Goal: Task Accomplishment & Management: Manage account settings

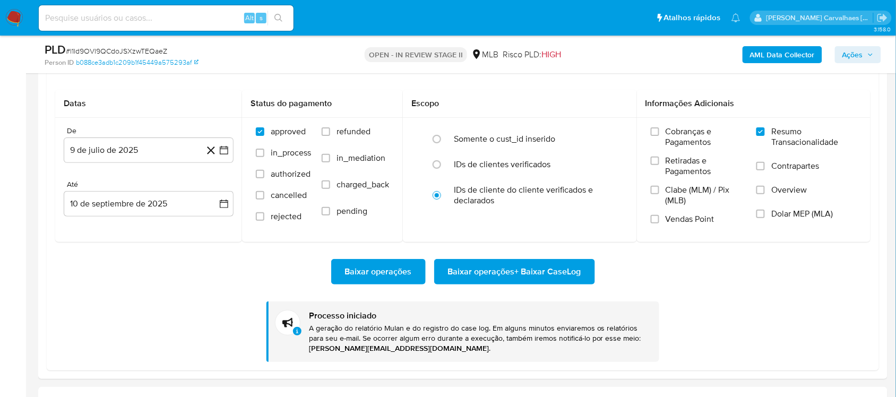
scroll to position [89, 0]
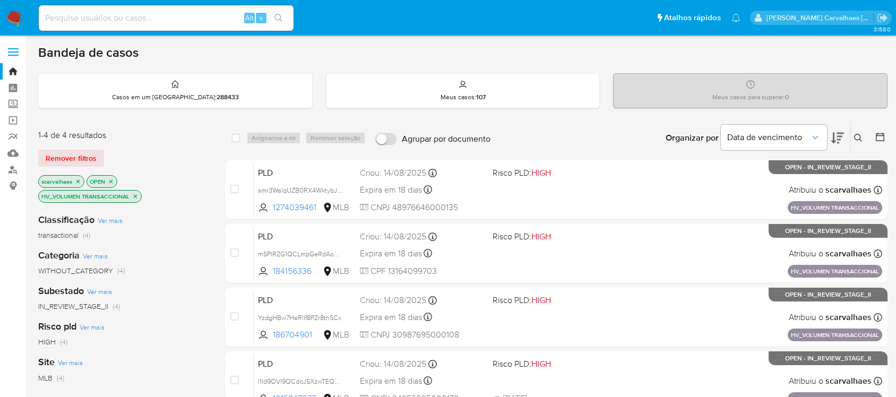
scroll to position [131, 0]
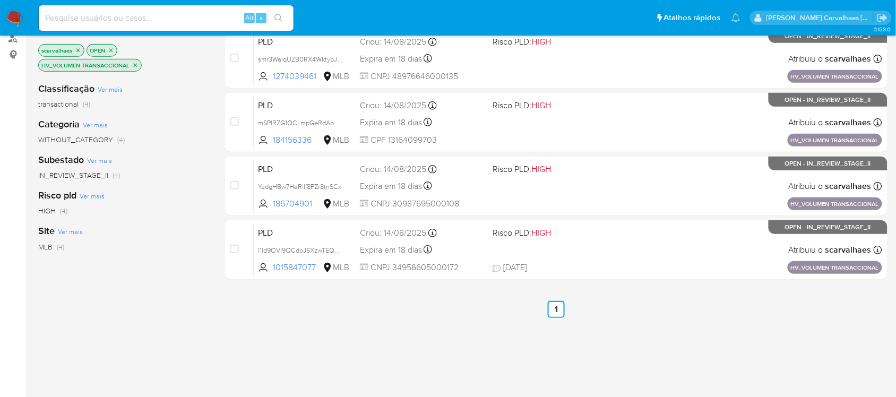
click at [133, 63] on icon "close-filter" at bounding box center [135, 65] width 6 height 6
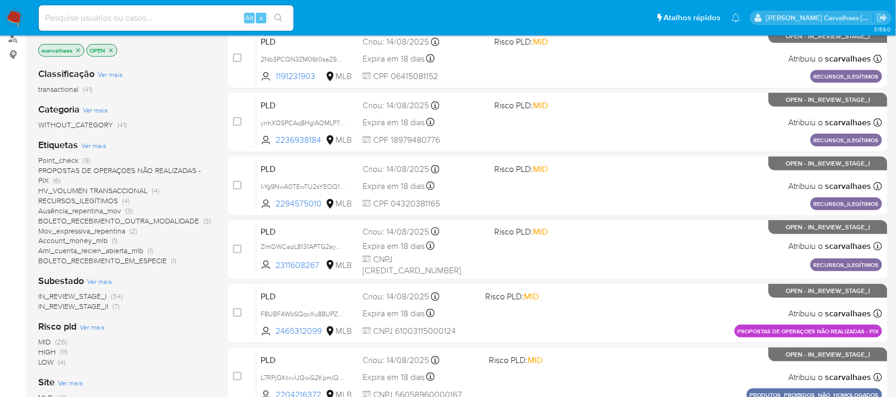
click at [83, 240] on span "Account_money_mlb" at bounding box center [73, 240] width 70 height 11
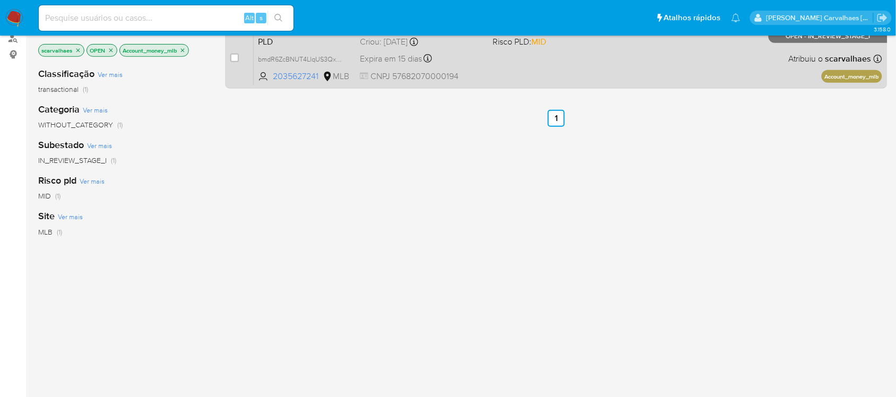
click at [476, 64] on div "Expira em 15 dias Expira em 26/09/2025 00:29:34" at bounding box center [422, 58] width 124 height 14
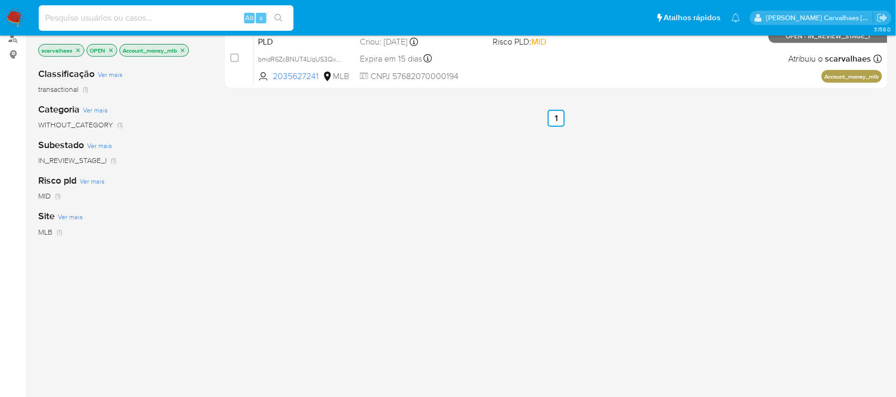
paste input "smr3WalqUZB0RX4WktybJtzW"
type input "smr3WalqUZB0RX4WktybJtzW"
click at [280, 17] on icon "search-icon" at bounding box center [278, 18] width 8 height 8
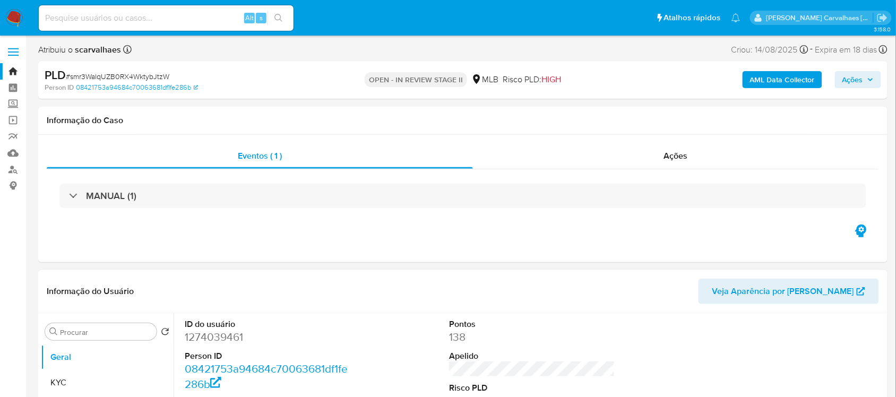
select select "10"
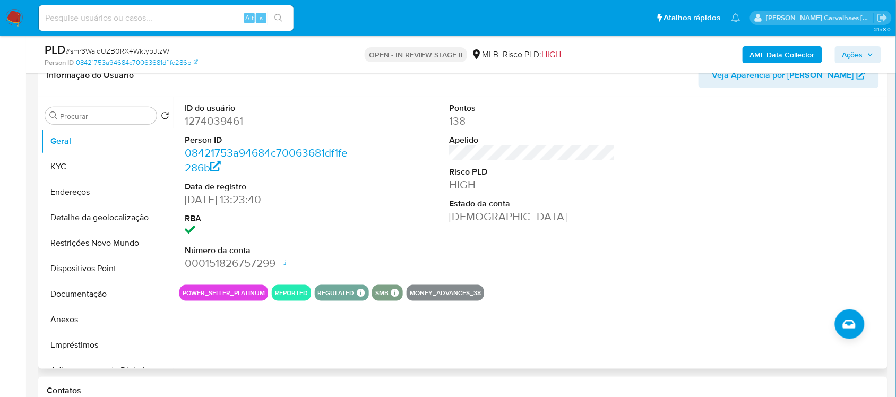
scroll to position [199, 0]
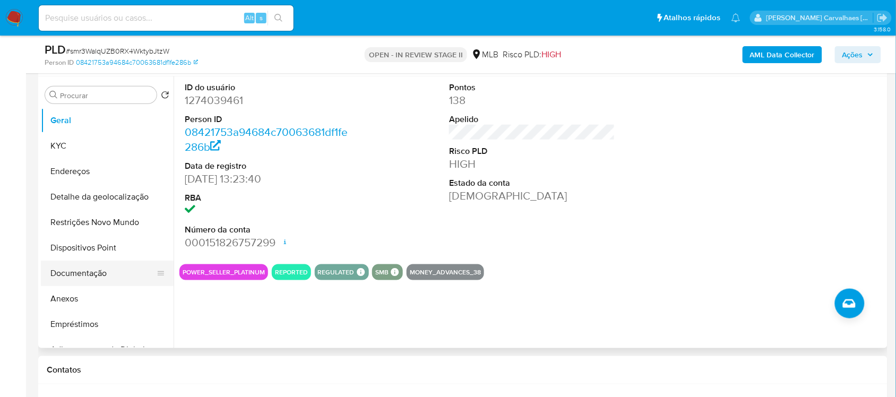
click at [75, 269] on button "Documentação" at bounding box center [103, 273] width 124 height 25
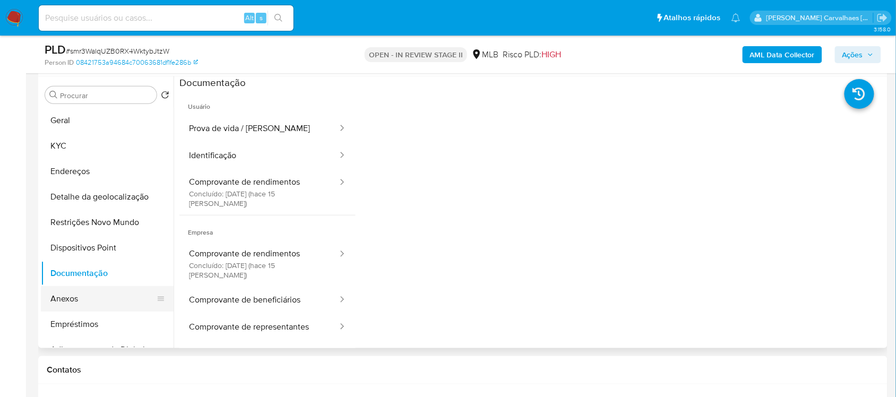
click at [79, 303] on button "Anexos" at bounding box center [103, 298] width 124 height 25
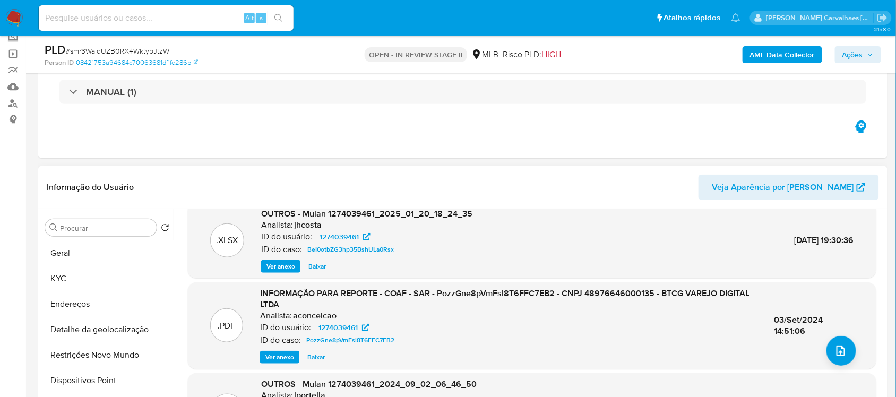
scroll to position [100, 0]
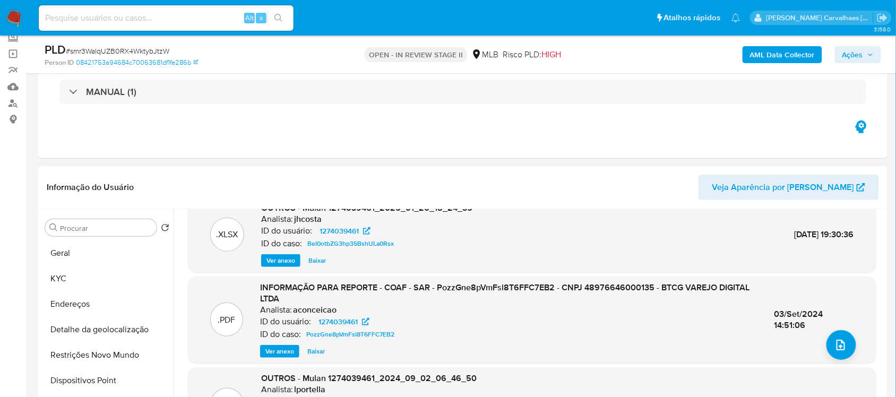
click at [290, 354] on span "Ver anexo" at bounding box center [279, 351] width 29 height 11
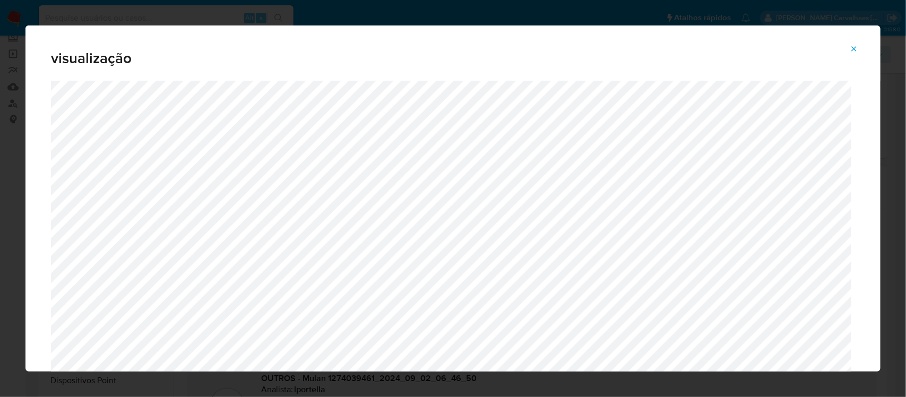
click at [853, 50] on icon "Attachment preview" at bounding box center [854, 48] width 5 height 5
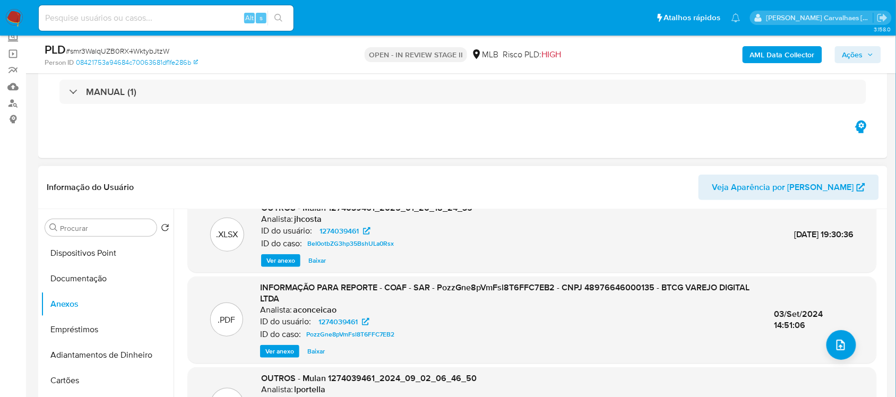
scroll to position [133, 0]
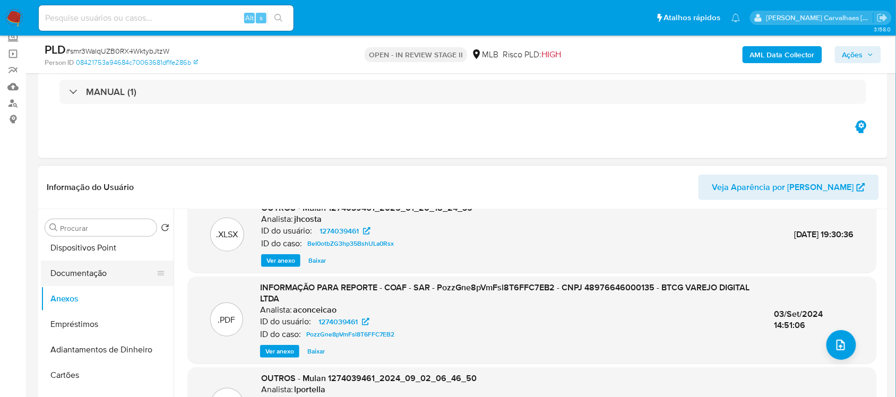
click at [106, 279] on button "Documentação" at bounding box center [103, 273] width 124 height 25
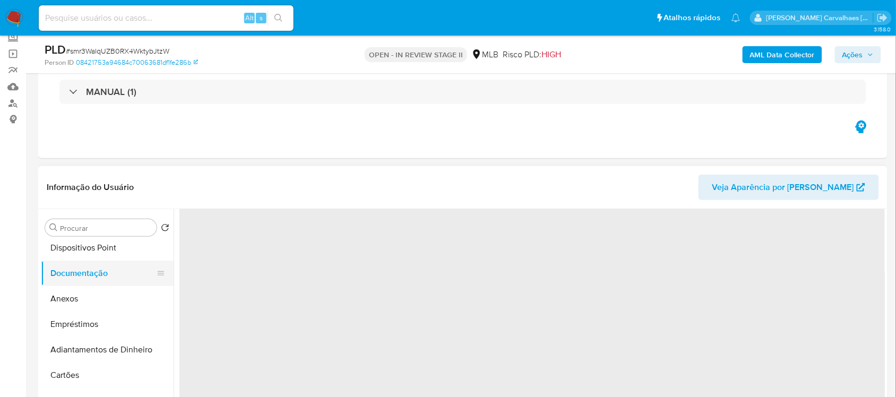
scroll to position [0, 0]
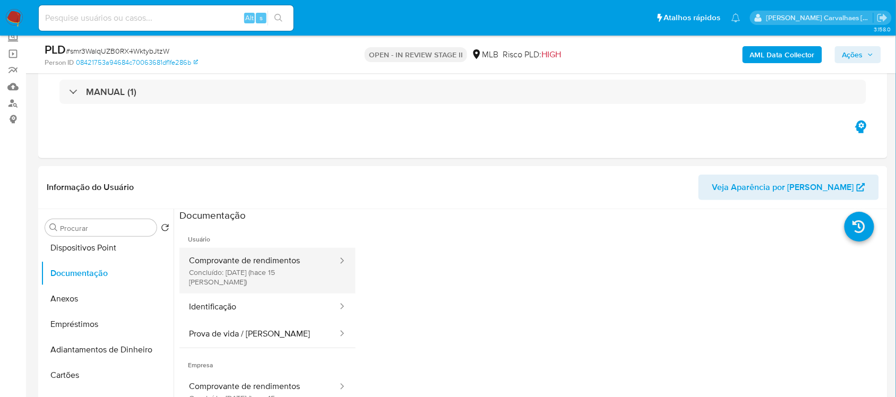
click at [283, 268] on button "Comprovante de rendimentos Concluído: 26/08/2025 (hace 15 días)" at bounding box center [258, 271] width 159 height 46
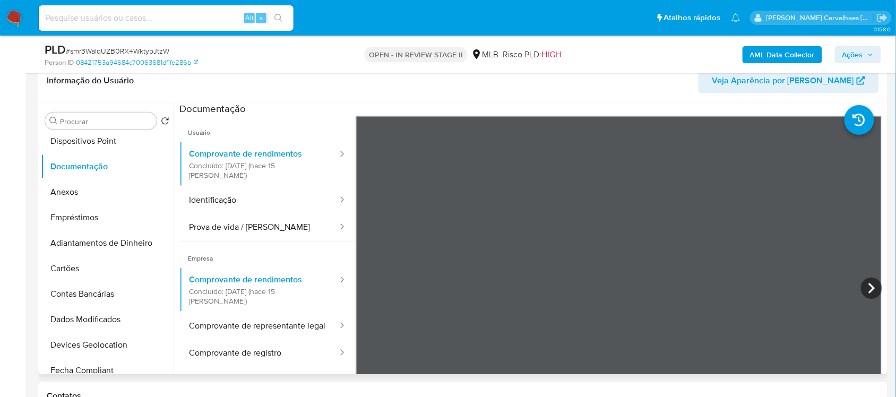
scroll to position [151, 0]
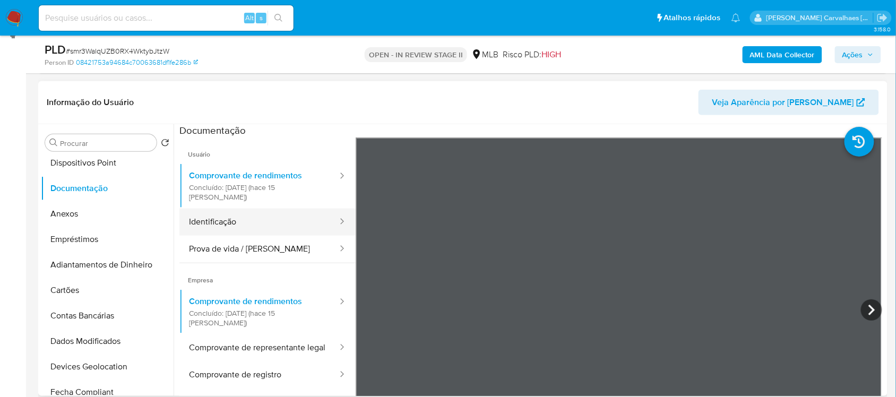
click at [251, 212] on button "Identificação" at bounding box center [258, 222] width 159 height 27
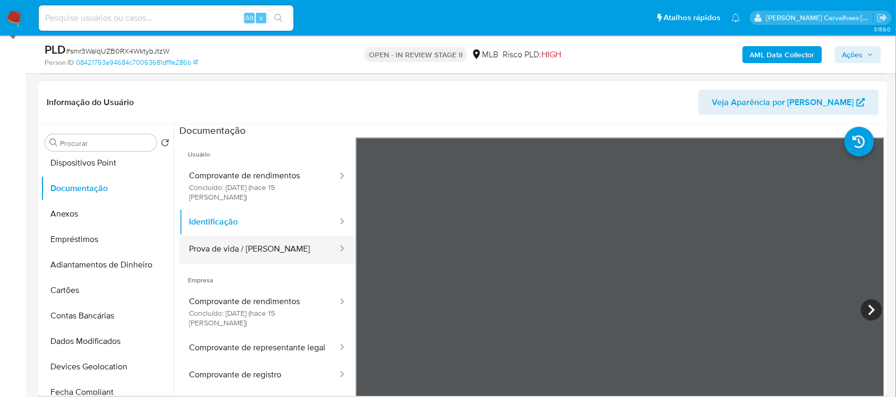
click at [234, 238] on button "Prova de vida / [PERSON_NAME]" at bounding box center [258, 249] width 159 height 27
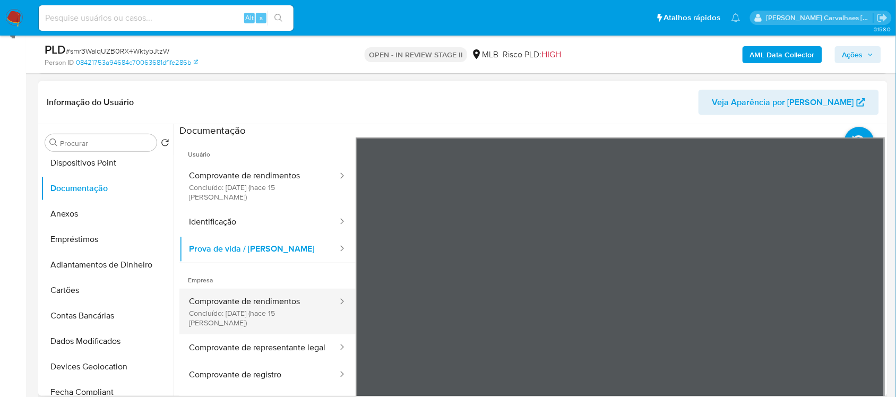
click at [224, 290] on button "Comprovante de rendimentos Concluído: 26/08/2025 (hace 15 días)" at bounding box center [258, 312] width 159 height 46
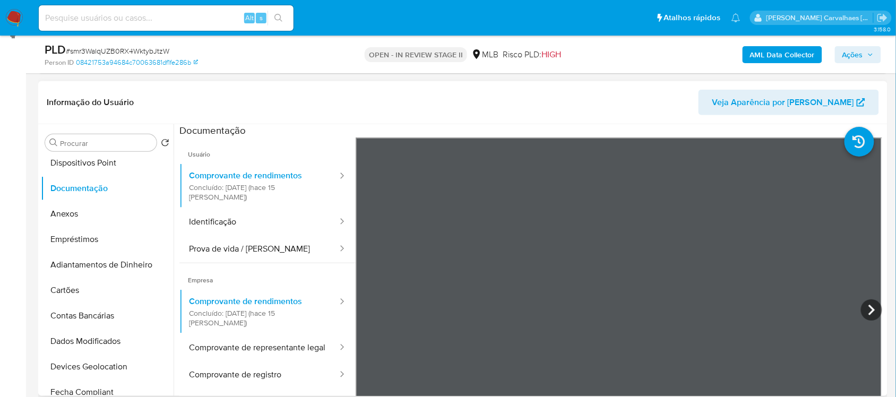
scroll to position [92, 0]
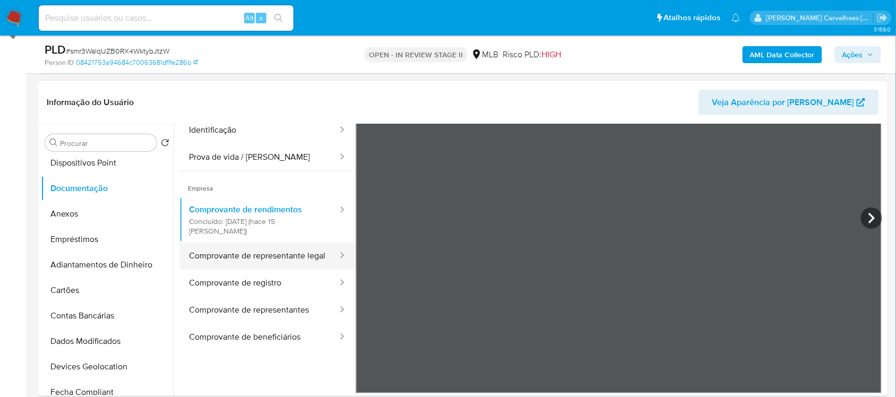
click at [216, 242] on button "Comprovante de representante legal" at bounding box center [258, 255] width 159 height 27
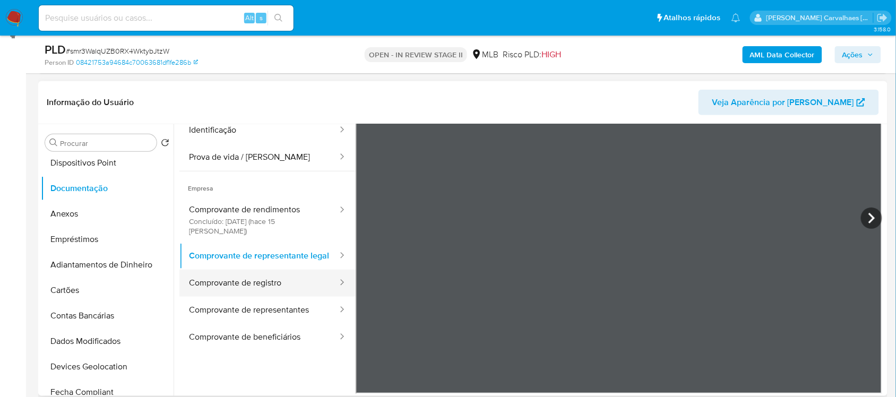
click at [241, 272] on button "Comprovante de registro" at bounding box center [258, 283] width 159 height 27
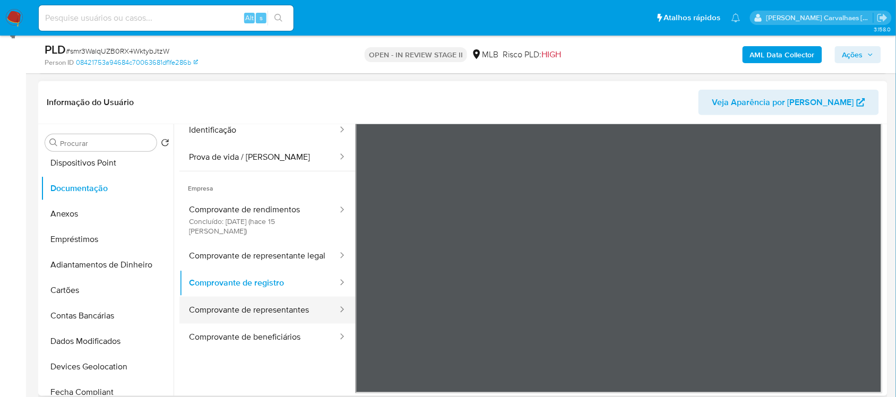
click at [252, 304] on button "Comprovante de representantes" at bounding box center [258, 310] width 159 height 27
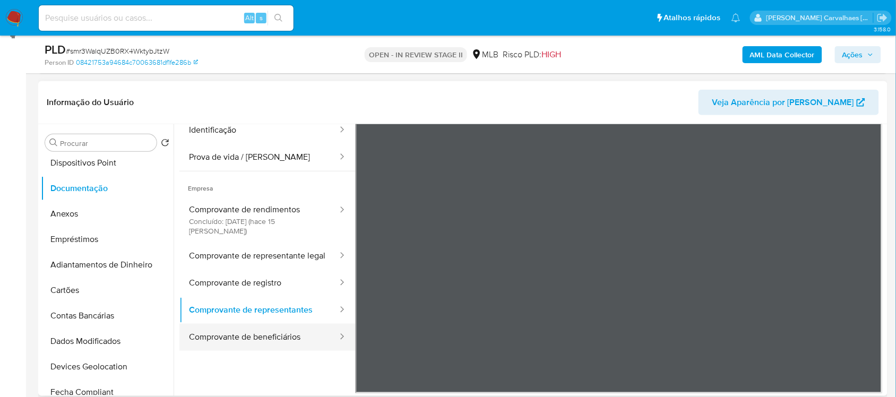
click at [255, 324] on button "Comprovante de beneficiários" at bounding box center [258, 337] width 159 height 27
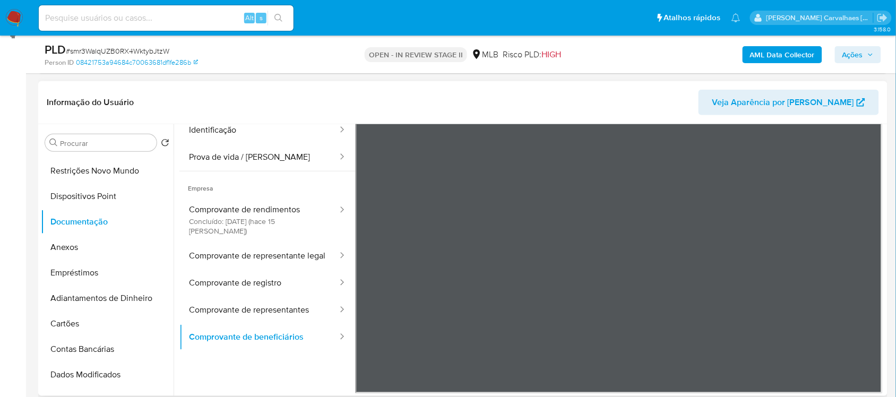
scroll to position [0, 0]
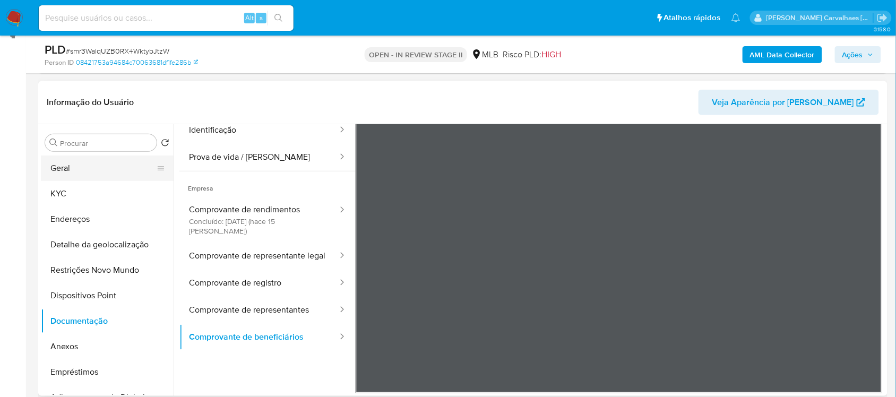
click at [70, 168] on button "Geral" at bounding box center [103, 167] width 124 height 25
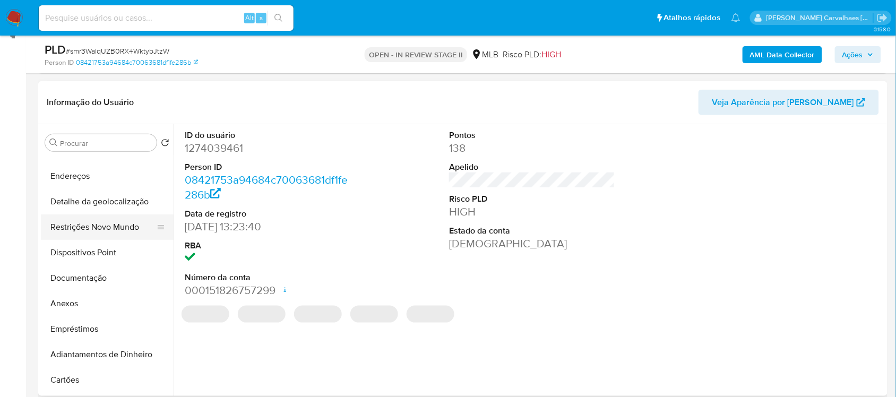
scroll to position [66, 0]
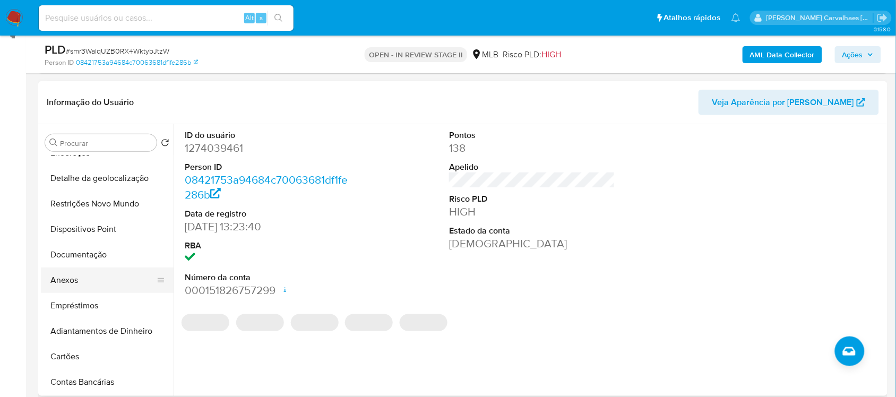
click at [97, 272] on button "Anexos" at bounding box center [103, 279] width 124 height 25
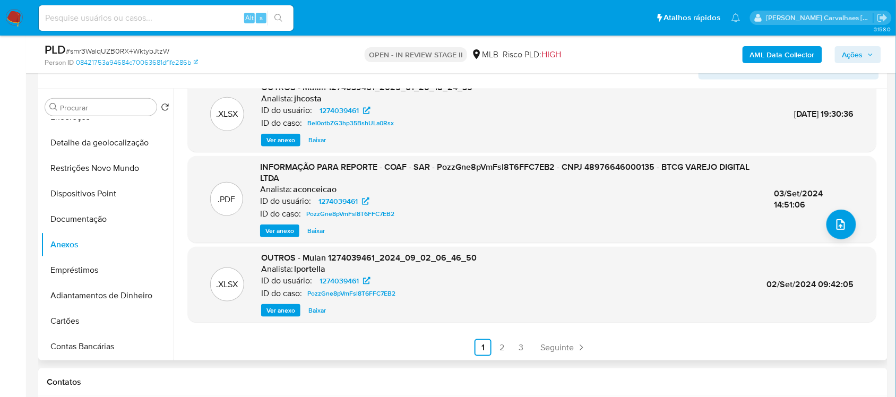
scroll to position [218, 0]
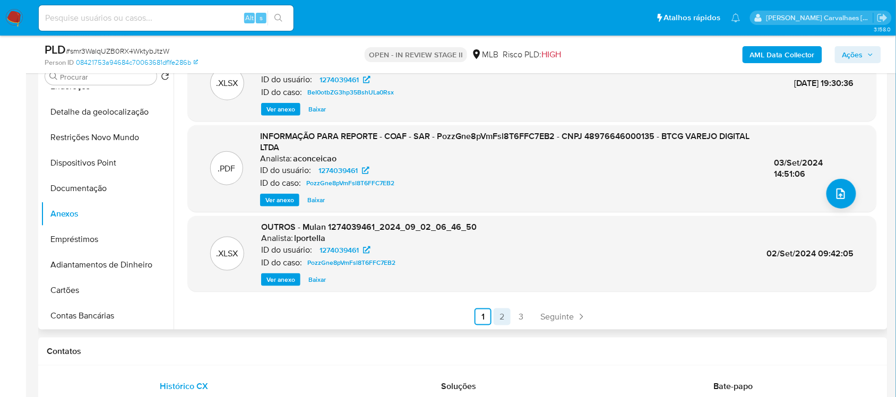
click at [500, 314] on link "2" at bounding box center [501, 316] width 17 height 17
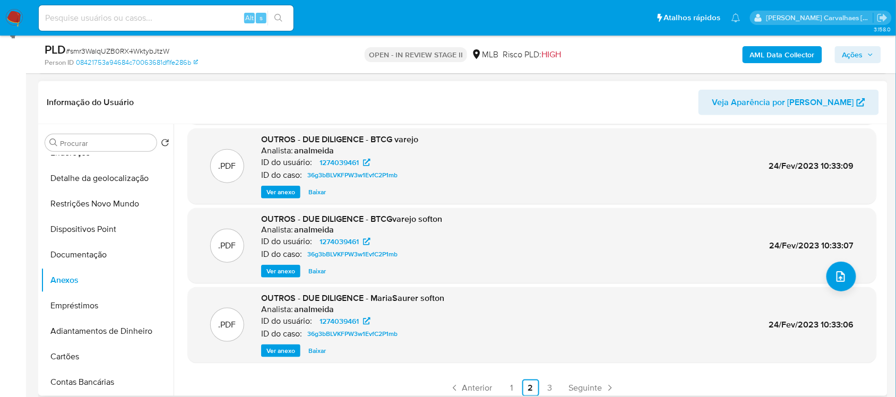
scroll to position [89, 0]
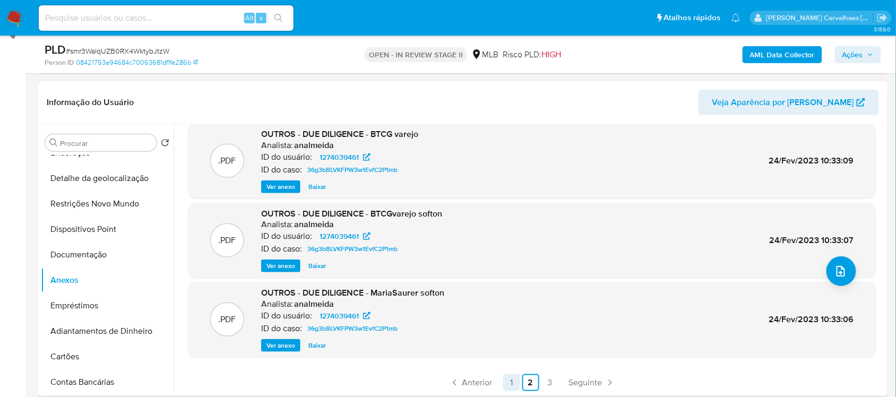
click at [510, 380] on link "1" at bounding box center [511, 382] width 17 height 17
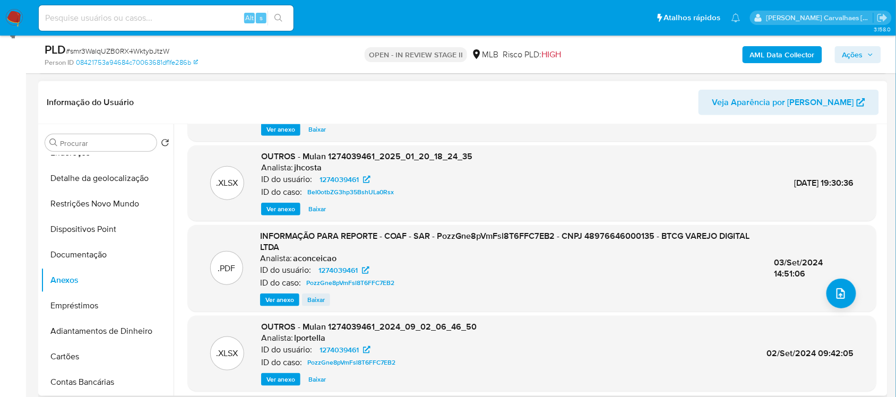
scroll to position [100, 0]
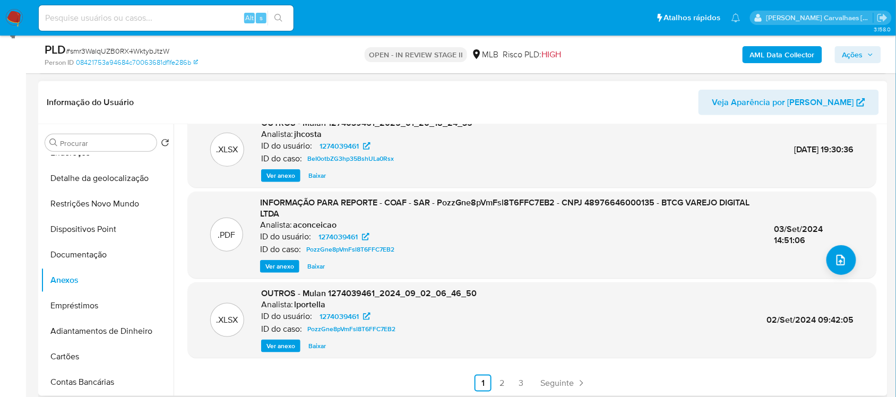
click at [293, 263] on span "Ver anexo" at bounding box center [279, 266] width 29 height 11
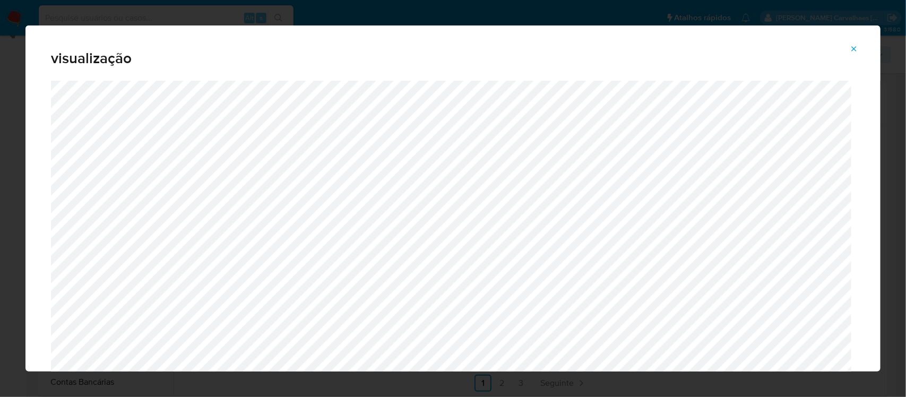
click at [853, 49] on icon "Attachment preview" at bounding box center [854, 48] width 5 height 5
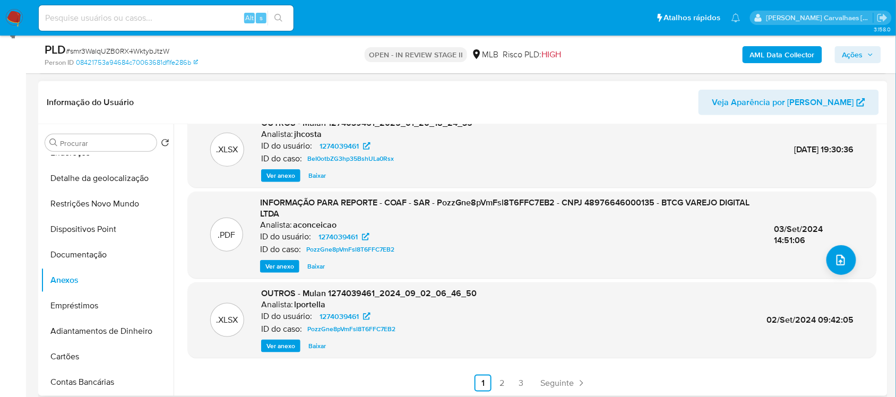
scroll to position [0, 0]
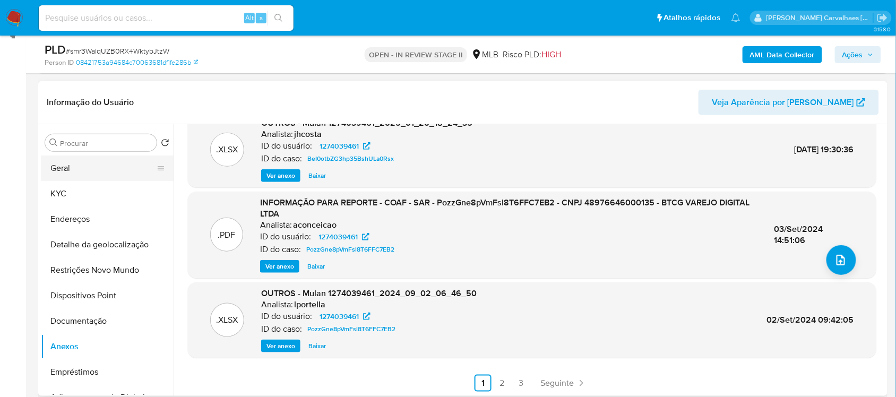
click at [65, 157] on button "Geral" at bounding box center [103, 167] width 124 height 25
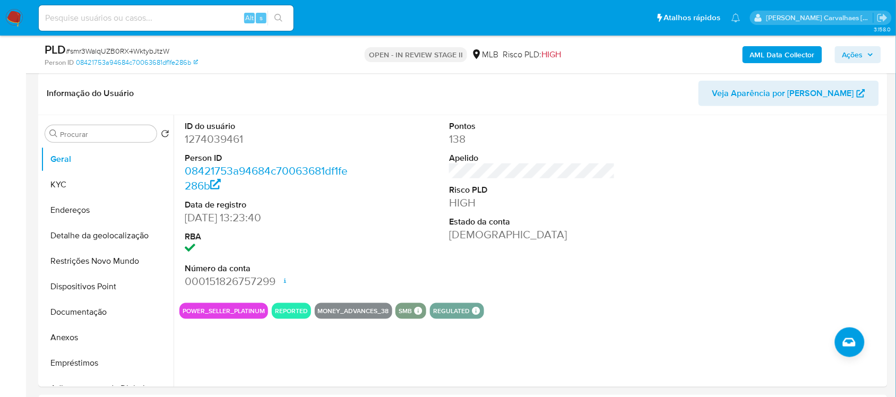
scroll to position [151, 0]
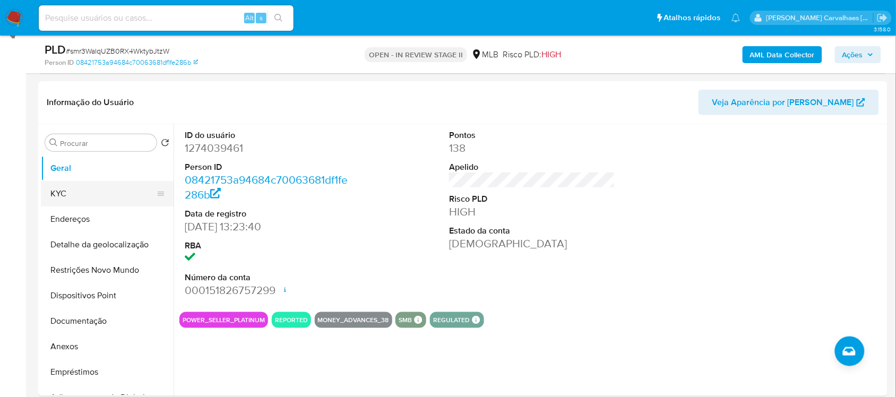
click at [59, 197] on button "KYC" at bounding box center [103, 193] width 124 height 25
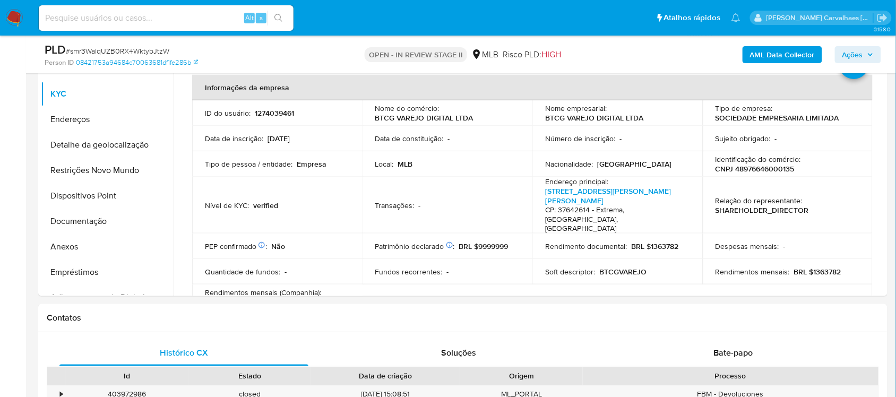
scroll to position [255, 0]
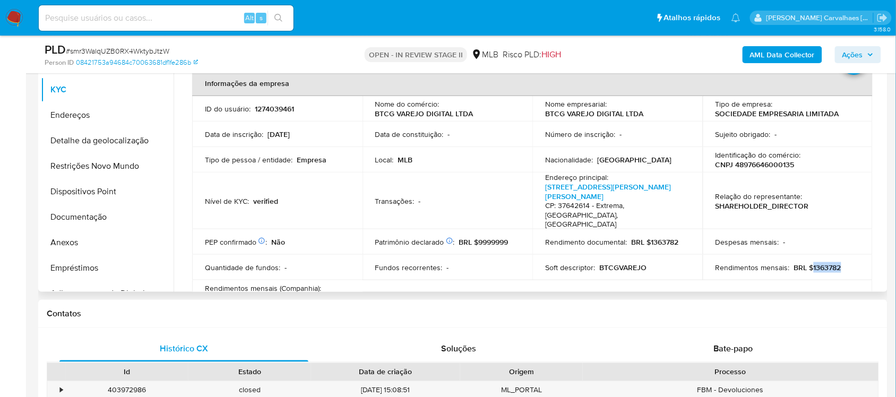
drag, startPoint x: 807, startPoint y: 248, endPoint x: 839, endPoint y: 247, distance: 32.4
click at [839, 263] on div "Rendimentos mensais : BRL $1363782" at bounding box center [787, 268] width 145 height 10
copy p "1363782"
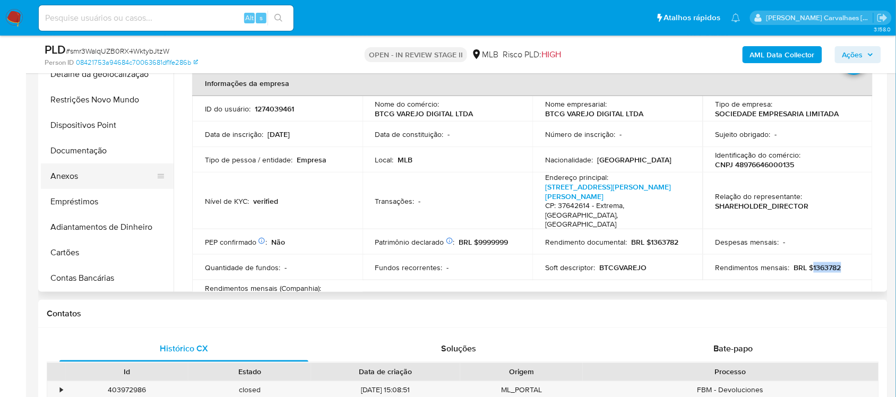
click at [102, 175] on button "Anexos" at bounding box center [103, 175] width 124 height 25
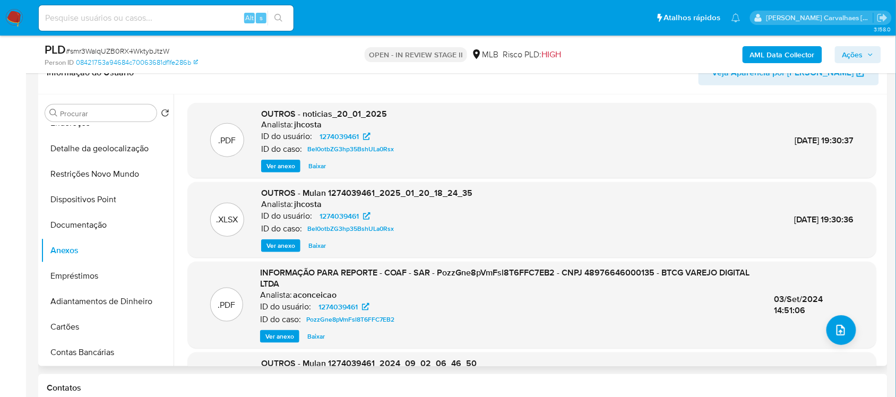
scroll to position [158, 0]
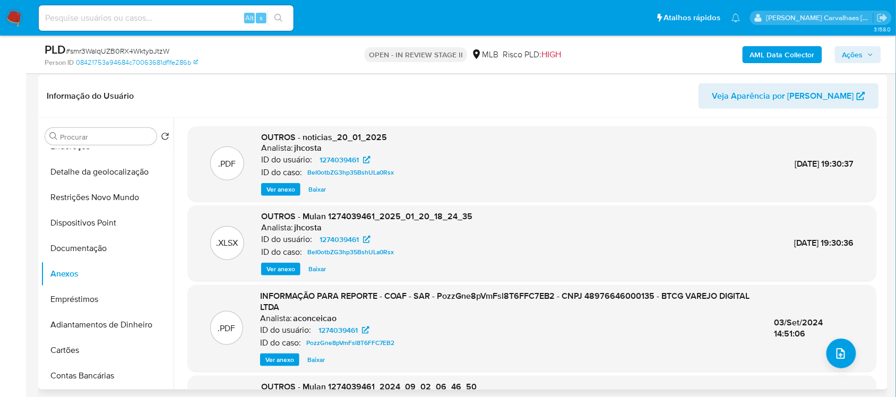
click at [272, 187] on span "Ver anexo" at bounding box center [280, 189] width 29 height 11
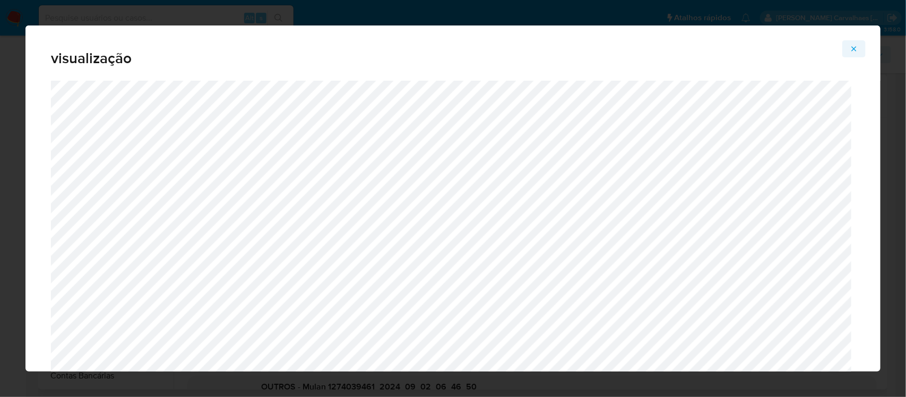
click at [853, 48] on icon "Attachment preview" at bounding box center [853, 49] width 8 height 8
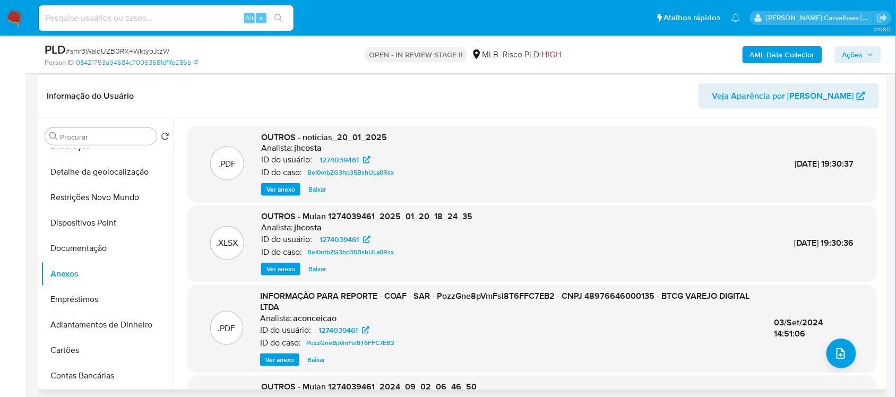
scroll to position [66, 0]
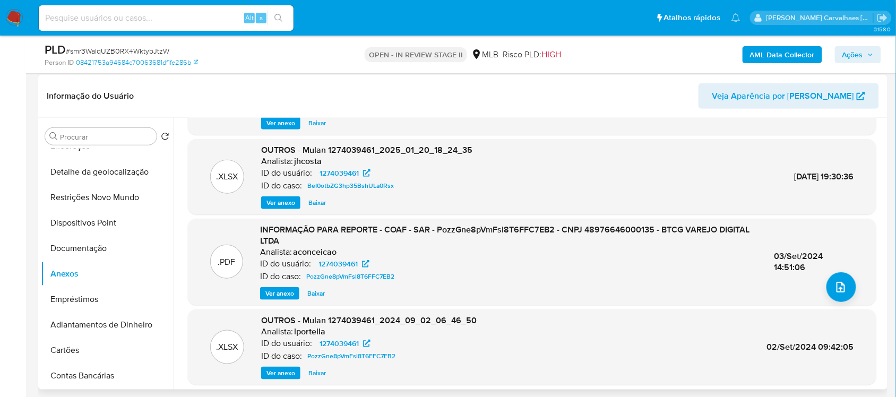
click at [285, 290] on span "Ver anexo" at bounding box center [279, 293] width 29 height 11
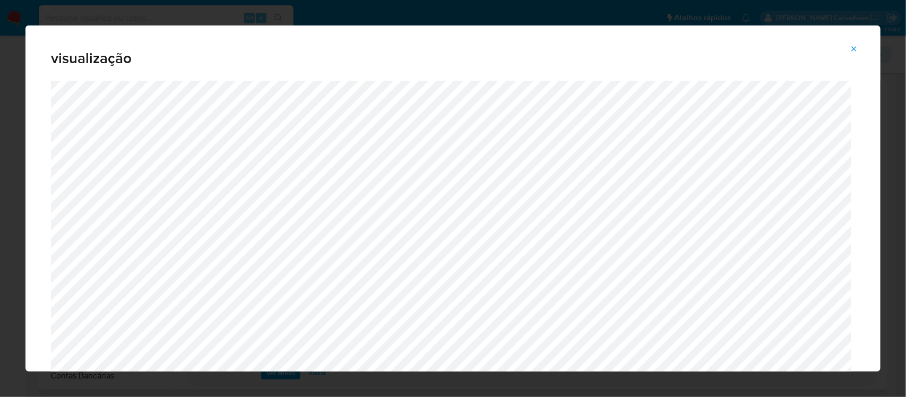
click at [854, 48] on icon "Attachment preview" at bounding box center [853, 49] width 8 height 8
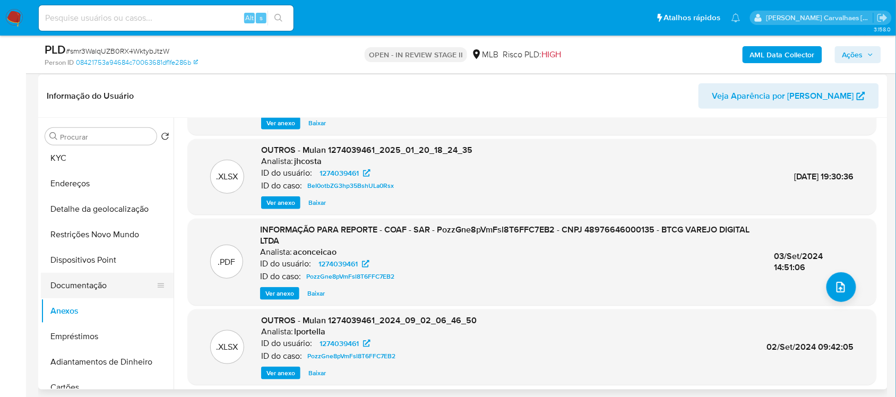
scroll to position [0, 0]
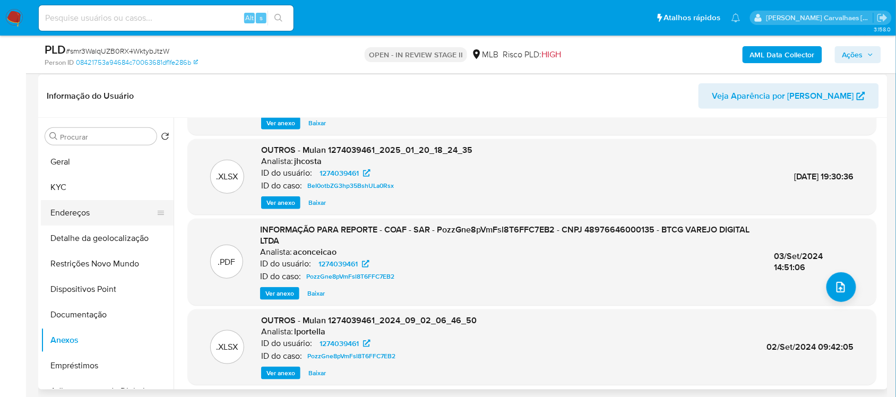
click at [93, 215] on button "Endereços" at bounding box center [103, 212] width 124 height 25
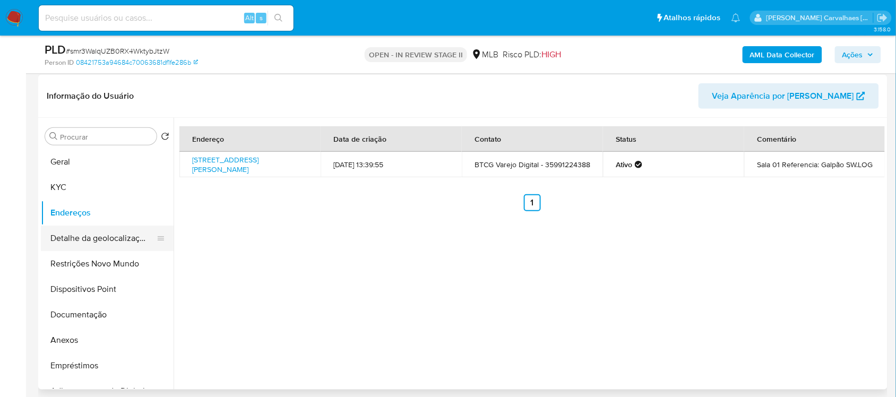
click at [96, 234] on button "Detalhe da geolocalização" at bounding box center [103, 237] width 124 height 25
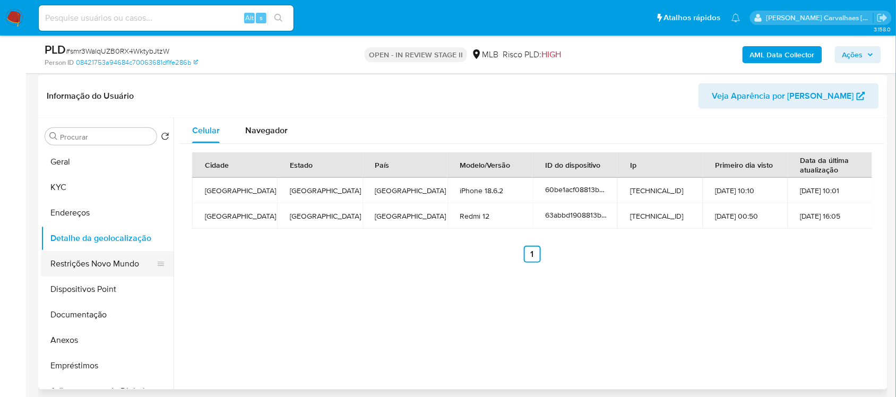
click at [96, 264] on button "Restrições Novo Mundo" at bounding box center [103, 263] width 124 height 25
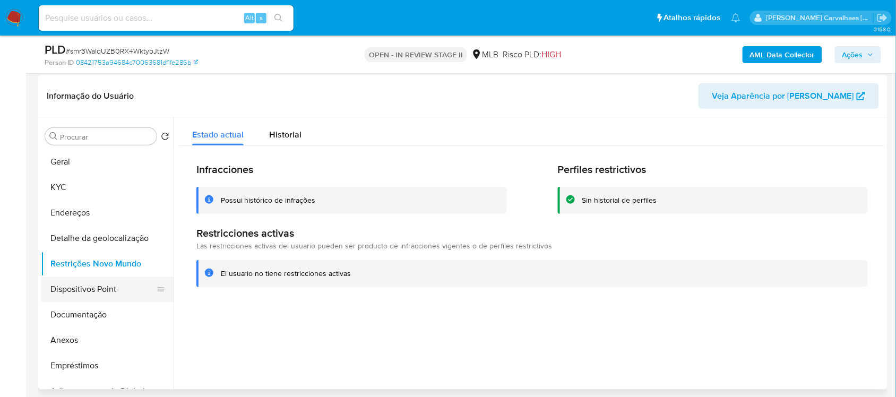
click at [101, 288] on button "Dispositivos Point" at bounding box center [103, 288] width 124 height 25
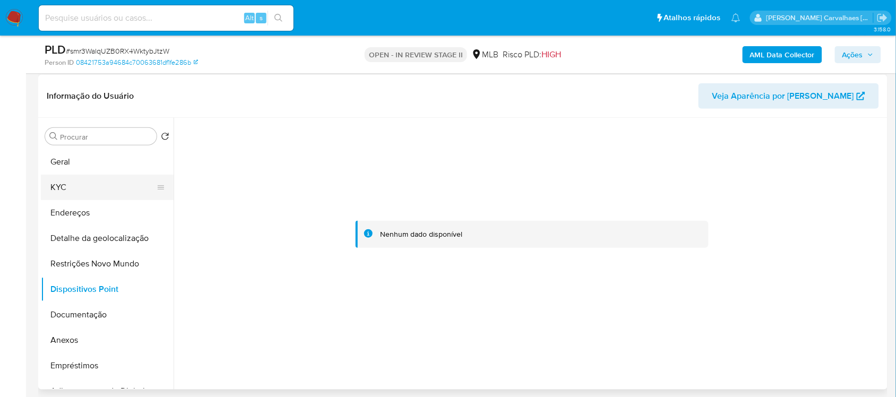
click at [63, 181] on button "KYC" at bounding box center [103, 187] width 124 height 25
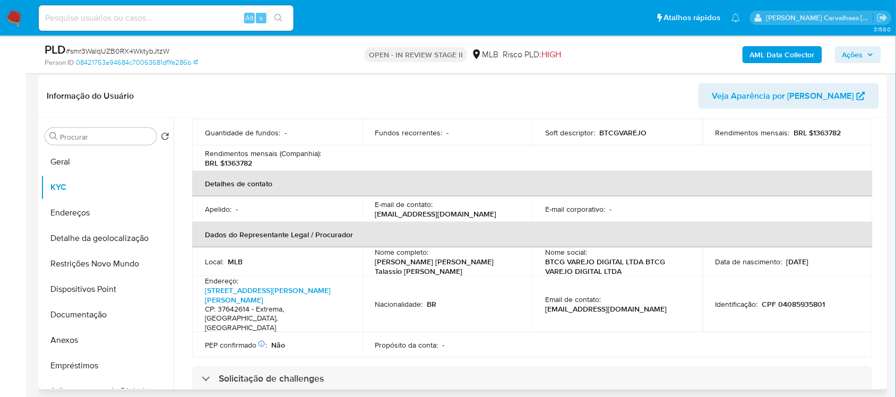
scroll to position [332, 0]
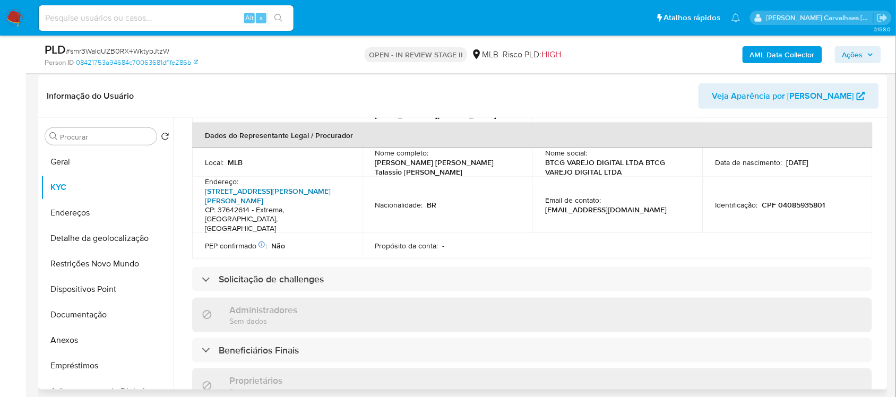
click at [260, 186] on link "Rua Luiz Valentini 39, Pires" at bounding box center [268, 196] width 126 height 20
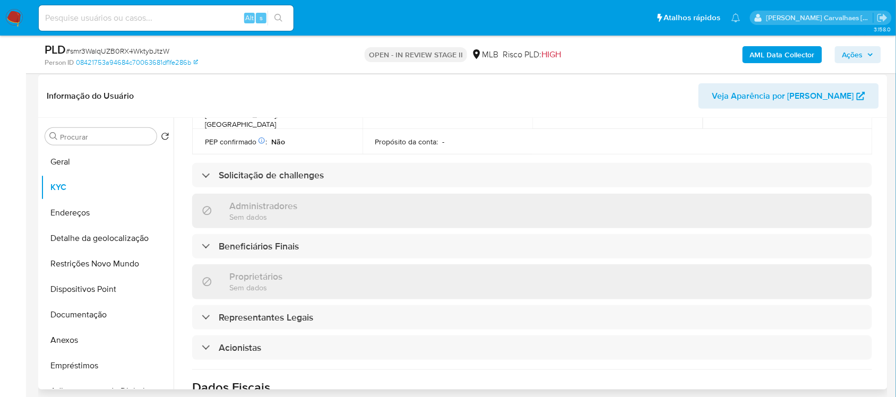
scroll to position [464, 0]
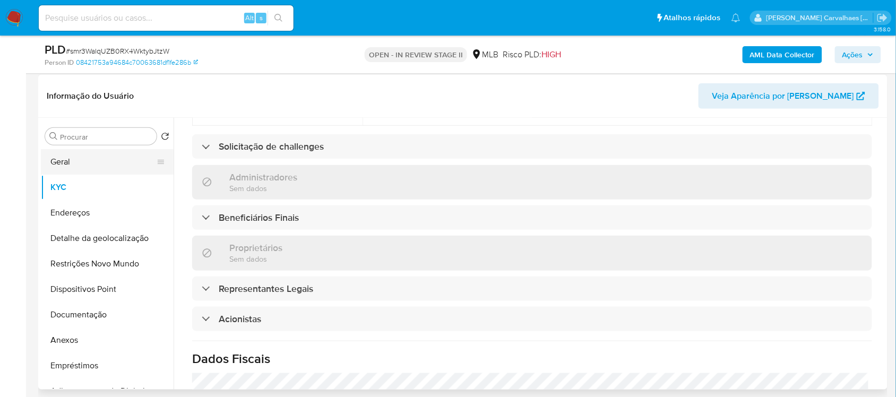
click at [58, 173] on button "Geral" at bounding box center [103, 161] width 124 height 25
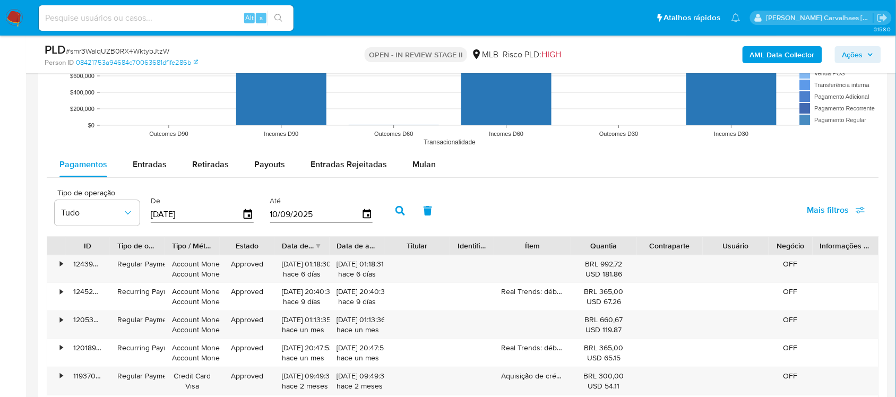
scroll to position [1086, 0]
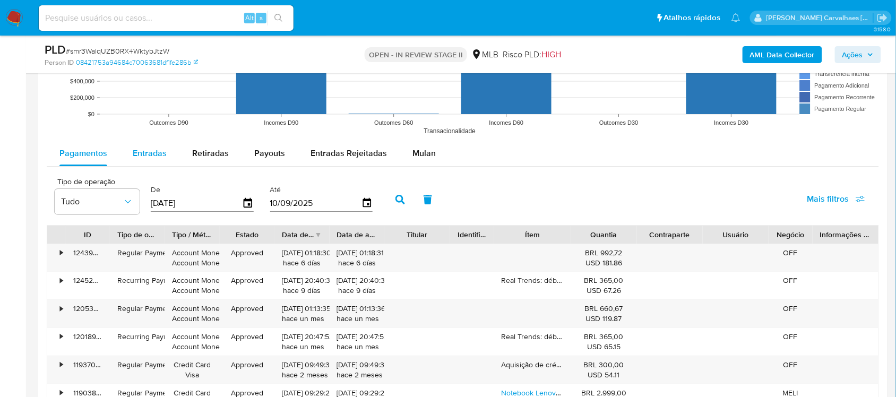
click at [152, 152] on span "Entradas" at bounding box center [150, 153] width 34 height 12
select select "10"
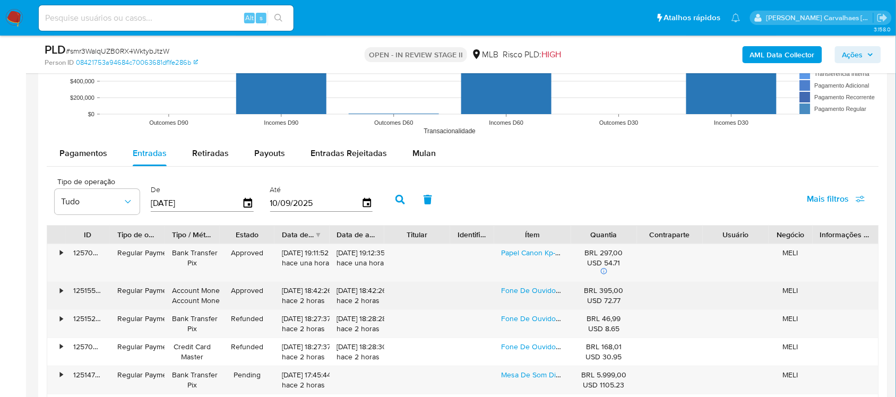
scroll to position [1152, 0]
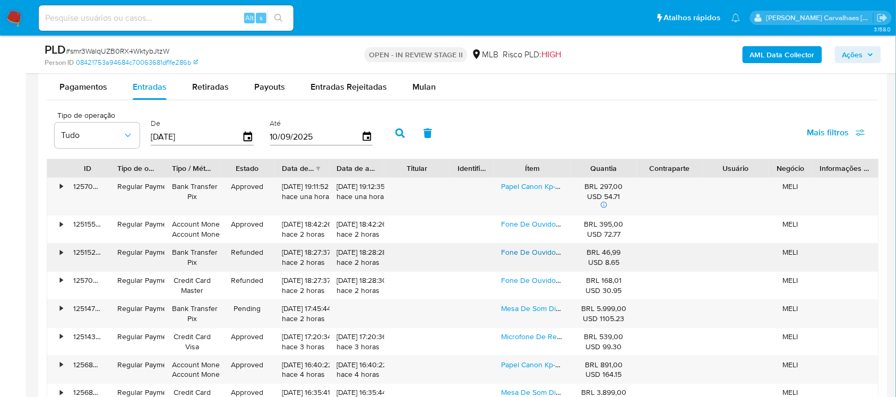
click at [532, 253] on link "Fone De Ouvido On-ear Akg K414 P Cor Preto" at bounding box center [577, 252] width 152 height 11
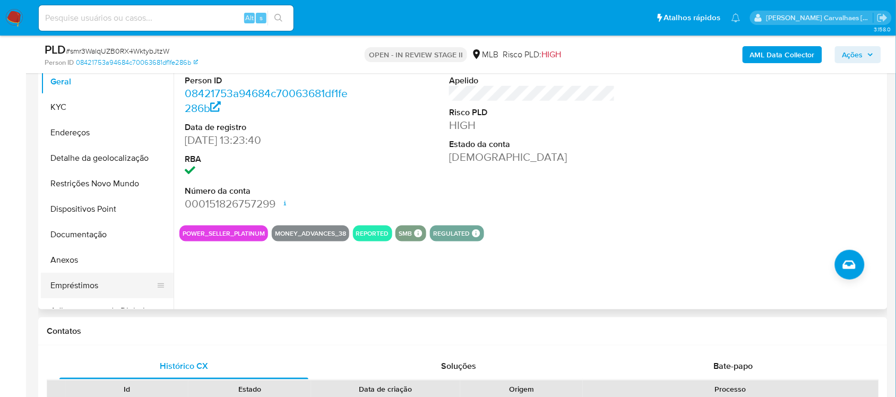
scroll to position [224, 0]
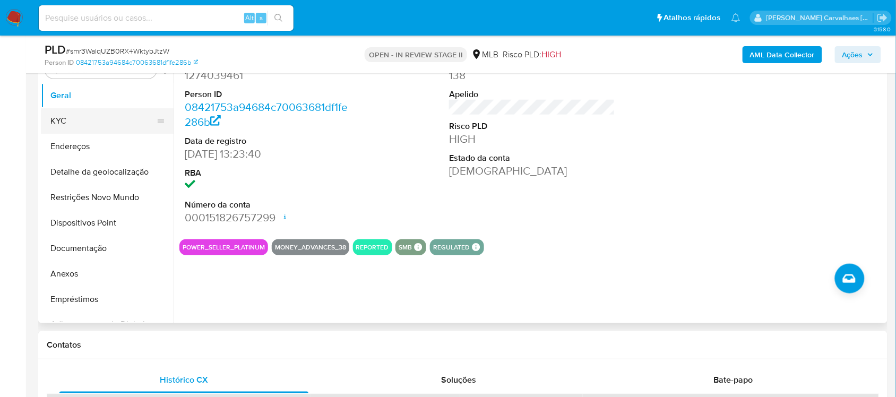
click at [74, 115] on button "KYC" at bounding box center [103, 120] width 124 height 25
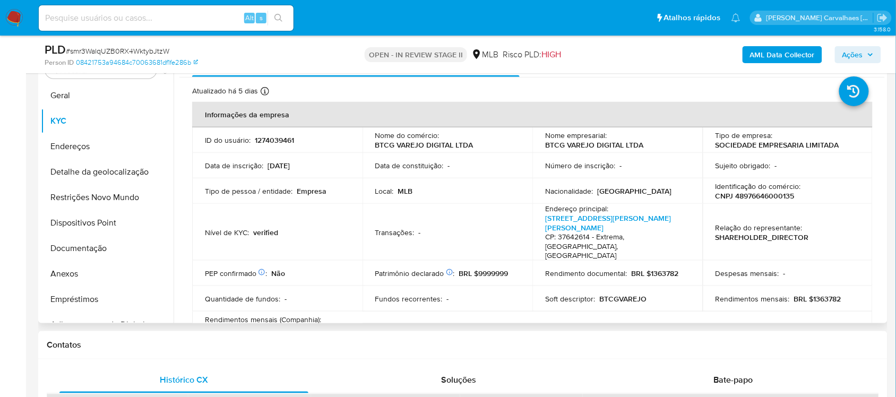
click at [813, 294] on p "BRL $1363782" at bounding box center [817, 299] width 47 height 10
drag, startPoint x: 808, startPoint y: 280, endPoint x: 837, endPoint y: 279, distance: 29.2
click at [837, 294] on div "Rendimentos mensais : BRL $1363782" at bounding box center [787, 299] width 145 height 10
copy p "1363782"
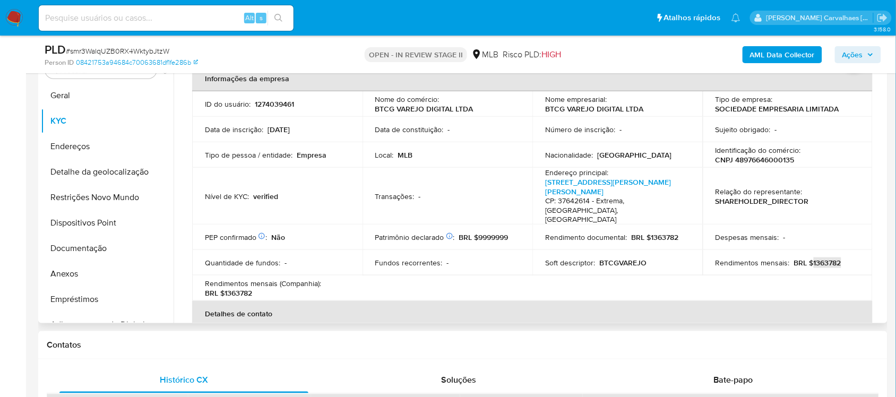
scroll to position [66, 0]
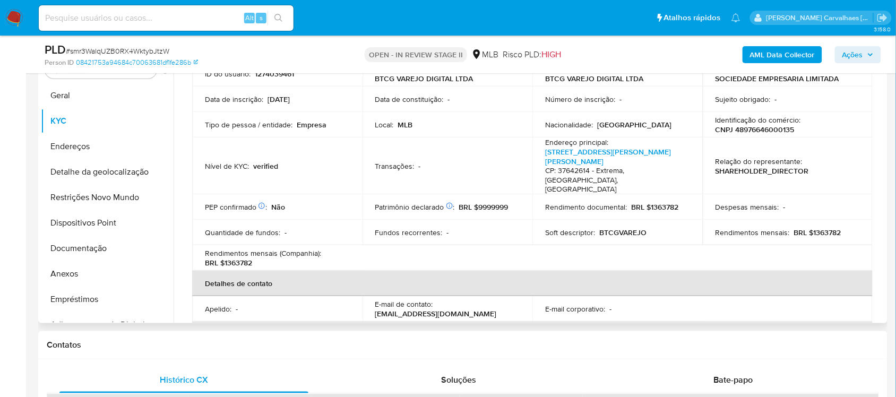
click at [231, 258] on p "BRL $1363782" at bounding box center [228, 263] width 47 height 10
click at [97, 249] on button "Documentação" at bounding box center [103, 248] width 124 height 25
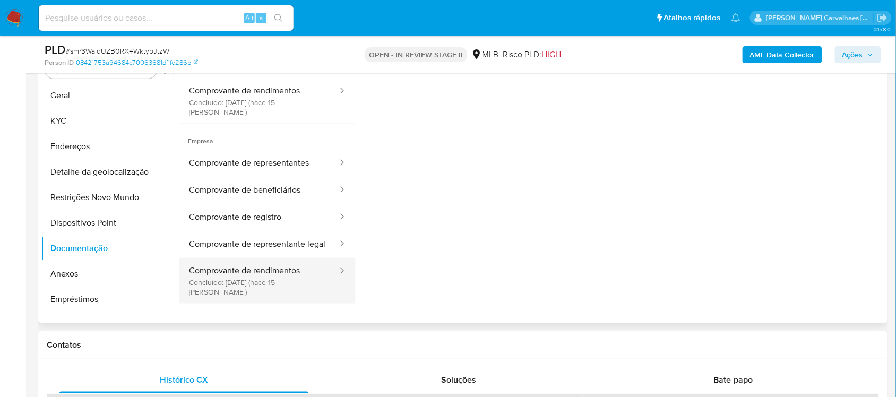
click at [304, 281] on button "Comprovante de rendimentos Concluído: 26/08/2025 (hace 15 días)" at bounding box center [258, 281] width 159 height 46
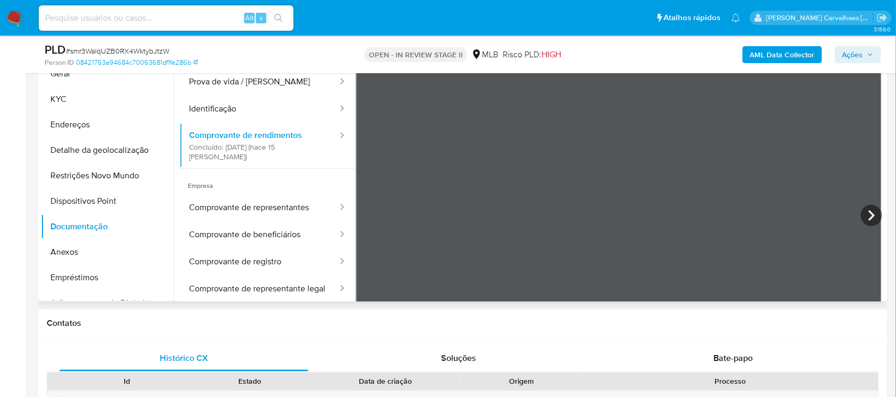
scroll to position [224, 0]
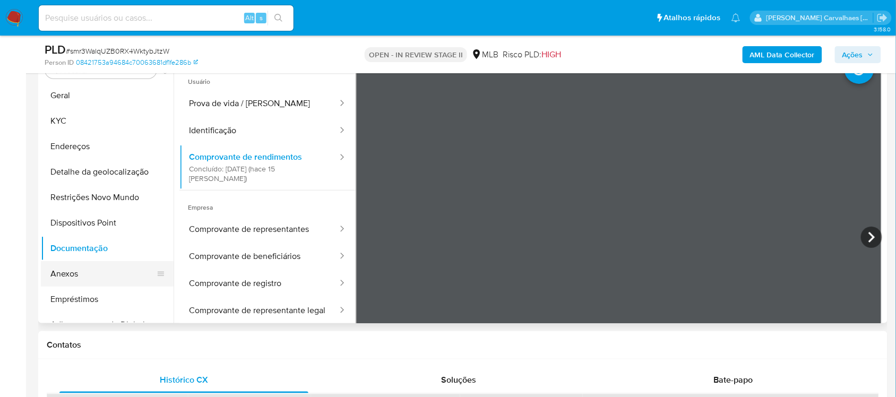
click at [109, 271] on button "Anexos" at bounding box center [103, 273] width 124 height 25
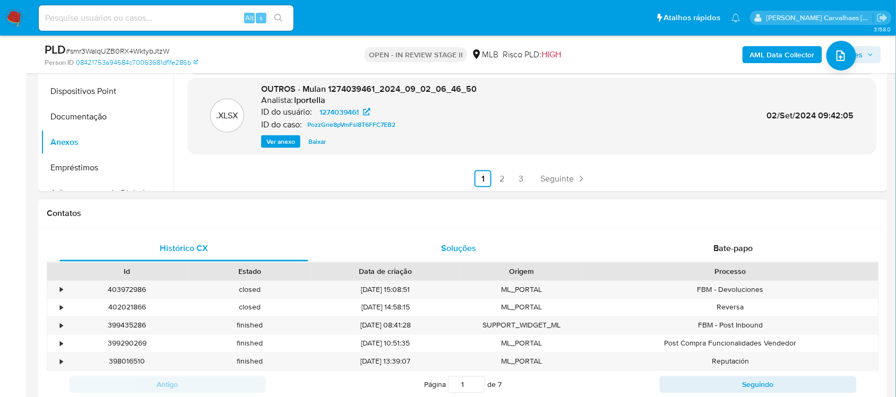
scroll to position [357, 0]
click at [518, 179] on link "3" at bounding box center [521, 177] width 17 height 17
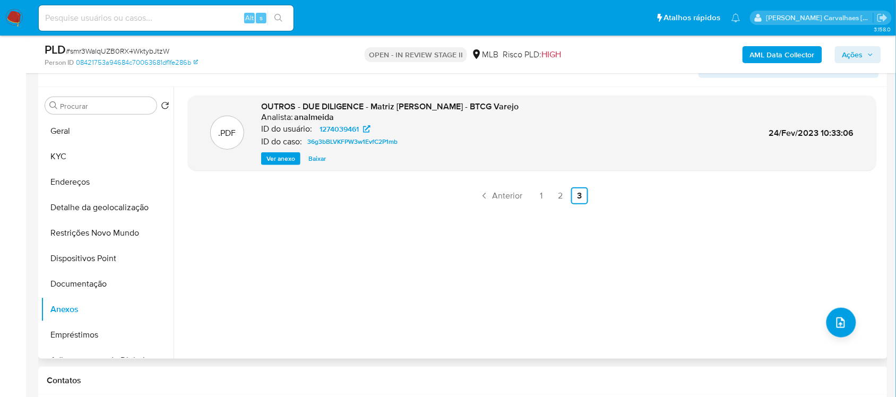
scroll to position [158, 0]
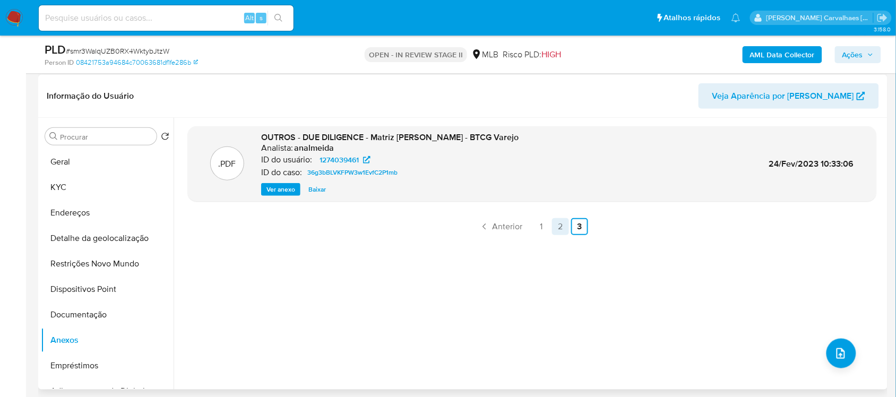
click at [558, 227] on link "2" at bounding box center [560, 226] width 17 height 17
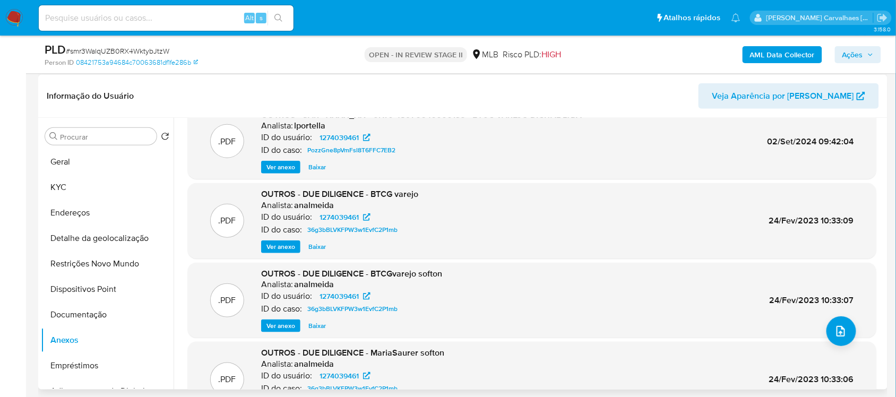
scroll to position [0, 0]
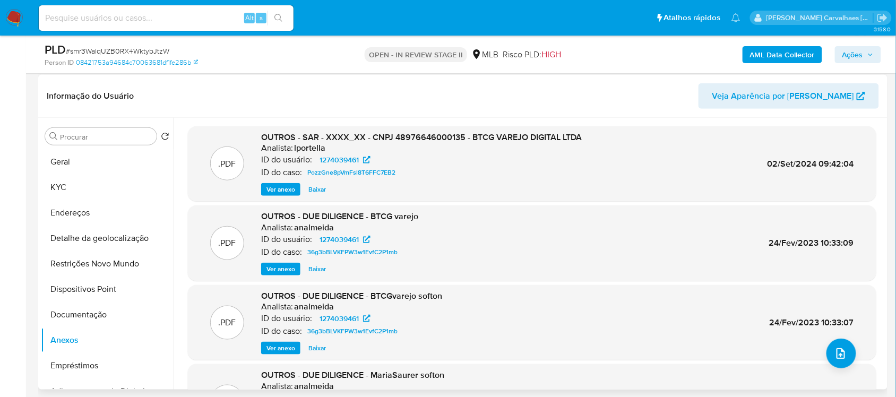
click at [288, 185] on span "Ver anexo" at bounding box center [280, 189] width 29 height 11
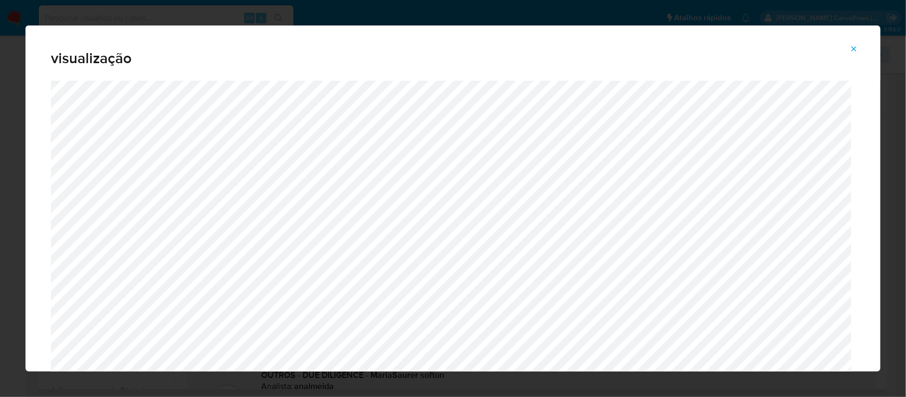
click at [855, 51] on icon "Attachment preview" at bounding box center [853, 49] width 8 height 8
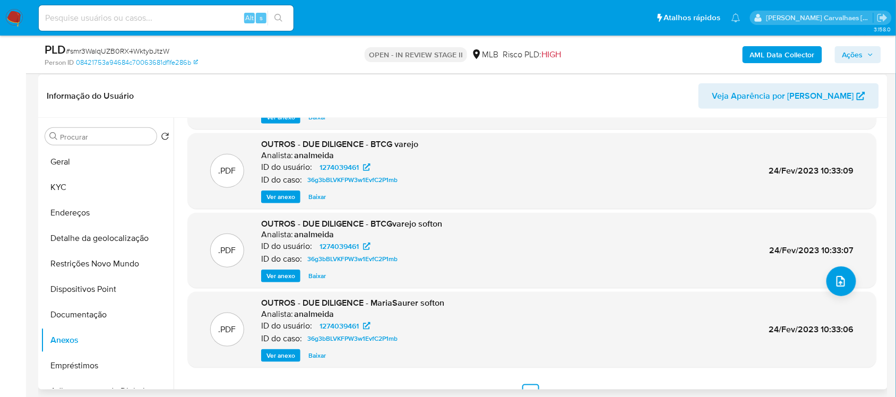
scroll to position [89, 0]
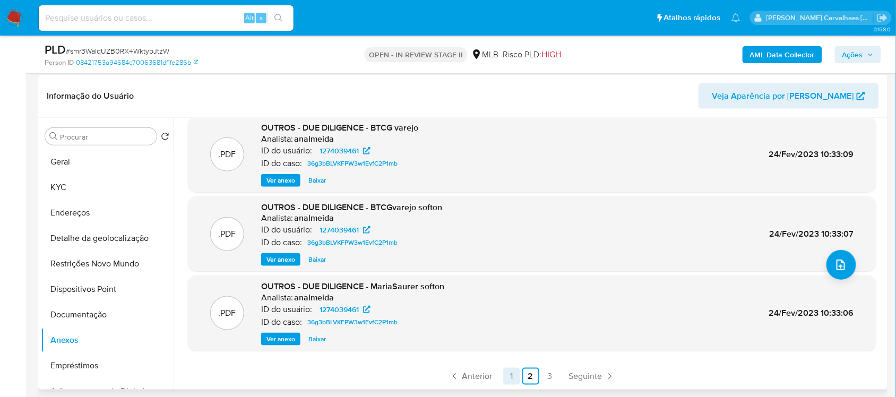
click at [512, 377] on link "1" at bounding box center [511, 376] width 17 height 17
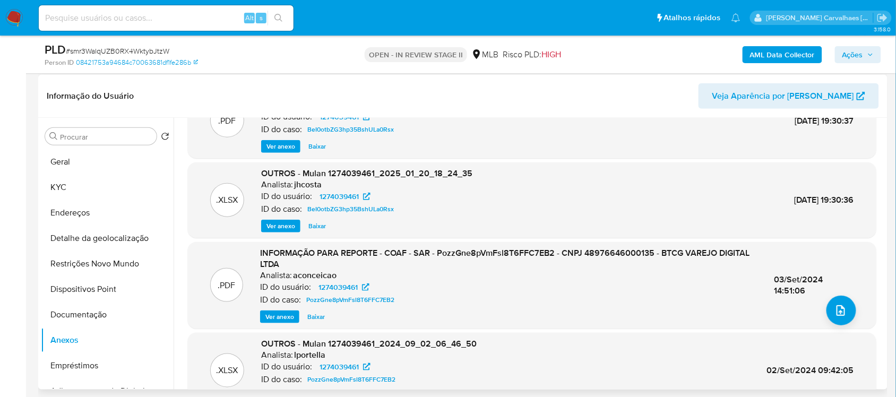
scroll to position [66, 0]
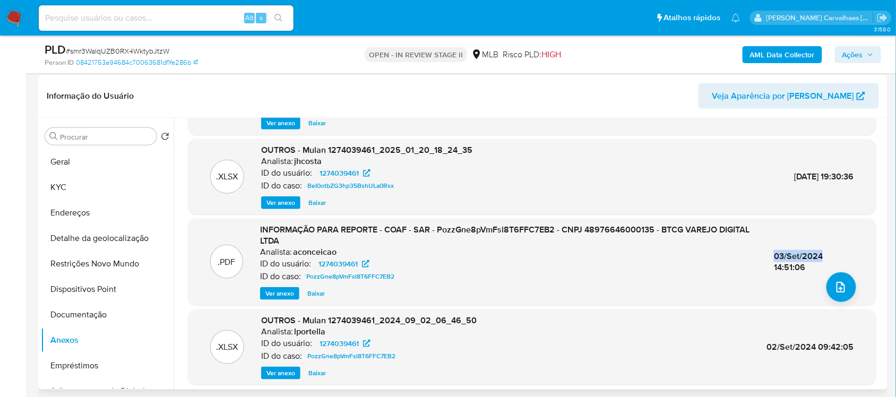
drag, startPoint x: 771, startPoint y: 255, endPoint x: 820, endPoint y: 256, distance: 49.3
click at [820, 256] on div "03/Set/2024 14:51:06" at bounding box center [814, 261] width 80 height 23
copy span "03/Set/2024"
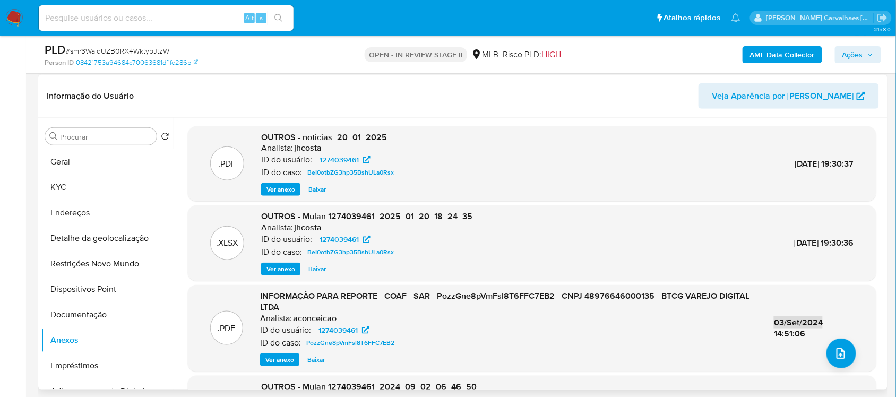
scroll to position [91, 0]
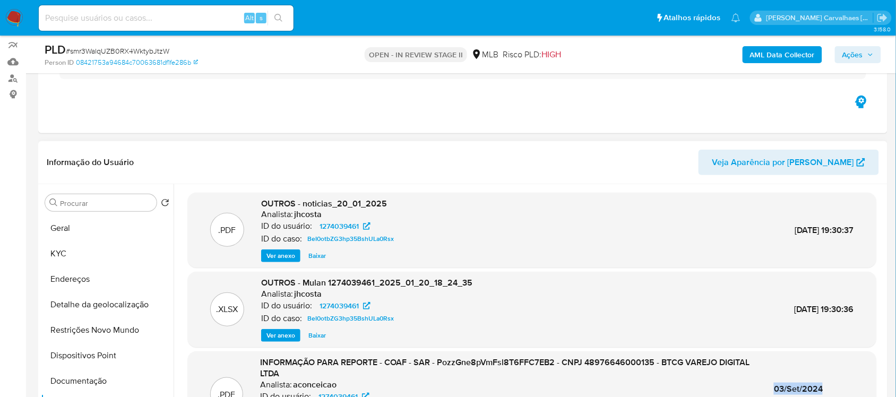
click at [282, 257] on span "Ver anexo" at bounding box center [280, 255] width 29 height 11
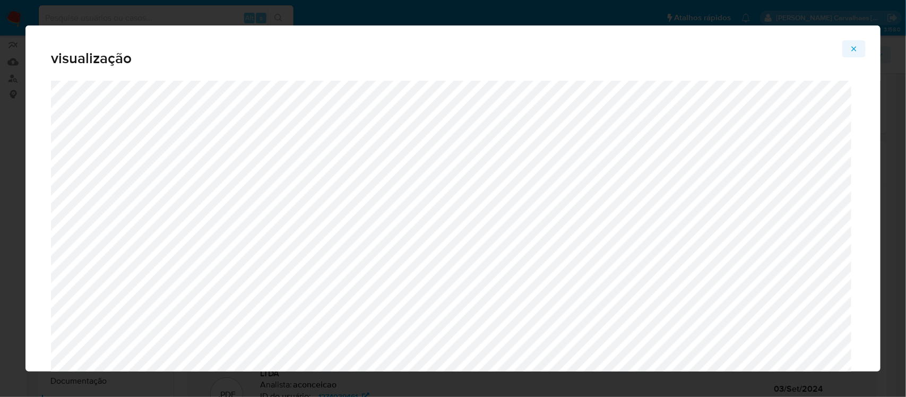
click at [850, 49] on icon "Attachment preview" at bounding box center [853, 49] width 8 height 8
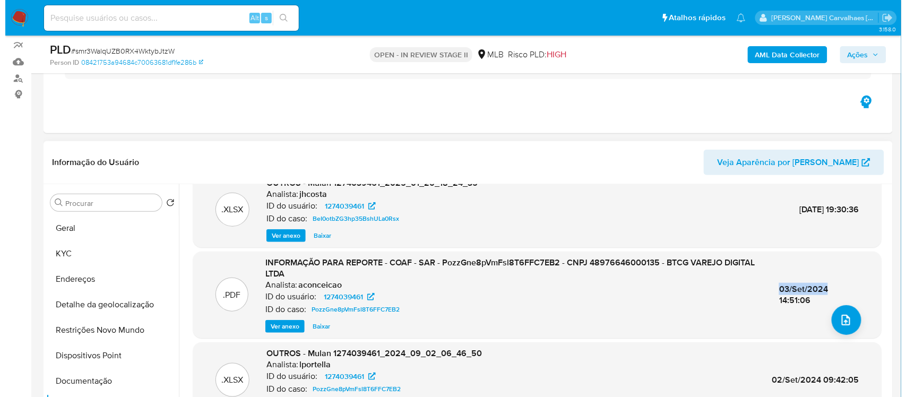
scroll to position [224, 0]
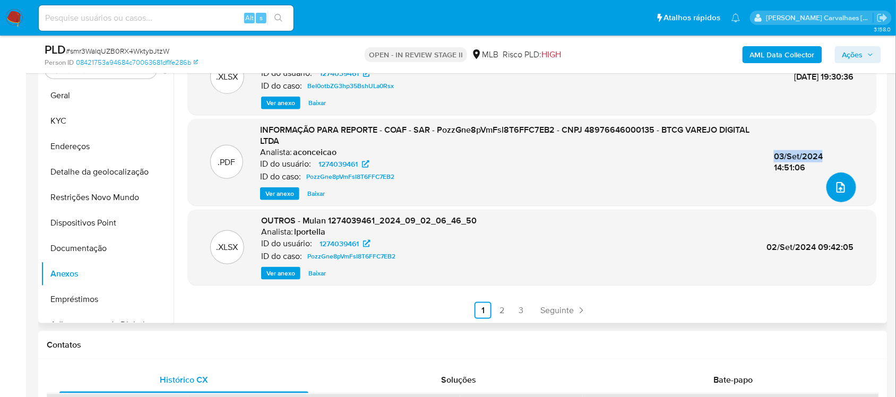
click at [836, 182] on icon "upload-file" at bounding box center [840, 187] width 8 height 11
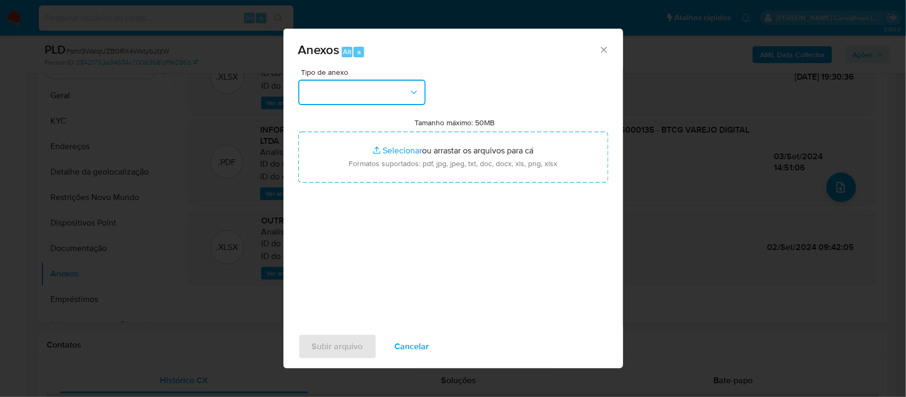
click at [400, 80] on button "button" at bounding box center [361, 92] width 127 height 25
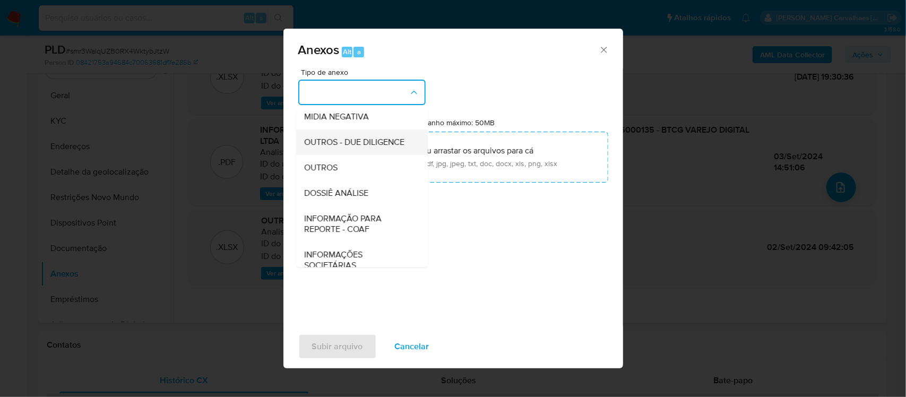
scroll to position [133, 0]
click at [349, 179] on div "OUTROS" at bounding box center [359, 165] width 108 height 25
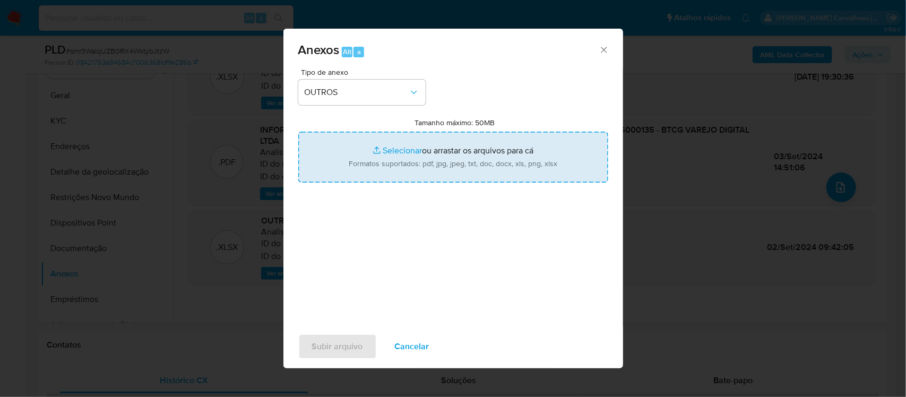
click at [391, 153] on input "Tamanho máximo: 50MB Selecionar arquivos" at bounding box center [453, 157] width 310 height 51
type input "C:\fakepath\Mulan BTCG VAREJO DIGITAL LTDA 1274039461_2025_09_10_16_58_56 - Res…"
click at [387, 150] on input "Tamanho máximo: 50MB Selecionar arquivos" at bounding box center [453, 157] width 310 height 51
type input "C:\fakepath\2oSAR - xxxx- CNPJ 48976646000135 - BTCG VAREJO DIGITAL LTDA.pdf"
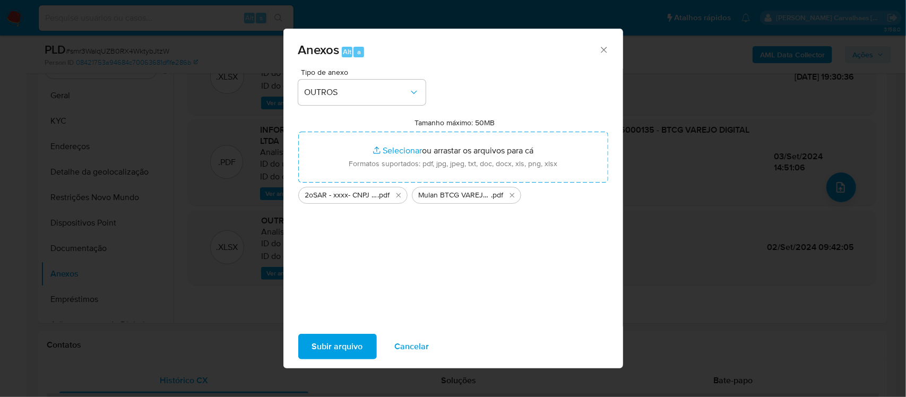
click at [348, 348] on span "Subir arquivo" at bounding box center [337, 346] width 51 height 23
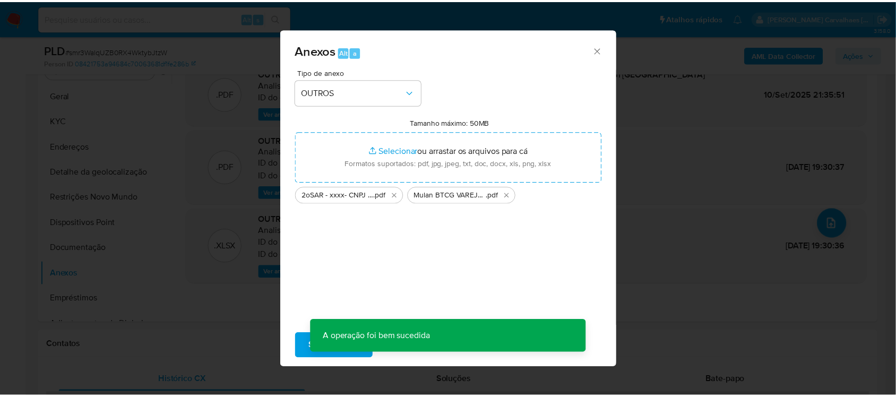
scroll to position [64, 0]
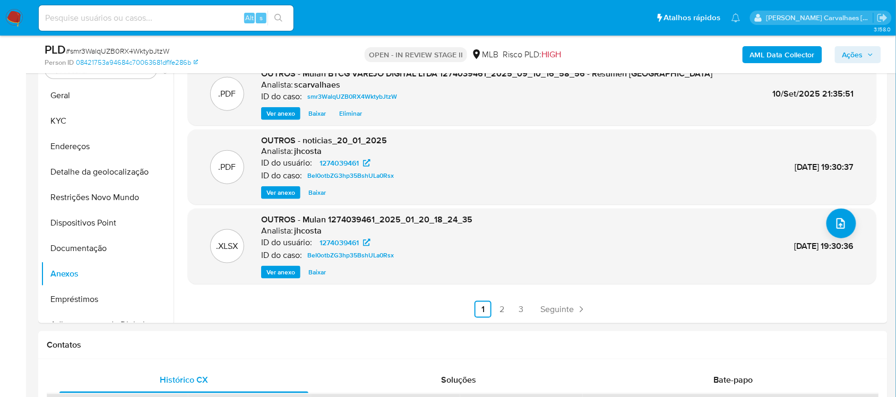
click at [845, 59] on span "Ações" at bounding box center [852, 54] width 21 height 17
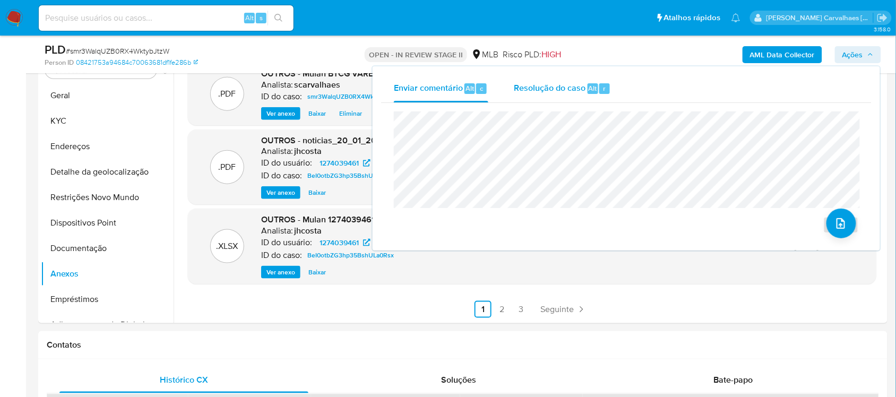
click at [561, 83] on span "Resolução do caso" at bounding box center [550, 88] width 72 height 12
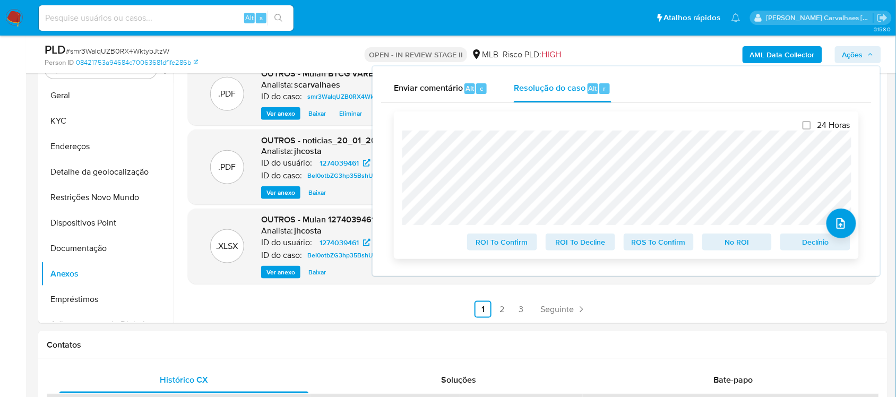
click at [501, 247] on span "ROI To Confirm" at bounding box center [501, 242] width 55 height 15
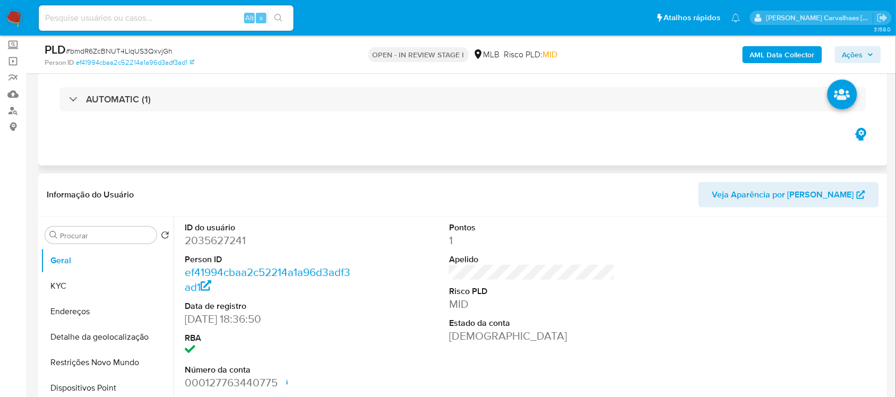
scroll to position [133, 0]
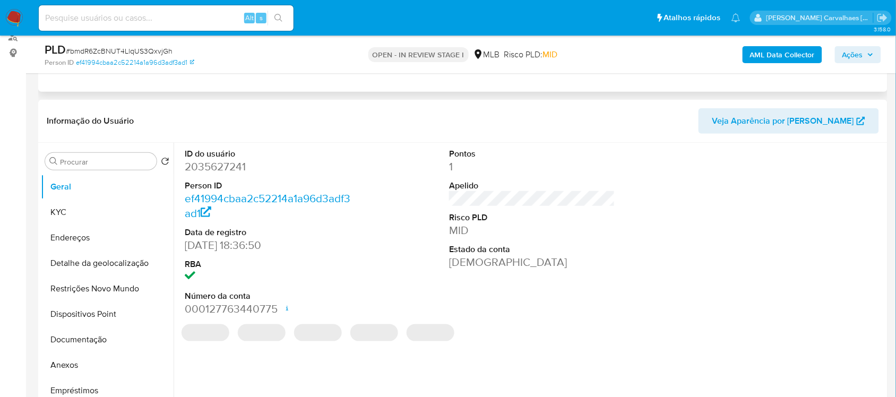
select select "10"
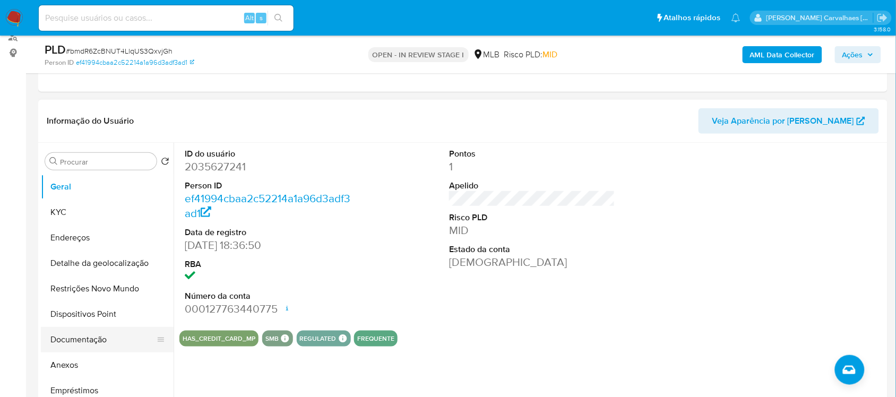
click at [83, 343] on button "Documentação" at bounding box center [103, 339] width 124 height 25
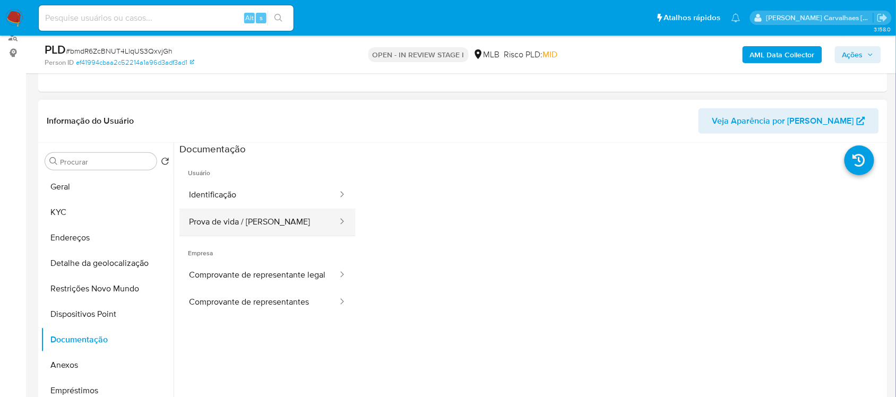
click at [235, 221] on button "Prova de vida / [PERSON_NAME]" at bounding box center [258, 222] width 159 height 27
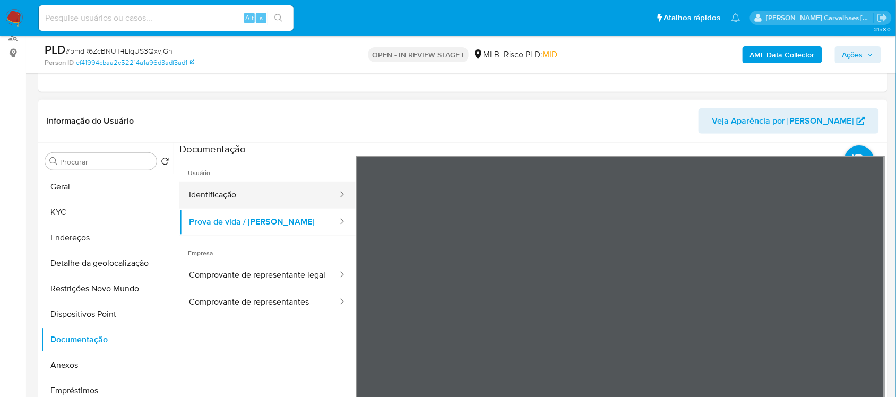
click at [247, 188] on button "Identificação" at bounding box center [258, 194] width 159 height 27
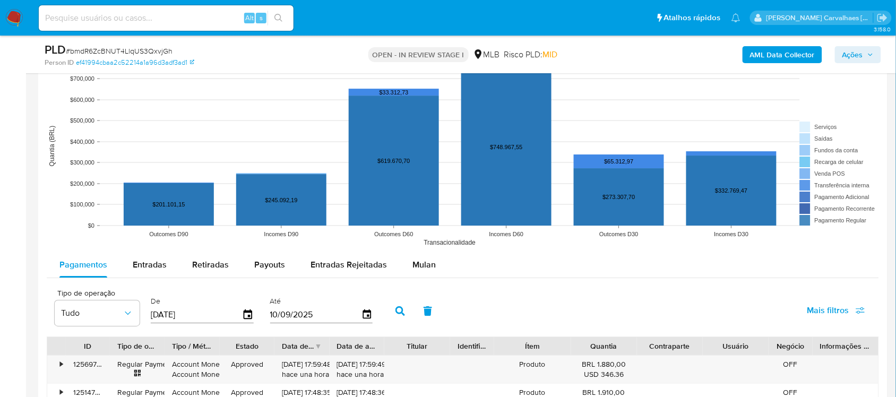
scroll to position [995, 0]
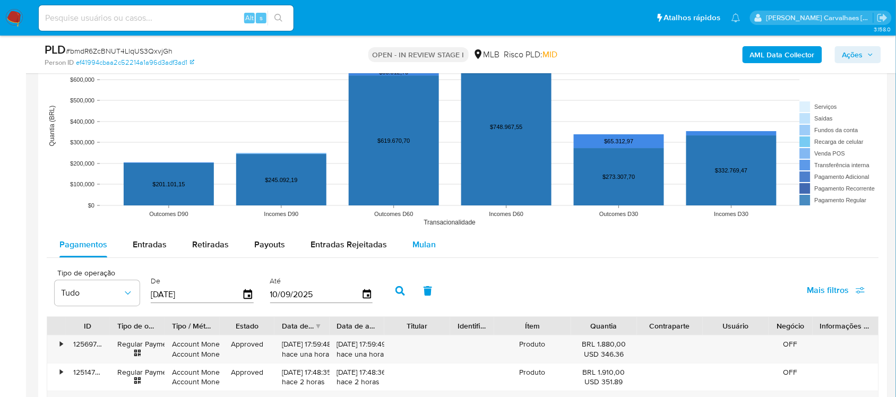
click at [420, 242] on span "Mulan" at bounding box center [423, 244] width 23 height 12
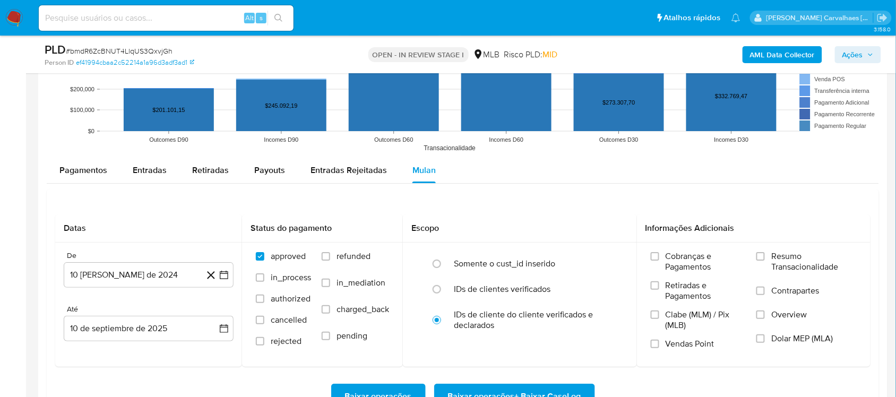
scroll to position [1194, 0]
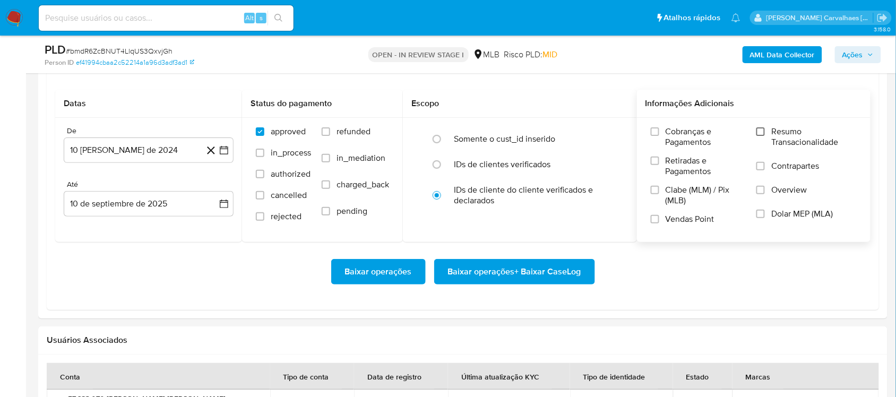
click at [759, 134] on input "Resumo Transacionalidade" at bounding box center [760, 131] width 8 height 8
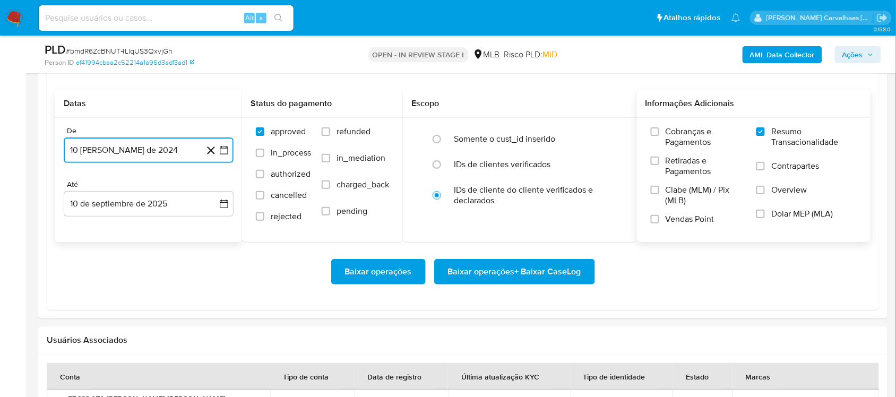
click at [221, 146] on icon "button" at bounding box center [224, 150] width 11 height 11
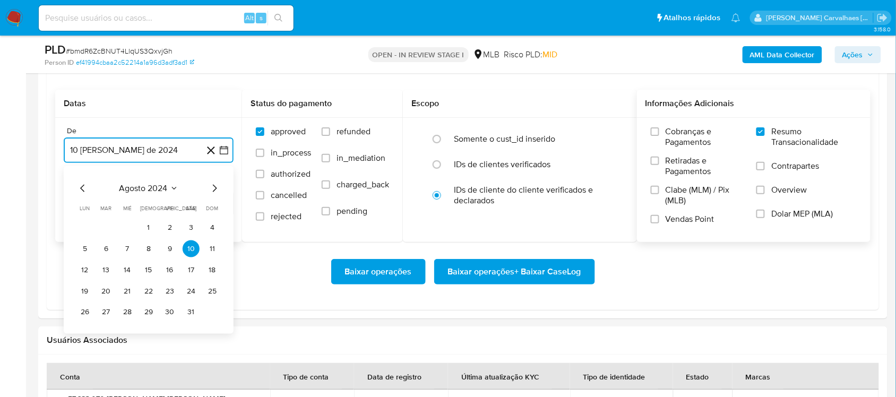
click at [215, 188] on icon "Mes siguiente" at bounding box center [215, 187] width 4 height 7
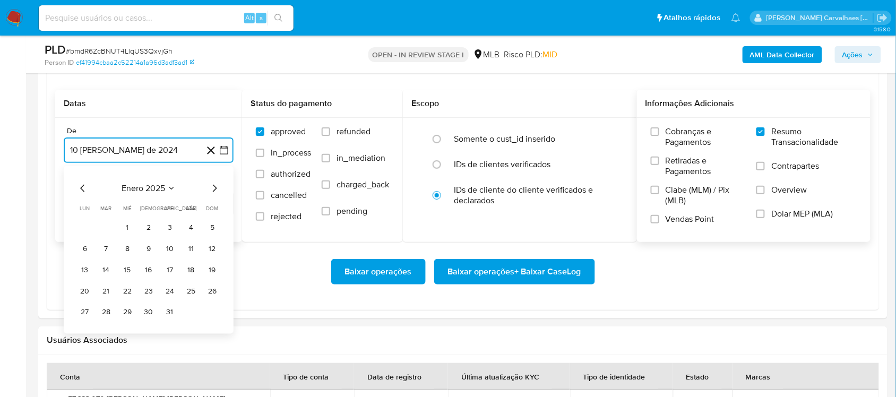
click at [215, 188] on icon "Mes siguiente" at bounding box center [215, 187] width 4 height 7
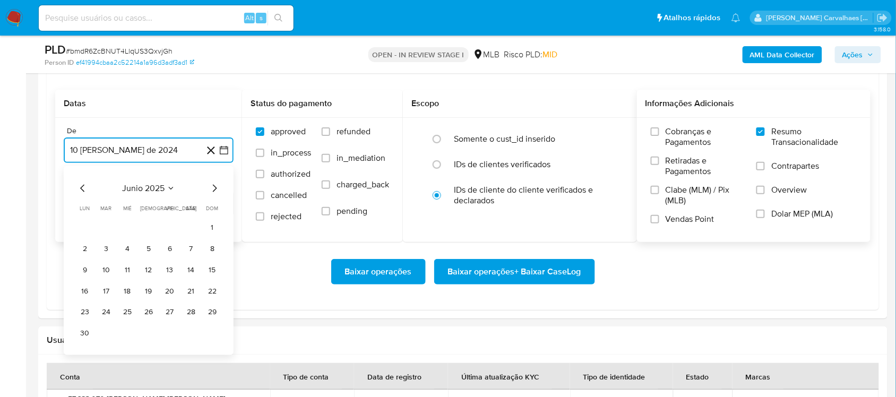
click at [215, 192] on icon "Mes siguiente" at bounding box center [214, 187] width 13 height 13
click at [110, 248] on button "8" at bounding box center [106, 248] width 17 height 17
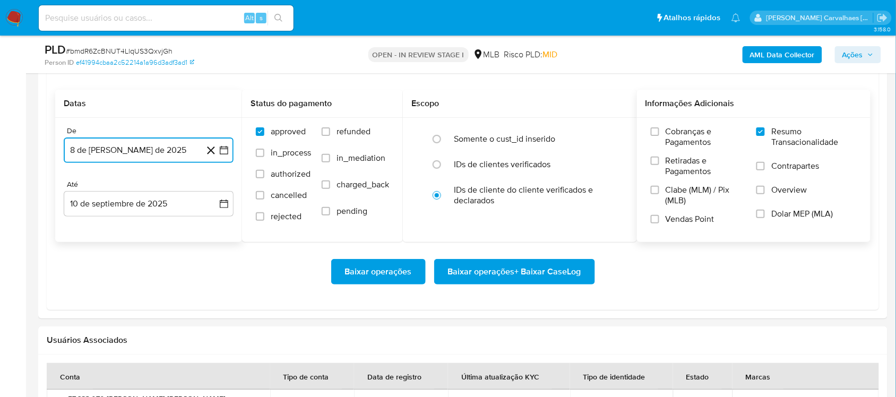
click at [221, 153] on icon "button" at bounding box center [224, 150] width 11 height 11
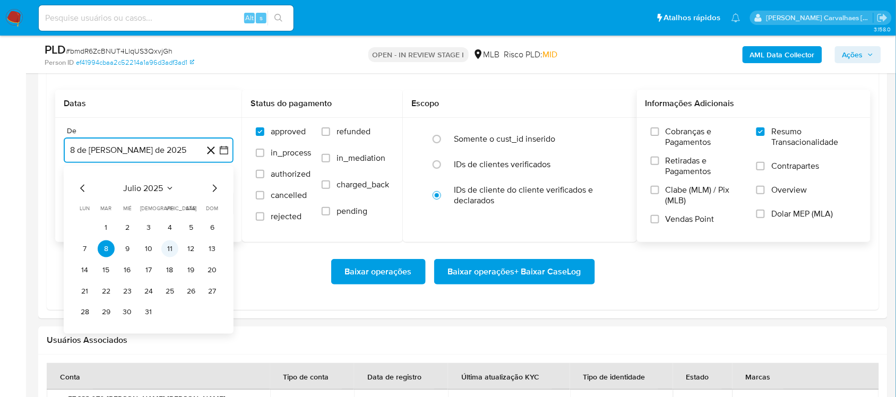
click at [167, 256] on button "11" at bounding box center [169, 248] width 17 height 17
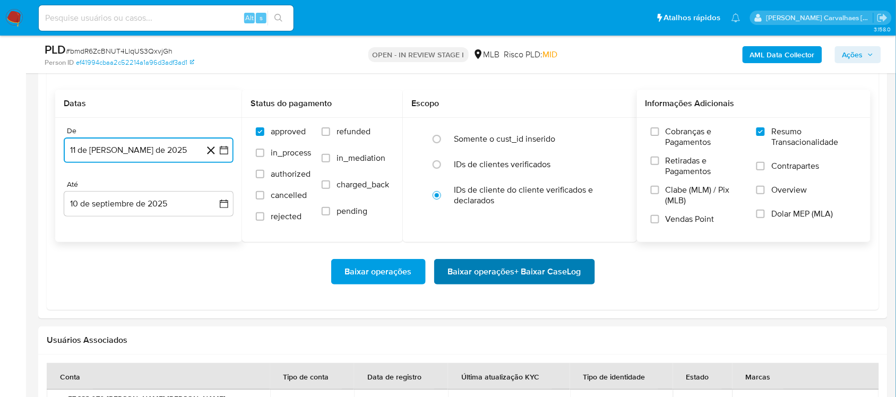
click at [490, 274] on span "Baixar operações + Baixar CaseLog" at bounding box center [514, 271] width 133 height 23
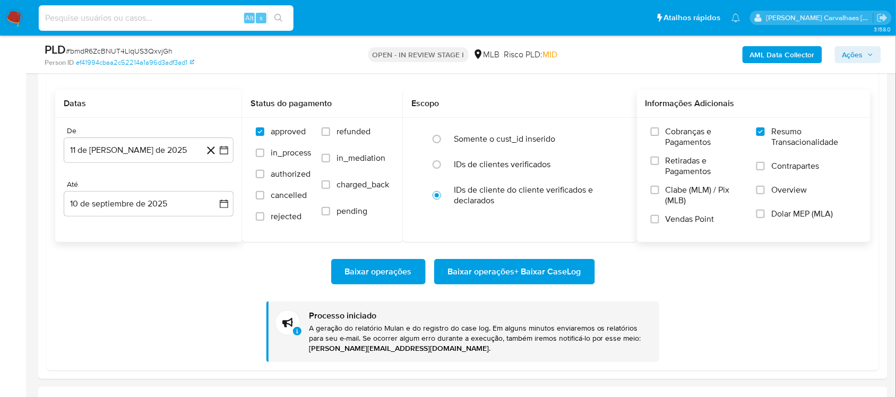
paste input "OHjh11B1ZsmNDY05mWgG9kv7"
type input "OHjh11B1ZsmNDY05mWgG9kv7"
click at [279, 16] on icon "search-icon" at bounding box center [278, 18] width 8 height 8
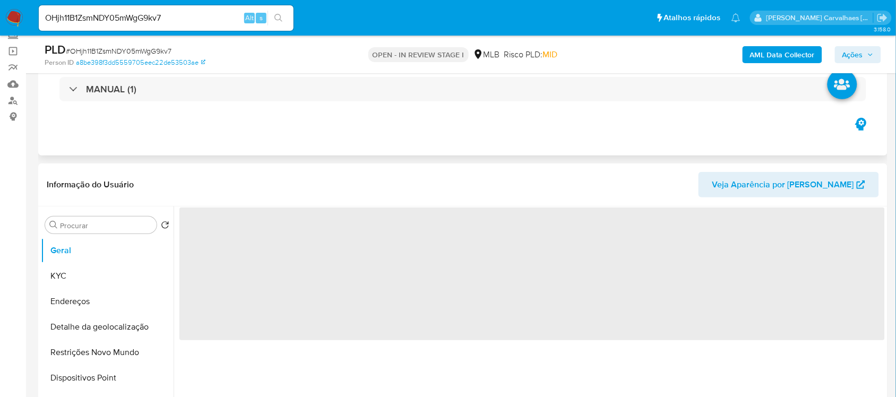
scroll to position [199, 0]
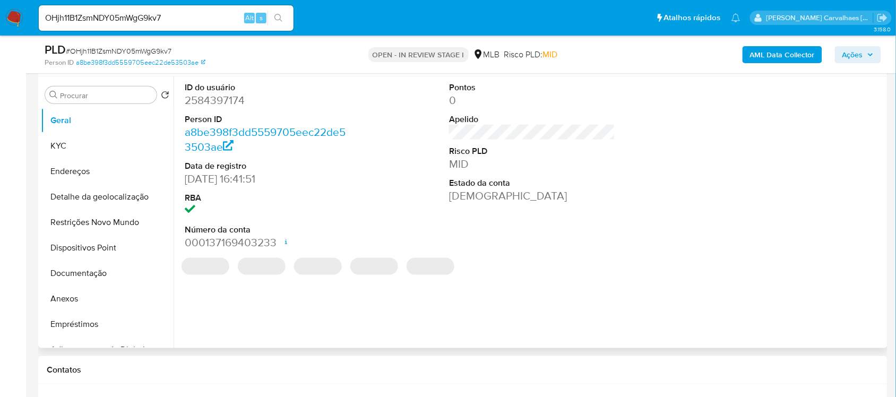
select select "10"
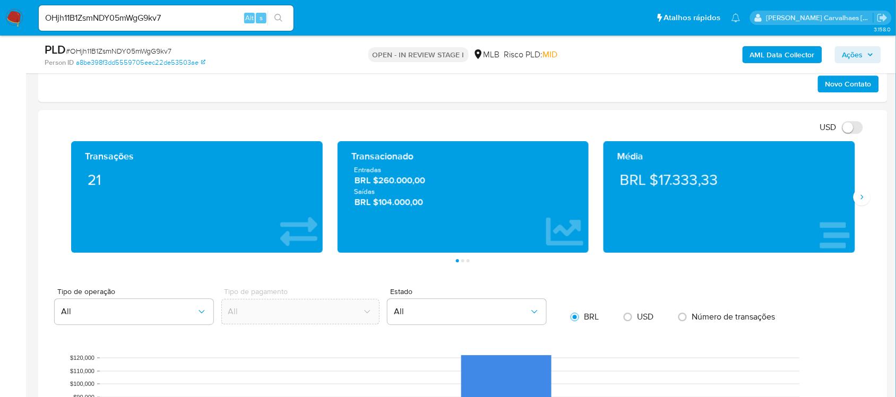
scroll to position [663, 0]
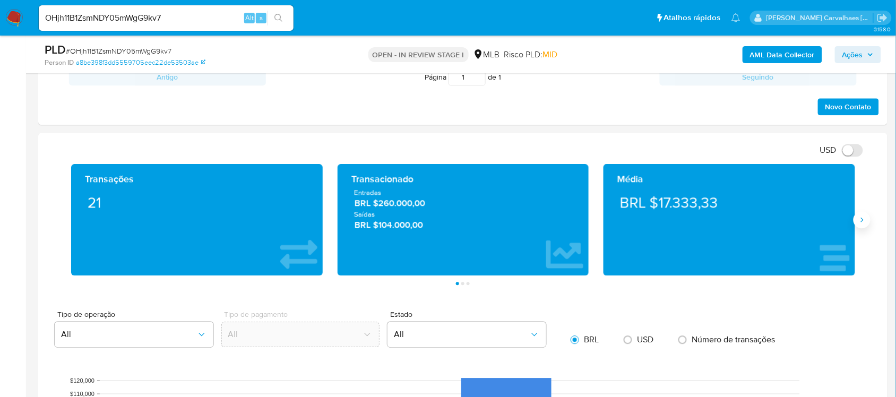
click at [861, 216] on icon "Siguiente" at bounding box center [861, 219] width 8 height 8
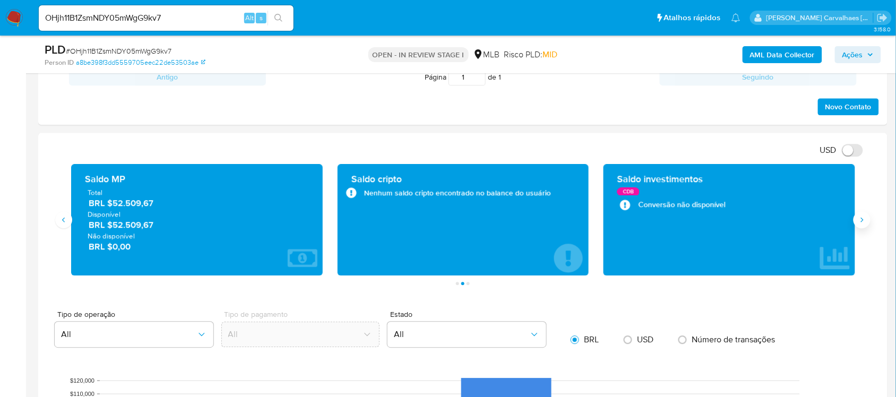
click at [861, 216] on icon "Siguiente" at bounding box center [861, 219] width 8 height 8
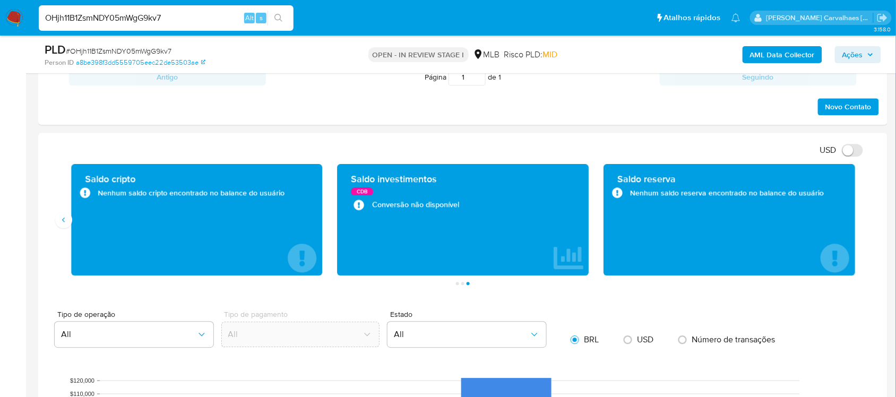
drag, startPoint x: 176, startPoint y: 16, endPoint x: 23, endPoint y: 22, distance: 153.4
click at [23, 22] on nav "Pausado Ver notificaciones OHjh11B1ZsmNDY05mWgG9kv7 Alt s Atalhos rápidos Presi…" at bounding box center [448, 18] width 896 height 36
click at [181, 19] on input "OHjh11B1ZsmNDY05mWgG9kv7" at bounding box center [166, 18] width 255 height 14
click at [189, 19] on input "OHjh11B1ZsmNDY05mWgG9kv7" at bounding box center [166, 18] width 255 height 14
drag, startPoint x: 186, startPoint y: 19, endPoint x: 40, endPoint y: 25, distance: 146.6
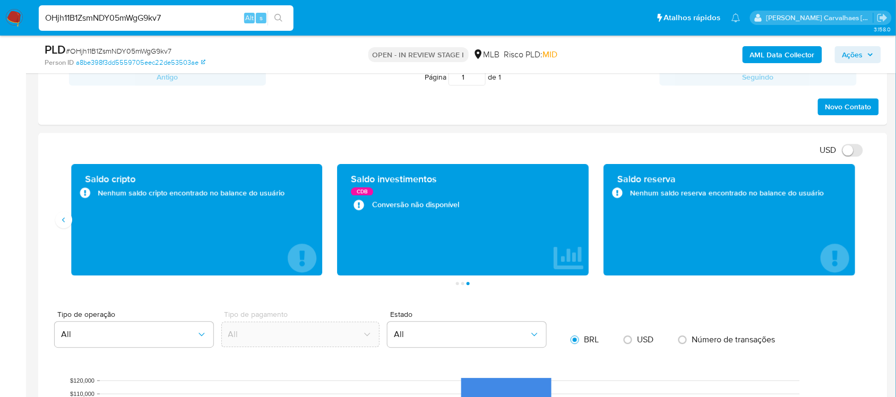
click at [40, 25] on div "OHjh11B1ZsmNDY05mWgG9kv7 Alt s" at bounding box center [166, 17] width 255 height 25
click at [279, 20] on icon "search-icon" at bounding box center [278, 18] width 8 height 8
click at [282, 12] on button "search-icon" at bounding box center [278, 18] width 22 height 15
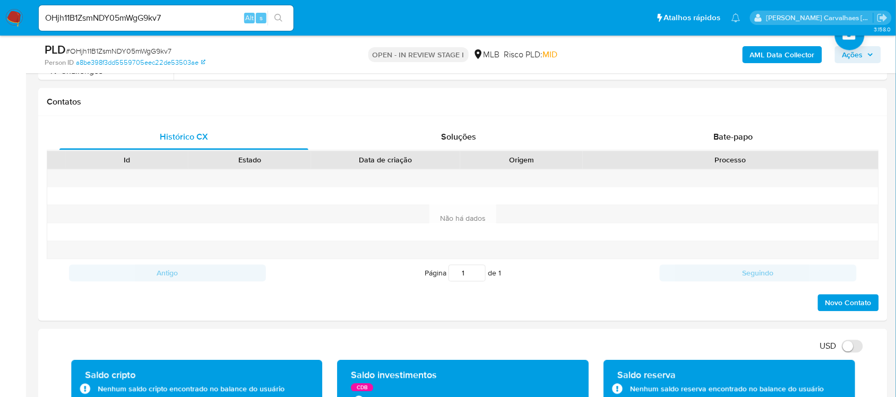
scroll to position [464, 0]
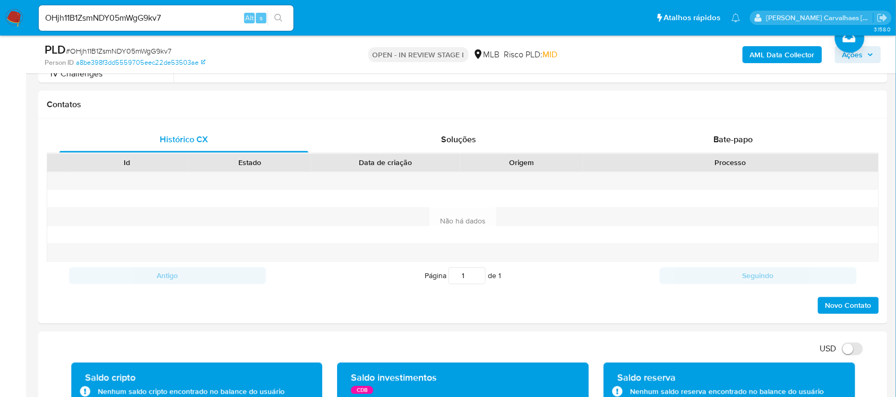
click at [283, 17] on button "search-icon" at bounding box center [278, 18] width 22 height 15
click at [179, 207] on div at bounding box center [127, 199] width 123 height 18
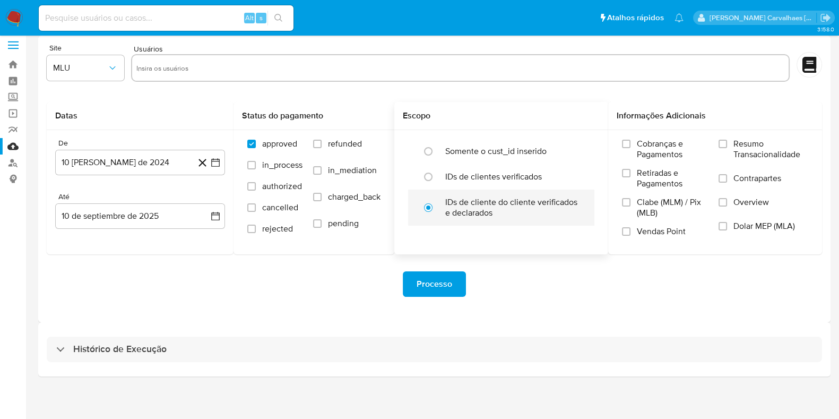
scroll to position [9, 0]
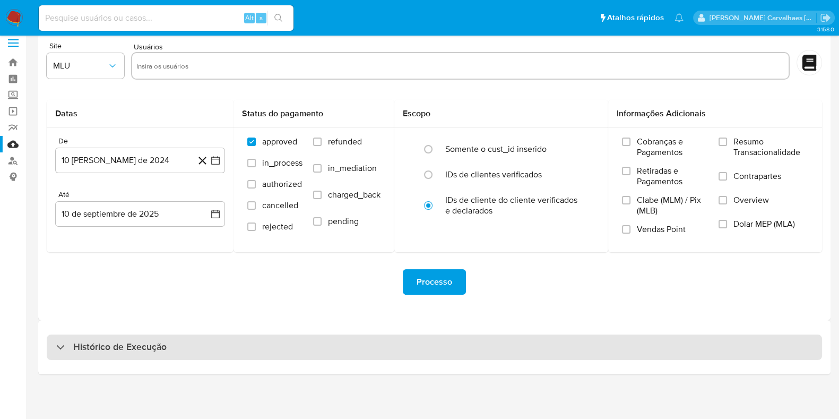
click at [175, 352] on div "Histórico de Execução" at bounding box center [434, 346] width 775 height 25
select select "10"
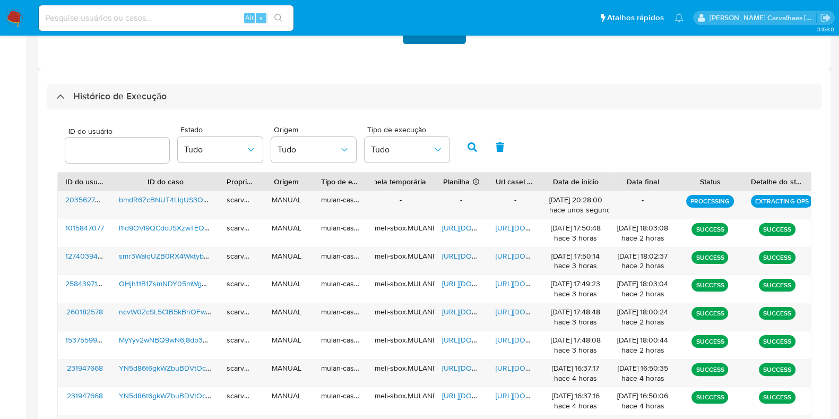
scroll to position [341, 0]
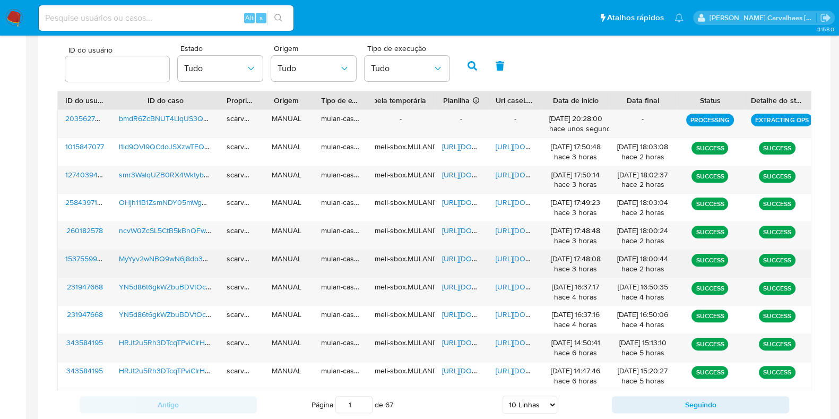
click at [521, 259] on span "https://docs.google.com/document/d/1w0kurLgCKKClqfME6pDta6obuk3oRa2tHMo0srP6Gvk…" at bounding box center [532, 258] width 73 height 11
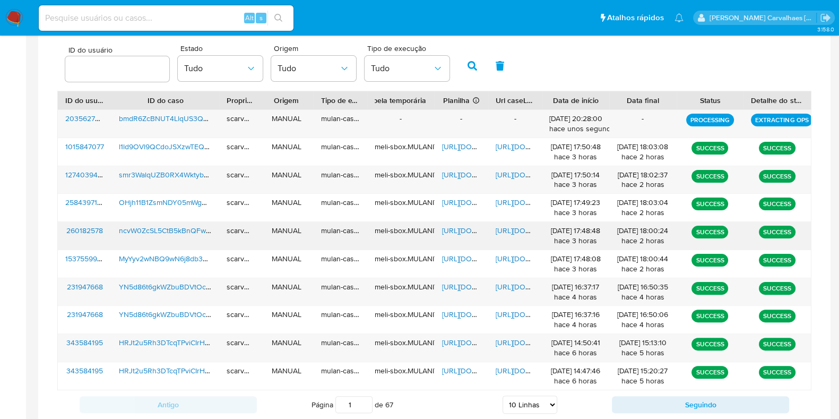
click at [523, 228] on span "https://docs.google.com/document/d/1pvWVNrps2RZammlmgYPcEnLlSLFSlsbSeUdeAAMAh7Y…" at bounding box center [532, 230] width 73 height 11
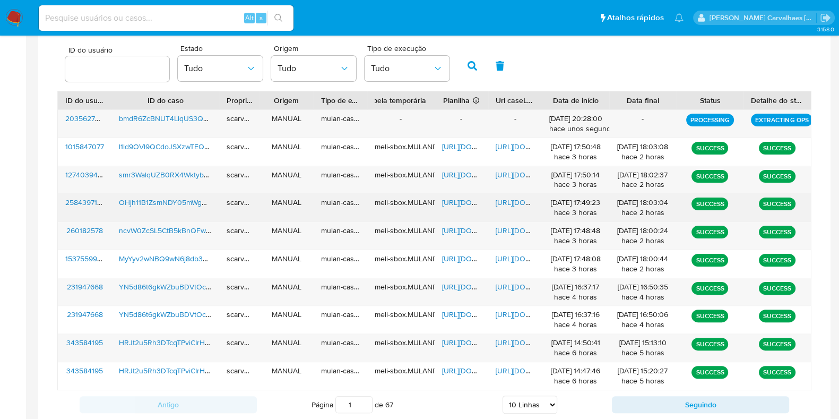
click at [509, 203] on span "https://docs.google.com/document/d/1U1kOlgl0RaCxxSfZ9RqpObTFHq4SwpB2BIx6g-JFWTU…" at bounding box center [532, 202] width 73 height 11
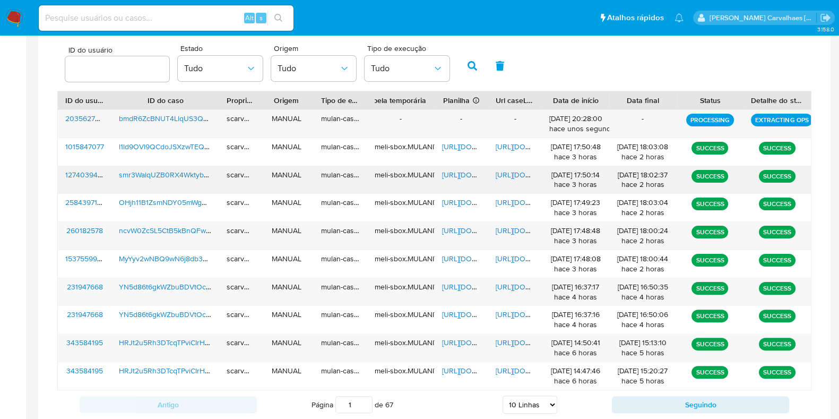
click at [510, 174] on span "https://docs.google.com/document/d/1rmPT0D9tZJ48Loud1F9BFUyHZA2XHc0kIccqnSuJQkU…" at bounding box center [532, 174] width 73 height 11
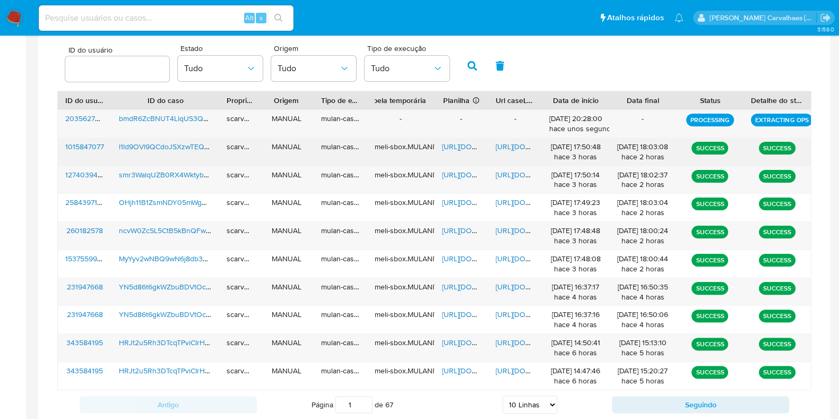
click at [449, 144] on span "https://docs.google.com/spreadsheets/d/1HnZ9BtFVzV310aQrTDvWTs65-mewDkCVUZ886UO…" at bounding box center [478, 146] width 73 height 11
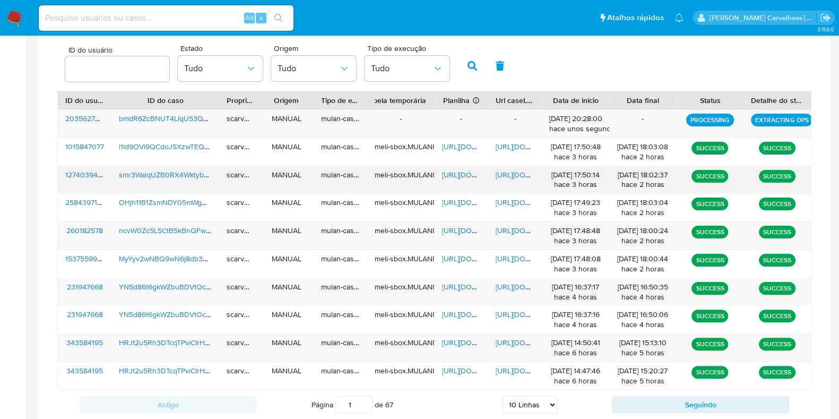
click at [457, 169] on span "https://docs.google.com/spreadsheets/d/1i2RkKRJp-FhGyY9XTpzOekxePSzXLlRPDHKHVvk…" at bounding box center [478, 174] width 73 height 11
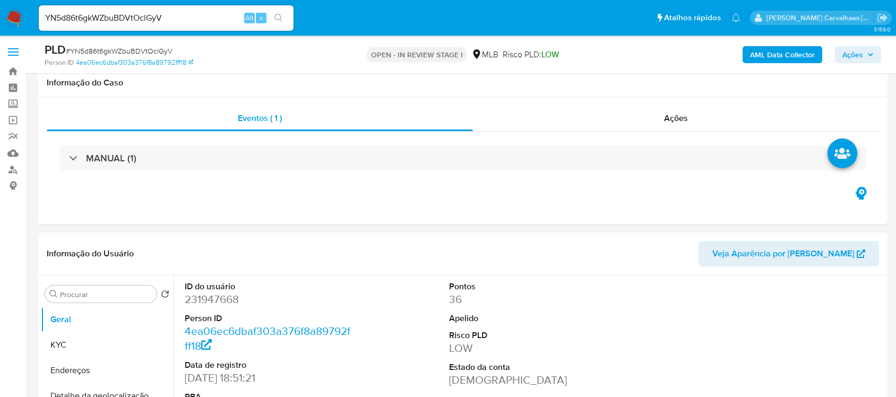
select select "10"
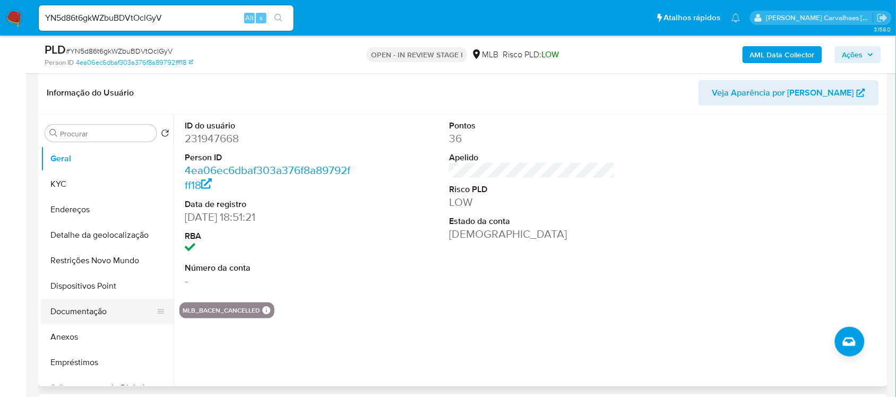
click at [96, 308] on button "Documentação" at bounding box center [103, 311] width 124 height 25
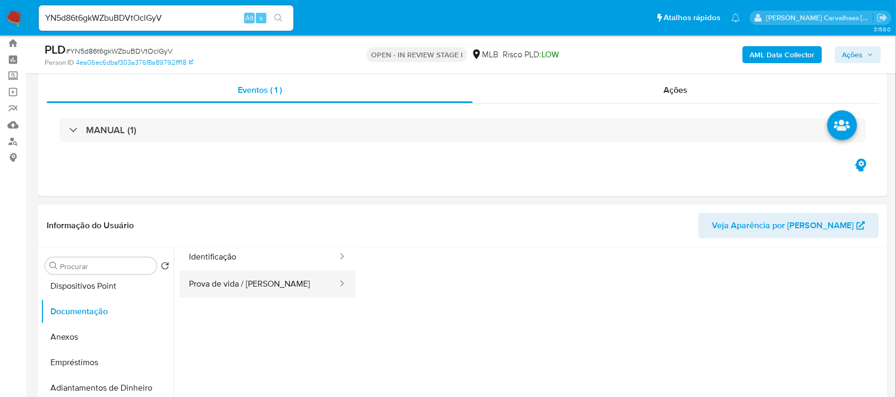
scroll to position [20, 0]
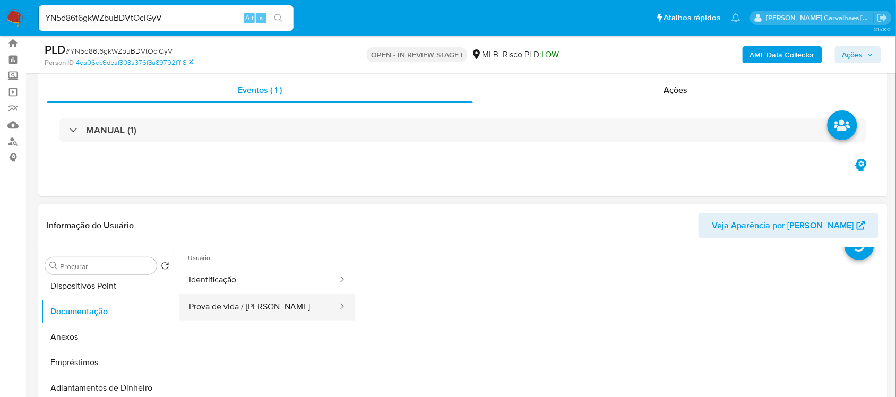
click at [218, 300] on button "Prova de vida / [PERSON_NAME]" at bounding box center [258, 306] width 159 height 27
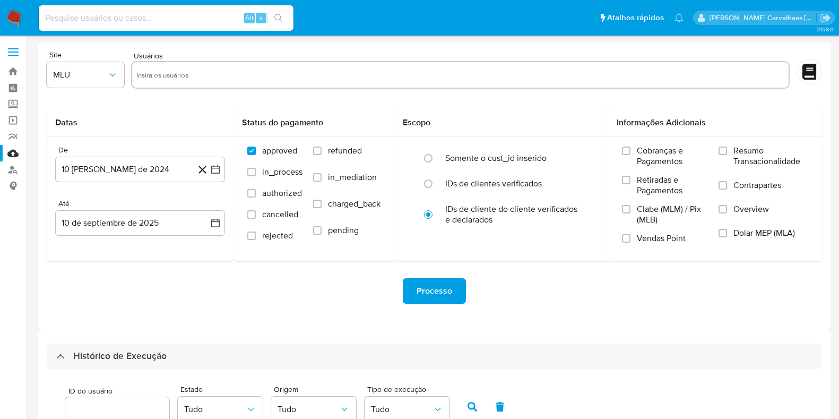
select select "50"
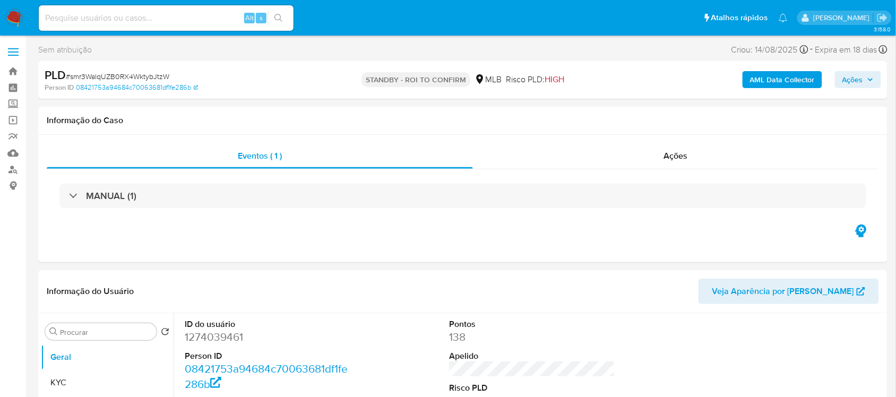
select select "10"
click at [146, 14] on input at bounding box center [166, 18] width 255 height 14
paste input "l1ld9OVl9QCdoJSXzwTEQaeZ"
type input "l1ld9OVl9QCdoJSXzwTEQaeZ"
click at [277, 20] on icon "search-icon" at bounding box center [278, 18] width 8 height 8
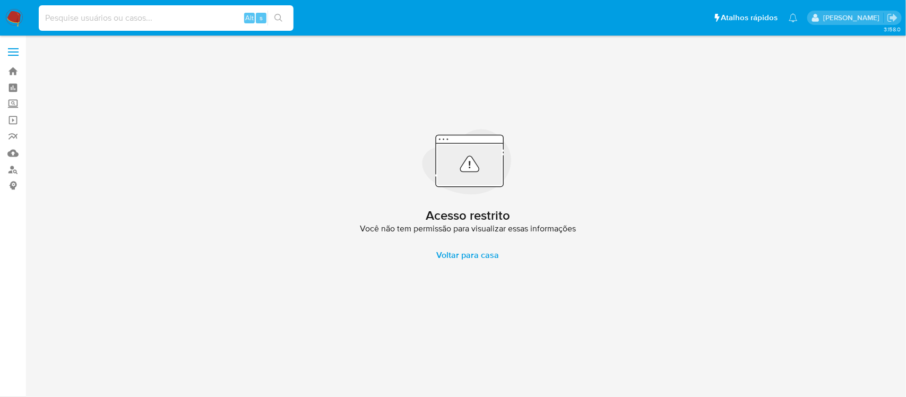
paste input "l1ld9OVl9QCdoJSXzwTEQaeZ"
click at [42, 16] on input "l1ld9OVl9QCdoJSXzwTEQaeZ" at bounding box center [166, 18] width 255 height 14
type input "l1ld9OVl9QCdoJSXzwTEQaeZ"
click at [274, 12] on button "search-icon" at bounding box center [278, 18] width 22 height 15
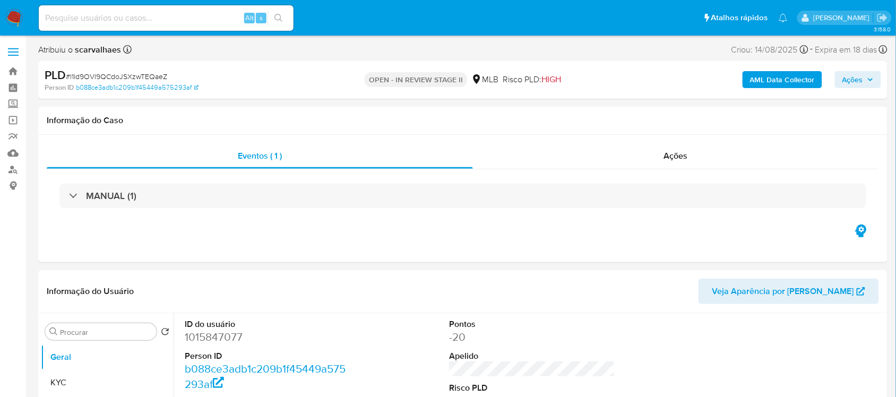
scroll to position [66, 0]
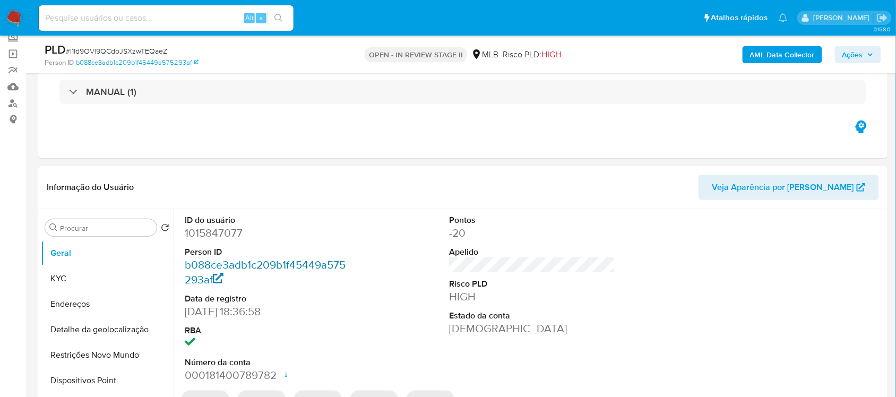
select select "10"
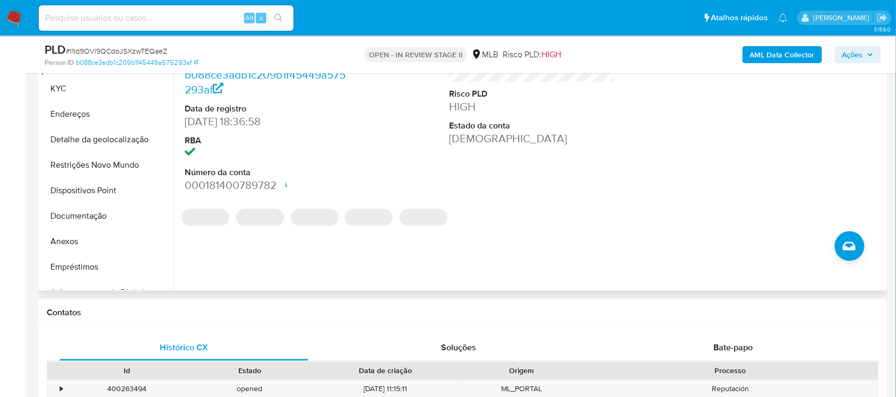
scroll to position [265, 0]
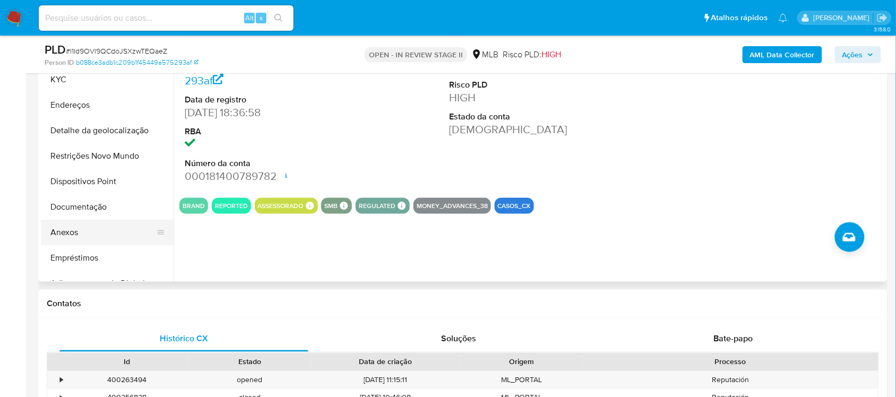
click at [70, 229] on button "Anexos" at bounding box center [103, 232] width 124 height 25
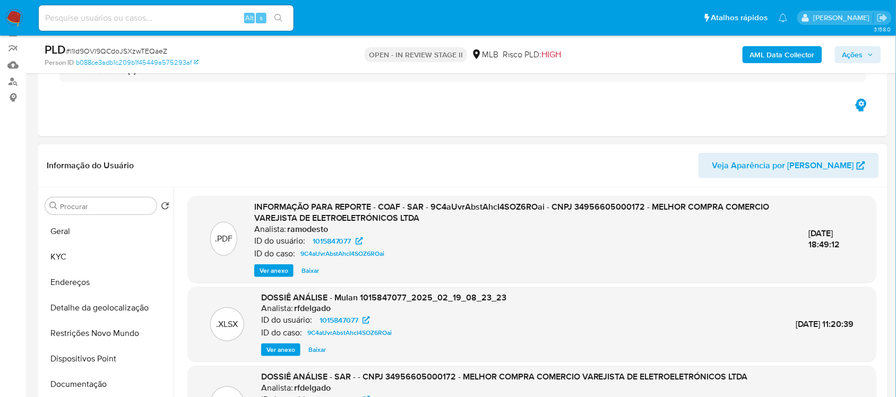
scroll to position [66, 0]
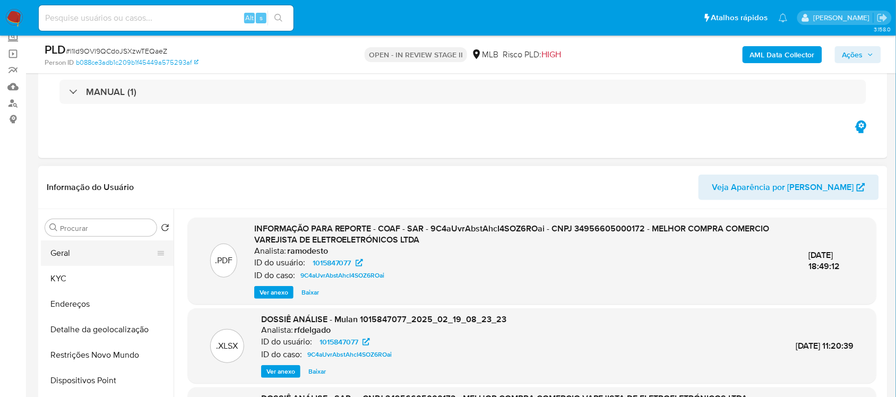
click at [83, 256] on button "Geral" at bounding box center [103, 252] width 124 height 25
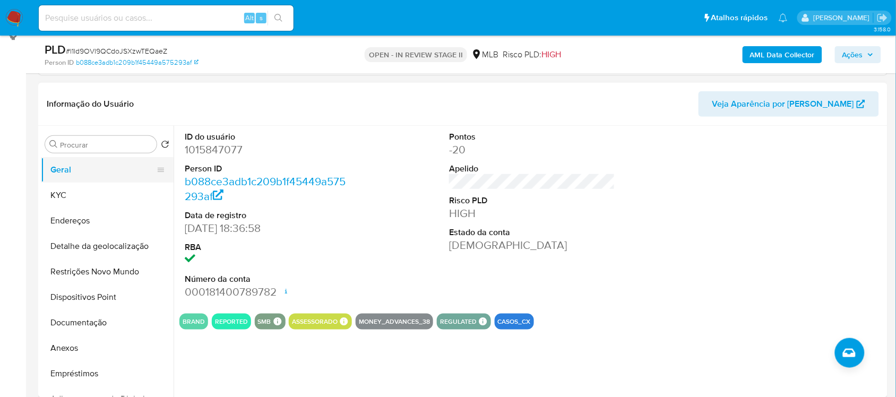
scroll to position [133, 0]
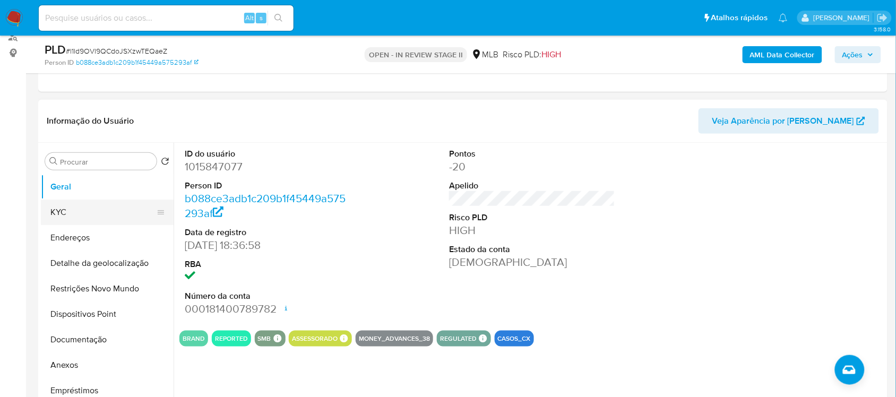
click at [86, 218] on button "KYC" at bounding box center [103, 212] width 124 height 25
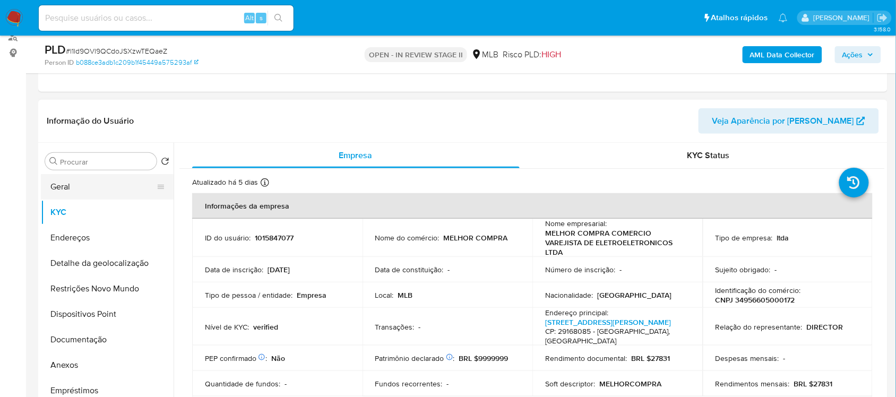
click at [79, 187] on button "Geral" at bounding box center [103, 186] width 124 height 25
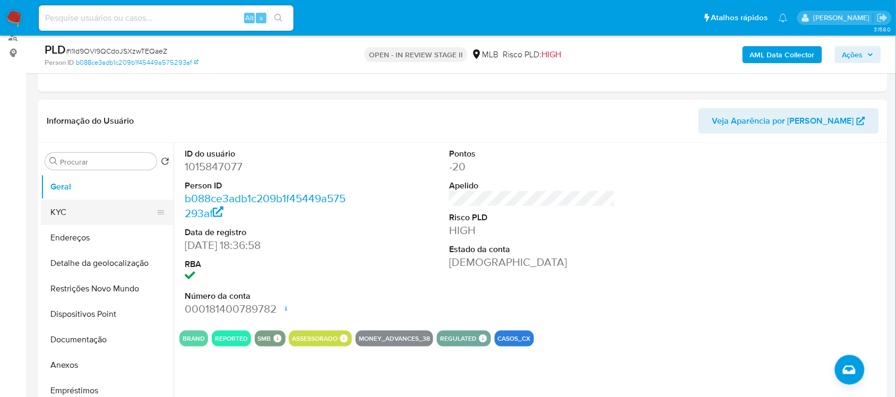
click at [120, 206] on button "KYC" at bounding box center [103, 212] width 124 height 25
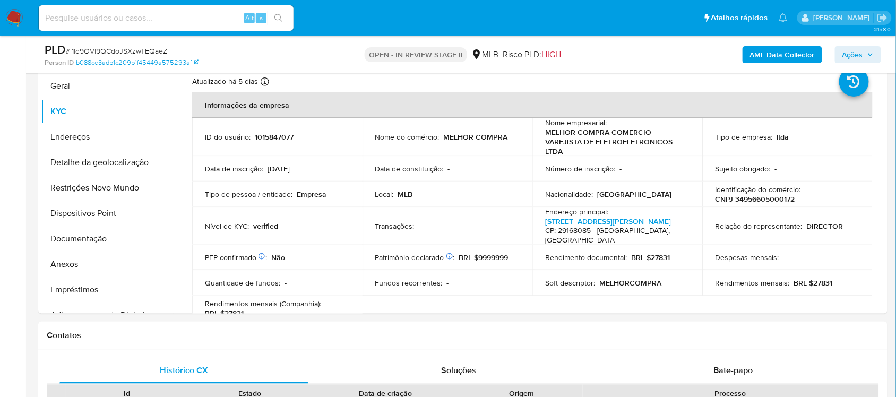
scroll to position [240, 0]
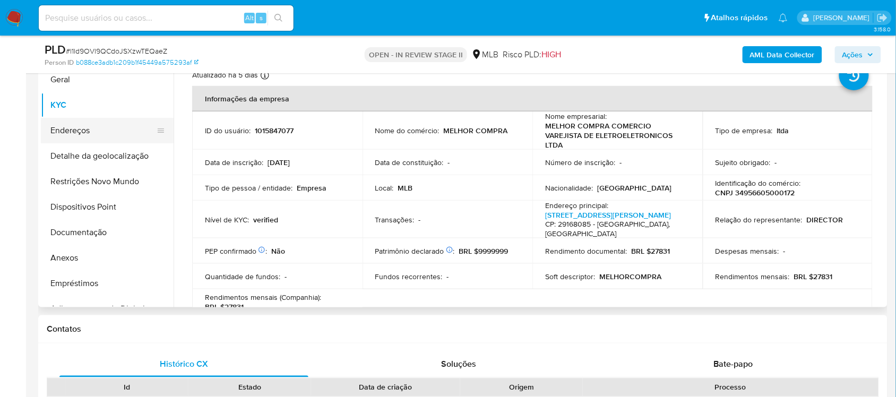
click at [102, 138] on button "Endereços" at bounding box center [103, 130] width 124 height 25
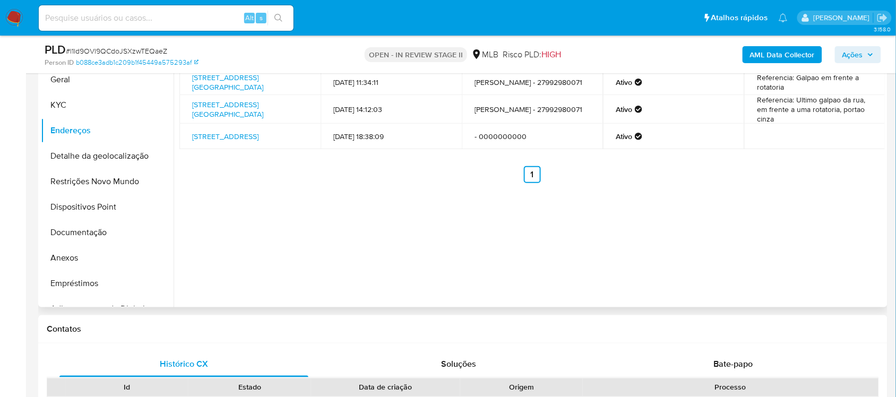
scroll to position [174, 0]
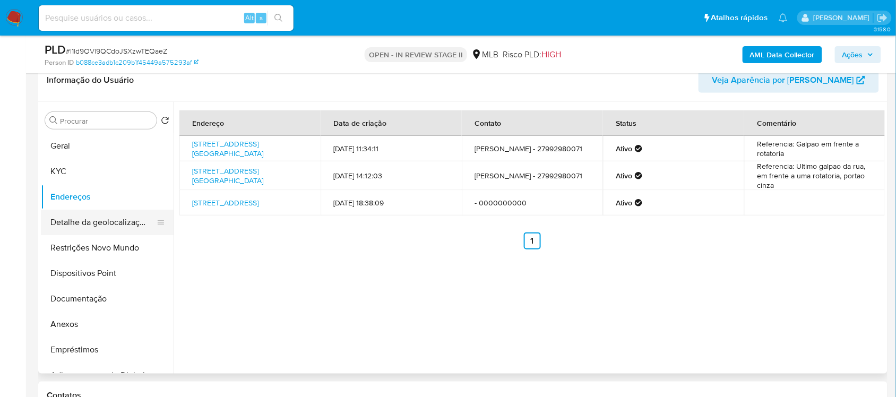
drag, startPoint x: 83, startPoint y: 226, endPoint x: 110, endPoint y: 231, distance: 27.6
click at [83, 226] on button "Detalhe da geolocalização" at bounding box center [103, 222] width 124 height 25
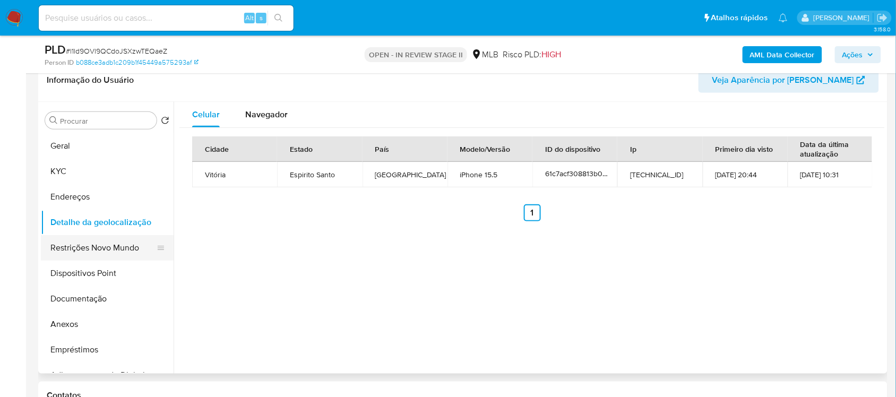
click at [111, 249] on button "Restrições Novo Mundo" at bounding box center [103, 247] width 124 height 25
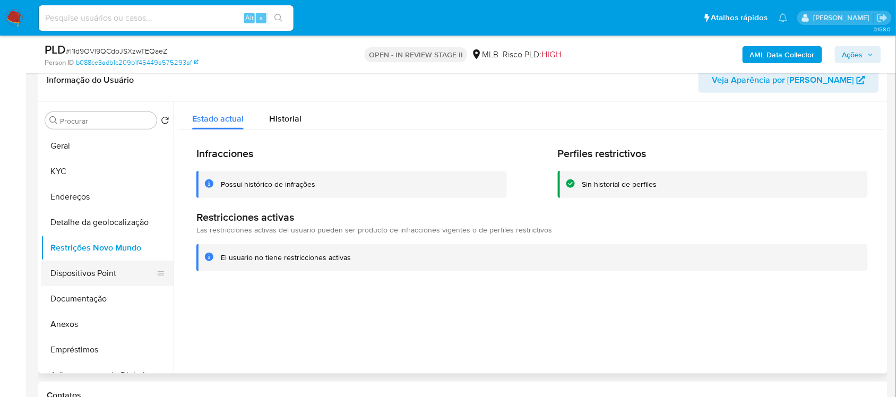
click at [81, 276] on button "Dispositivos Point" at bounding box center [103, 273] width 124 height 25
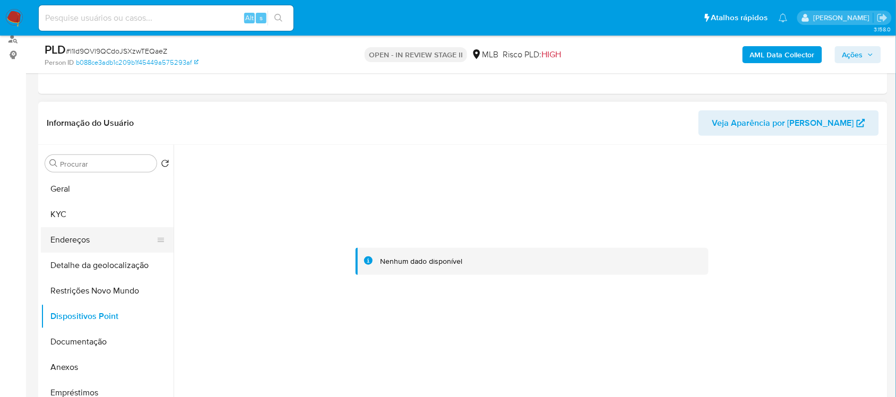
scroll to position [107, 0]
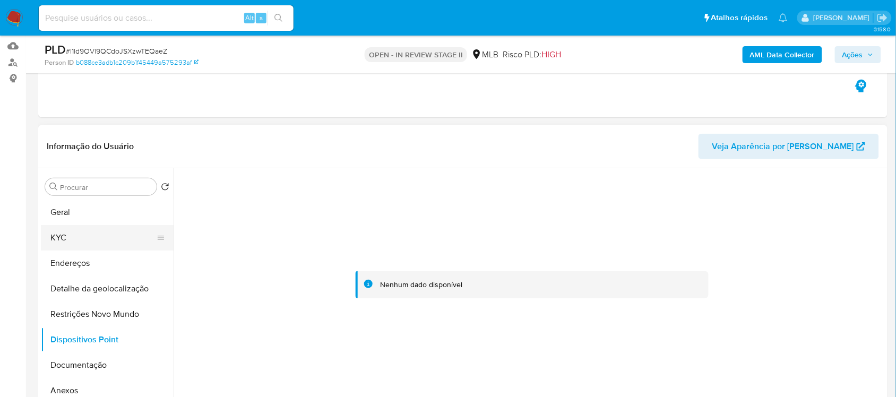
click at [79, 237] on button "KYC" at bounding box center [103, 237] width 124 height 25
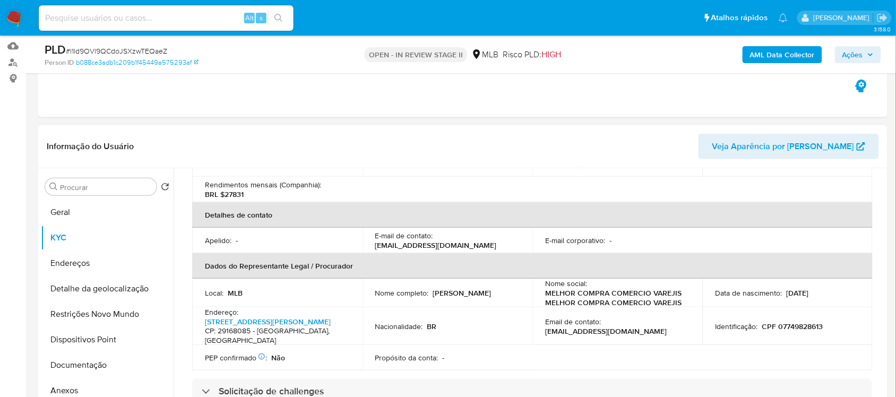
scroll to position [265, 0]
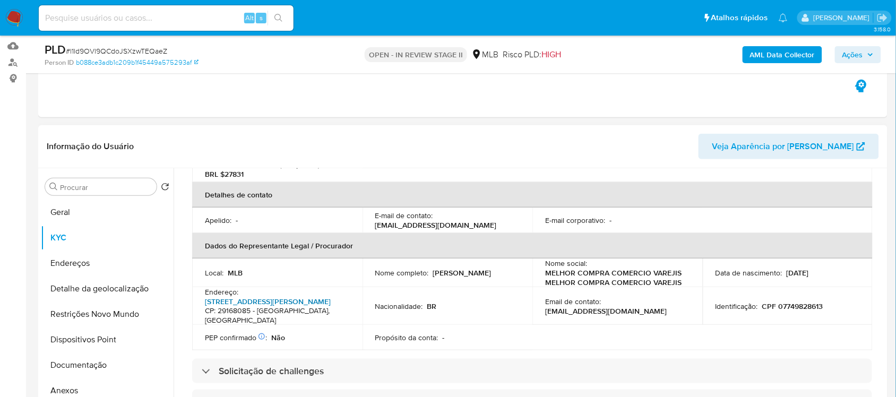
click at [251, 300] on link "Rua 6 B 01, Civit Ii" at bounding box center [268, 301] width 126 height 11
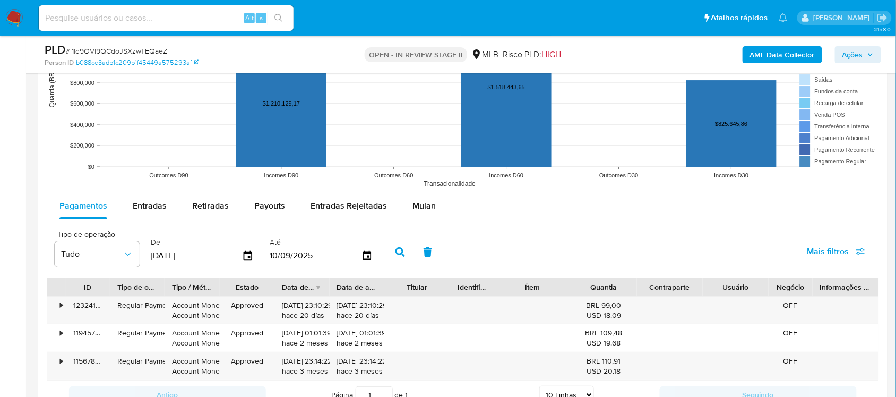
scroll to position [1036, 0]
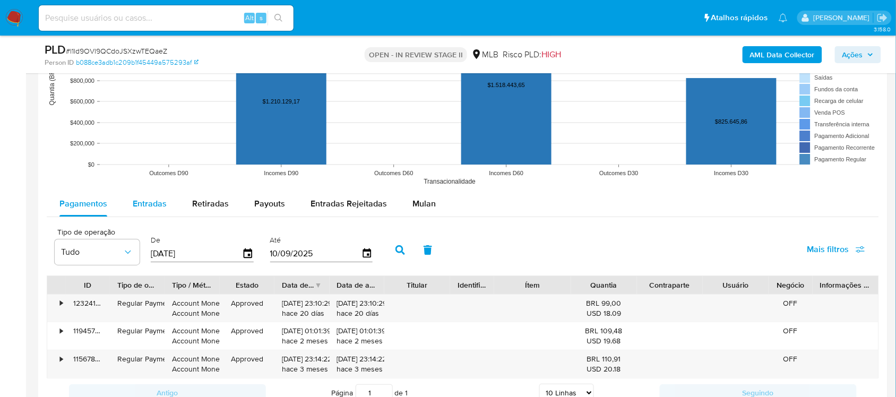
click at [155, 203] on span "Entradas" at bounding box center [150, 203] width 34 height 12
select select "10"
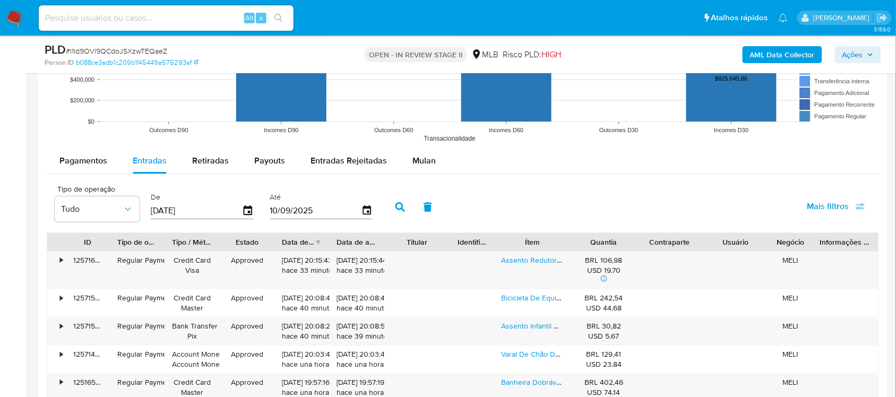
scroll to position [1102, 0]
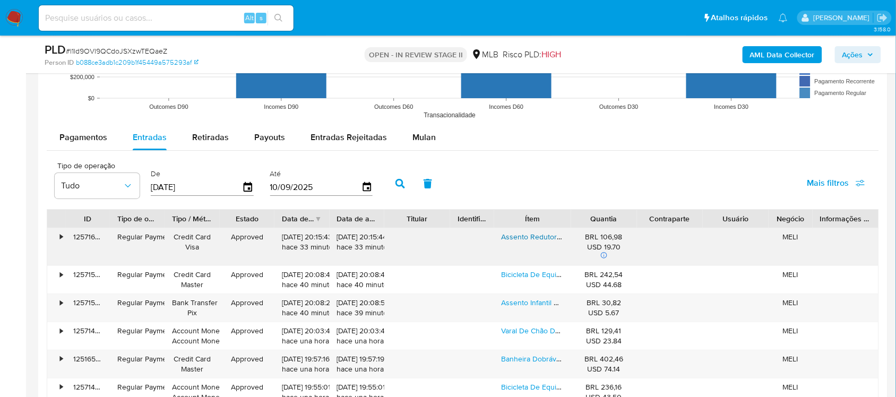
click at [540, 236] on link "Assento Redutor Dobrável Infantil Com Escada Branco Yuupi" at bounding box center [601, 236] width 200 height 11
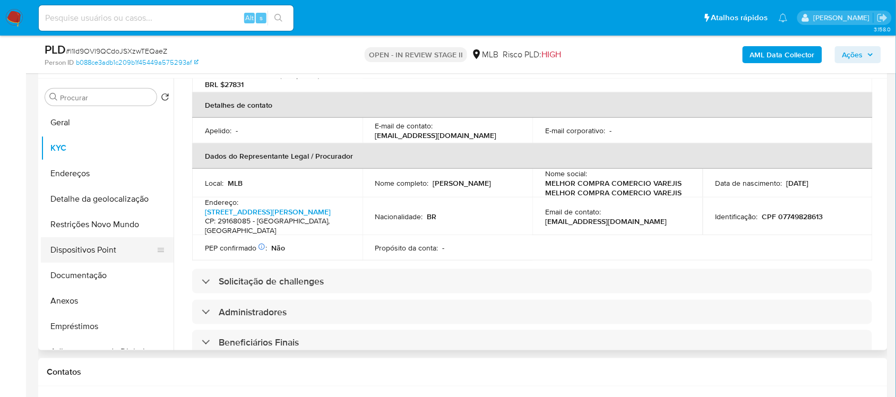
scroll to position [174, 0]
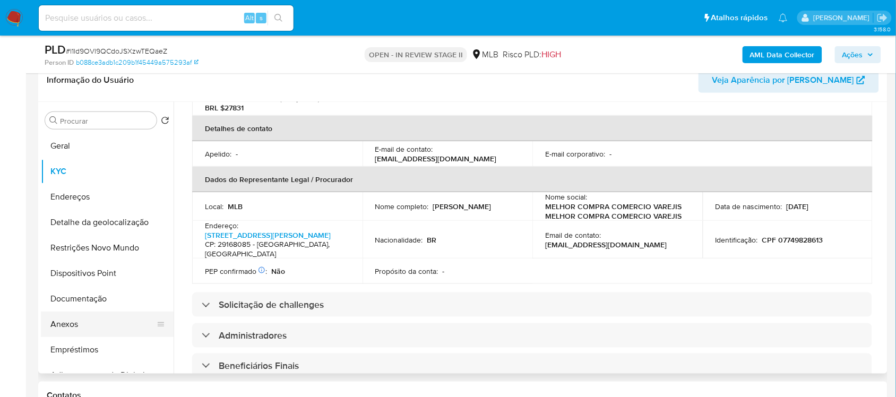
click at [97, 324] on button "Anexos" at bounding box center [103, 323] width 124 height 25
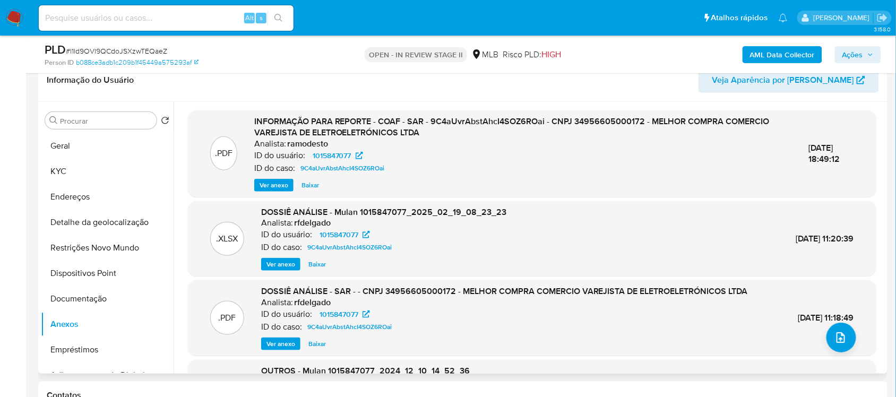
click at [269, 187] on span "Ver anexo" at bounding box center [273, 185] width 29 height 11
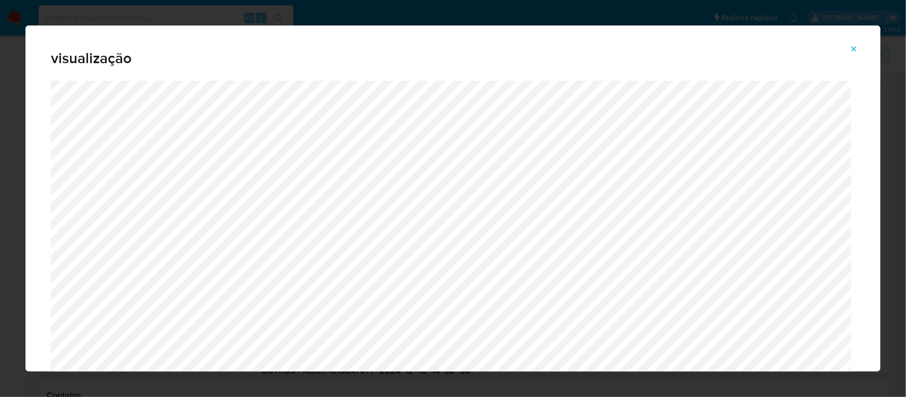
click at [856, 47] on icon "Attachment preview" at bounding box center [854, 48] width 5 height 5
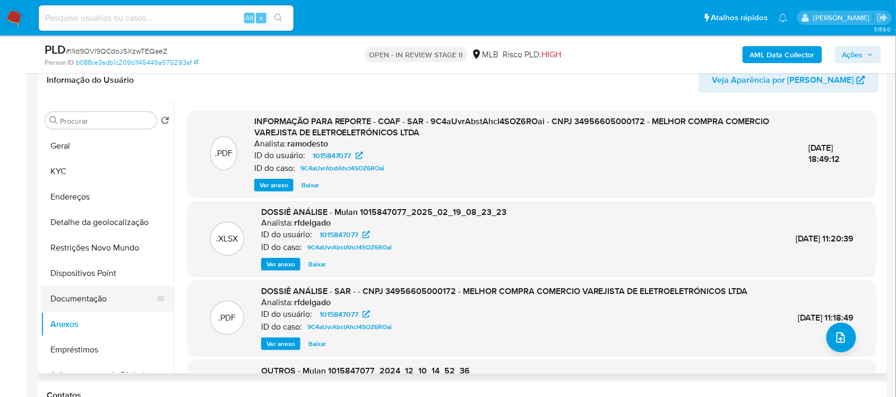
click at [97, 305] on button "Documentação" at bounding box center [103, 298] width 124 height 25
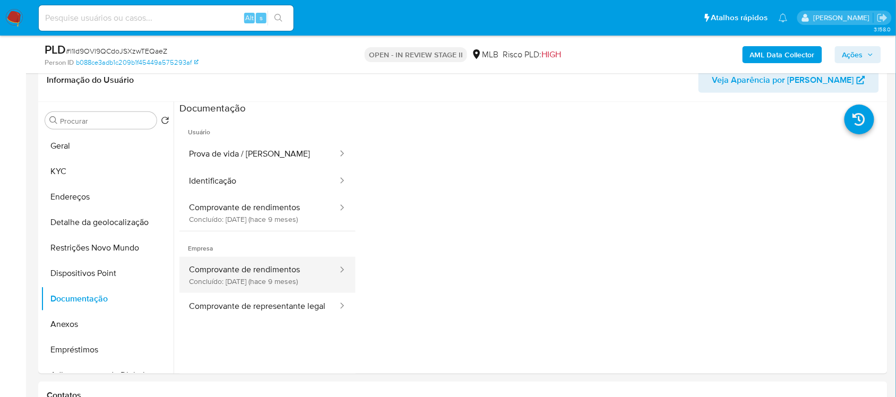
click at [284, 268] on button "Comprovante de rendimentos Concluído: 02/12/2024 (hace 9 meses)" at bounding box center [258, 275] width 159 height 36
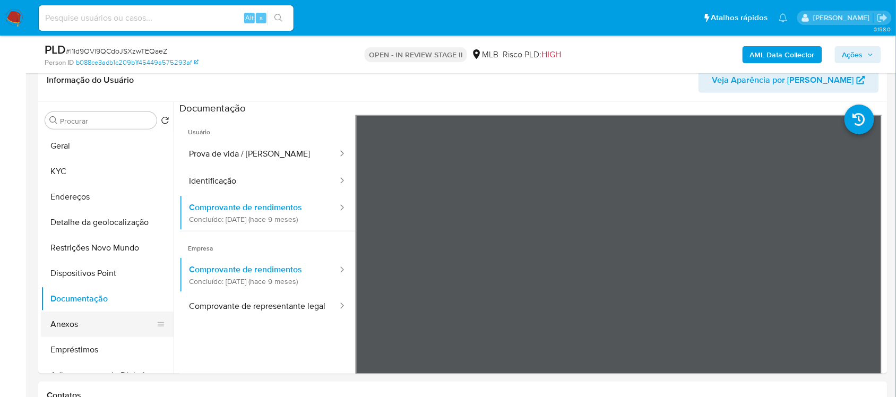
click at [91, 322] on button "Anexos" at bounding box center [103, 323] width 124 height 25
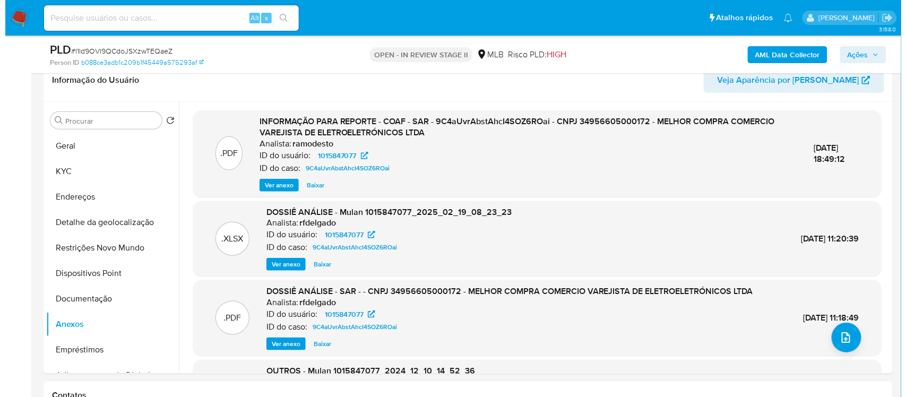
scroll to position [100, 0]
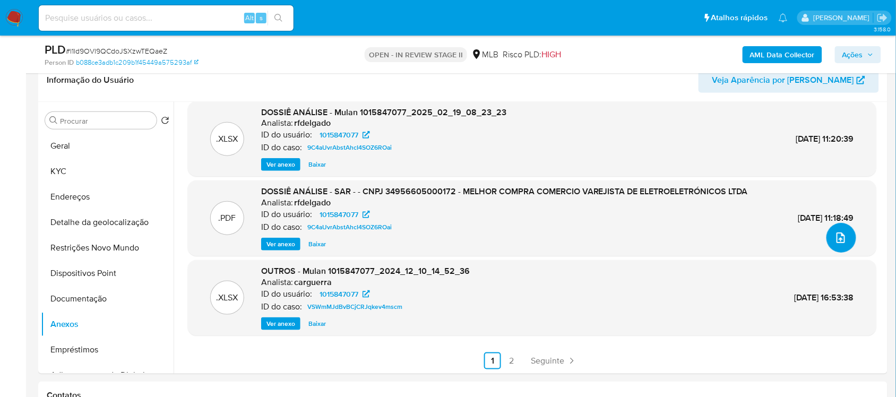
click at [842, 240] on span "upload-file" at bounding box center [840, 237] width 13 height 13
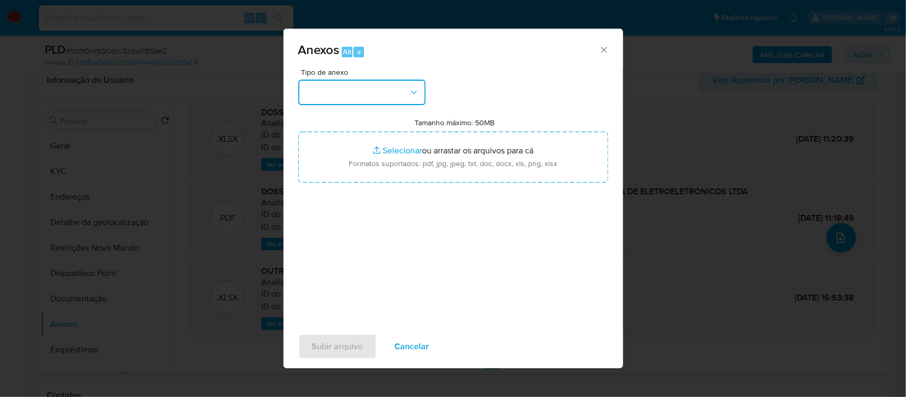
click at [384, 99] on button "button" at bounding box center [361, 92] width 127 height 25
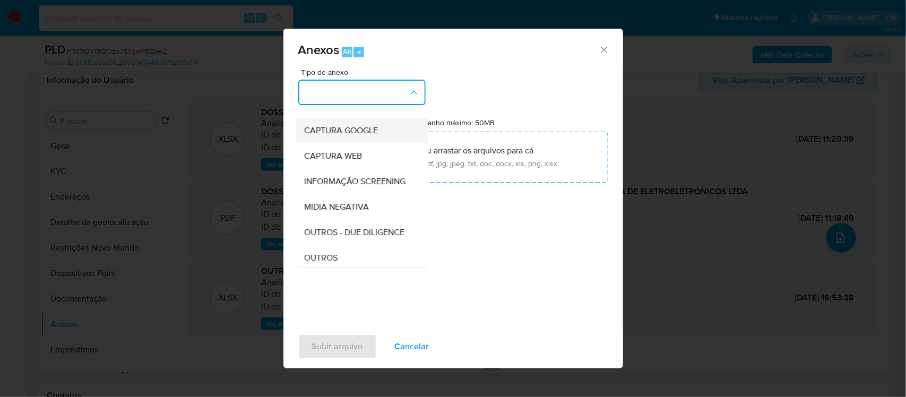
scroll to position [133, 0]
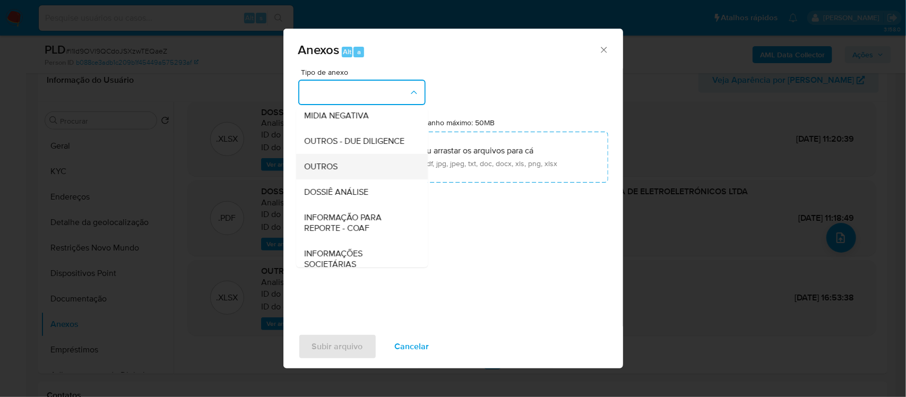
click at [358, 179] on div "OUTROS" at bounding box center [359, 165] width 108 height 25
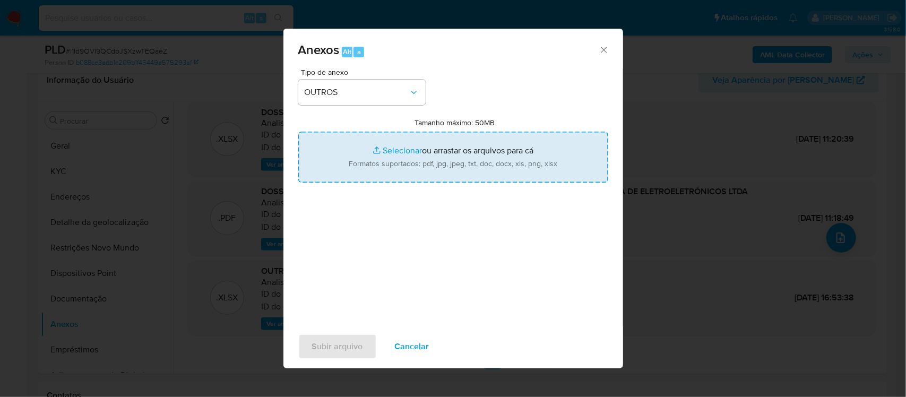
click at [409, 149] on input "Tamanho máximo: 50MB Selecionar arquivos" at bounding box center [453, 157] width 310 height 51
type input "C:\fakepath\2oSAR - xxxxx- CNPJ 34956605000172 - MELHOR COMPRA COMERCIO VAREJIS…"
click at [382, 154] on input "Tamanho máximo: 50MB Selecionar arquivos" at bounding box center [453, 157] width 310 height 51
click at [401, 149] on input "Tamanho máximo: 50MB Selecionar arquivos" at bounding box center [453, 157] width 310 height 51
type input "C:\fakepath\Mulan MELHOR COMPRA COMERCIO 1015847077_2025_09_10_16_59_14 - Tabla…"
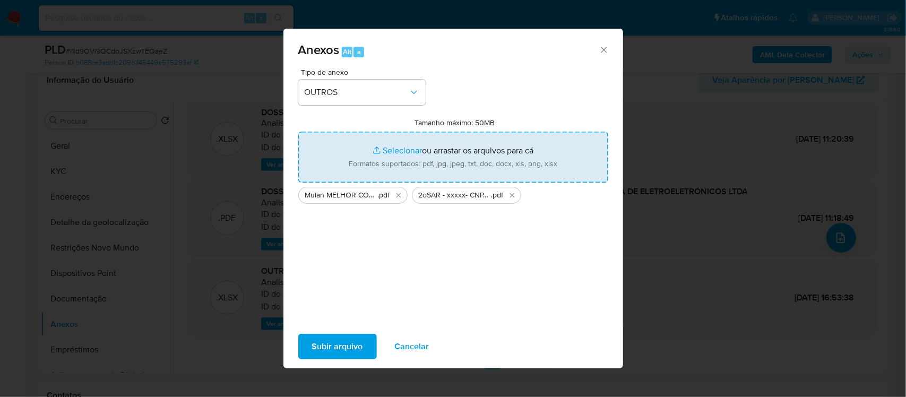
click at [330, 348] on span "Subir arquivo" at bounding box center [337, 346] width 51 height 23
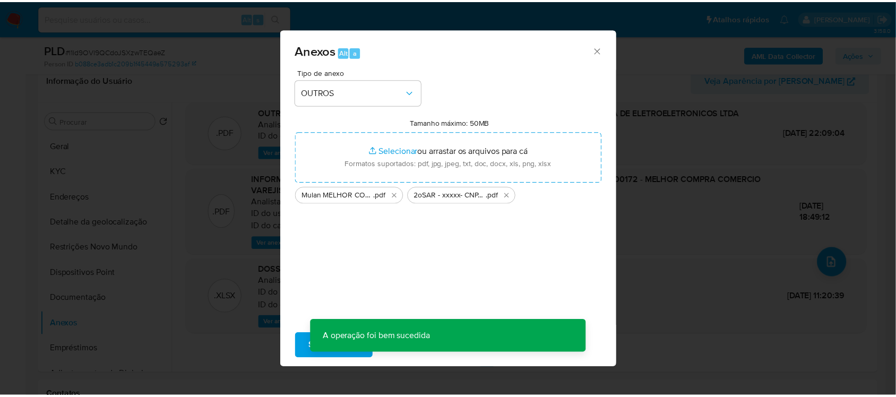
scroll to position [75, 0]
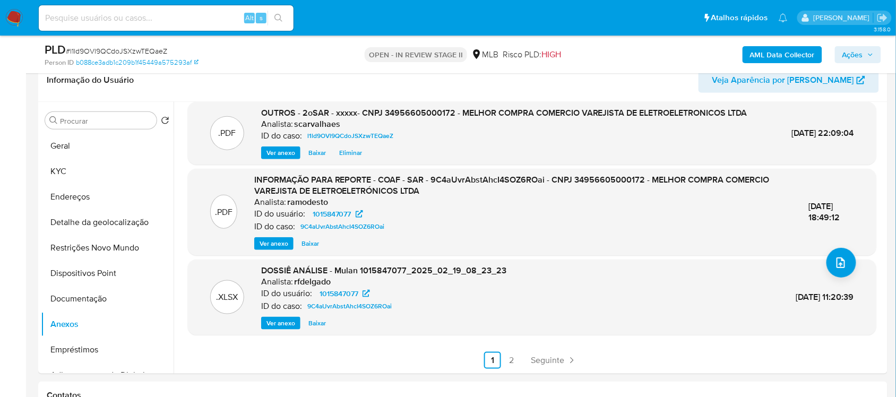
click at [854, 50] on span "Ações" at bounding box center [852, 54] width 21 height 17
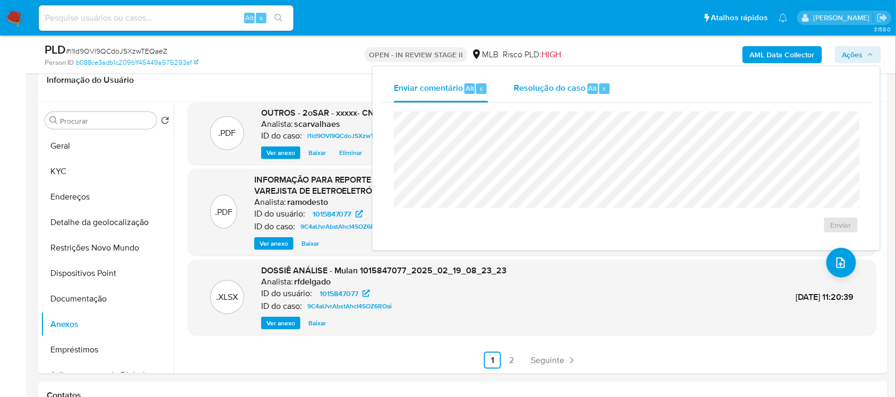
click at [561, 93] on span "Resolução do caso" at bounding box center [550, 88] width 72 height 12
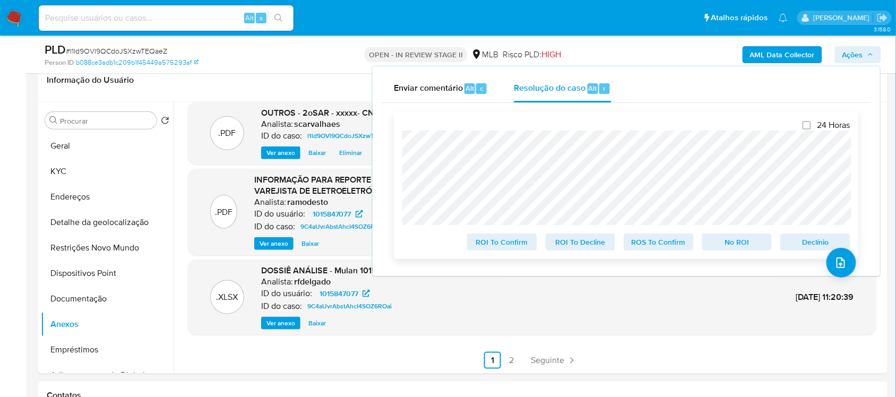
click at [497, 247] on span "ROI To Confirm" at bounding box center [501, 242] width 55 height 15
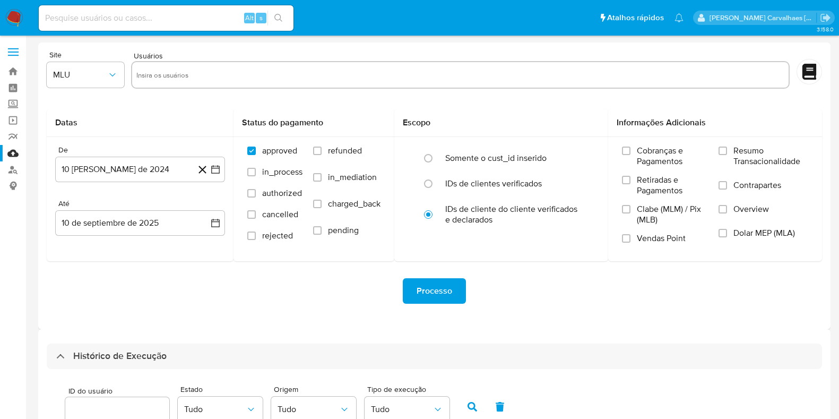
select select "10"
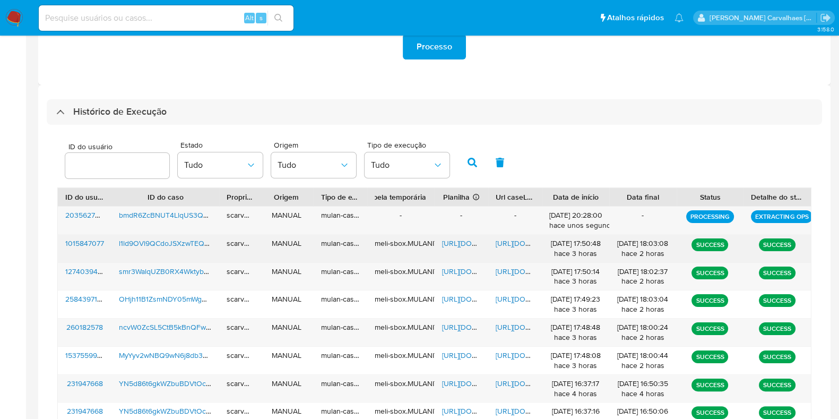
scroll to position [274, 0]
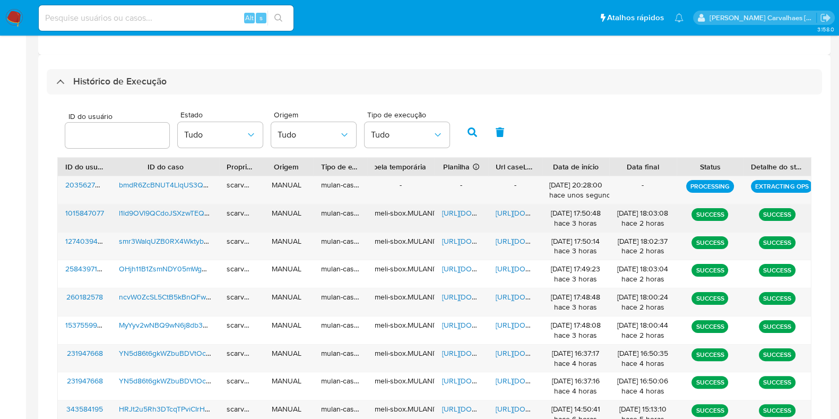
click at [520, 208] on span "[URL][DOMAIN_NAME]" at bounding box center [532, 212] width 73 height 11
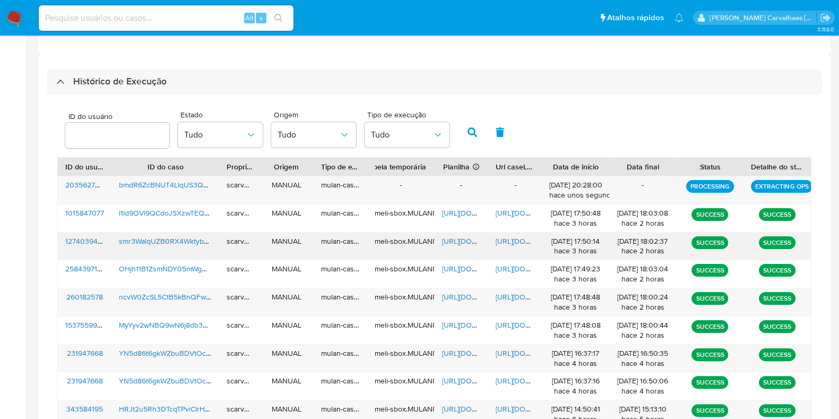
click at [459, 241] on span "[URL][DOMAIN_NAME]" at bounding box center [478, 241] width 73 height 11
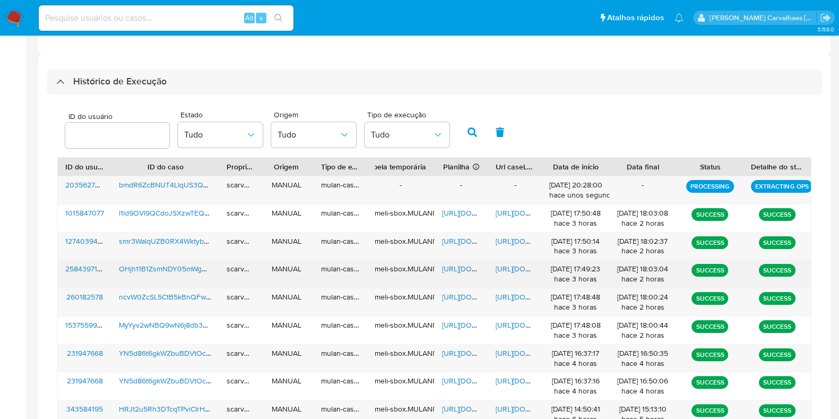
click at [454, 270] on span "[URL][DOMAIN_NAME]" at bounding box center [478, 268] width 73 height 11
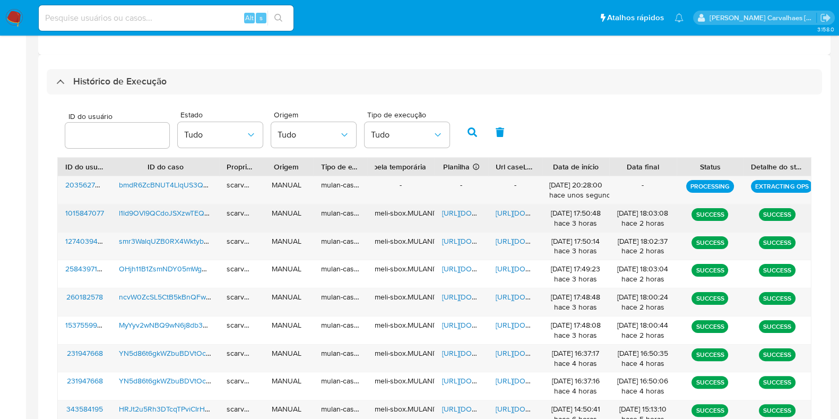
click at [450, 211] on span "[URL][DOMAIN_NAME]" at bounding box center [478, 212] width 73 height 11
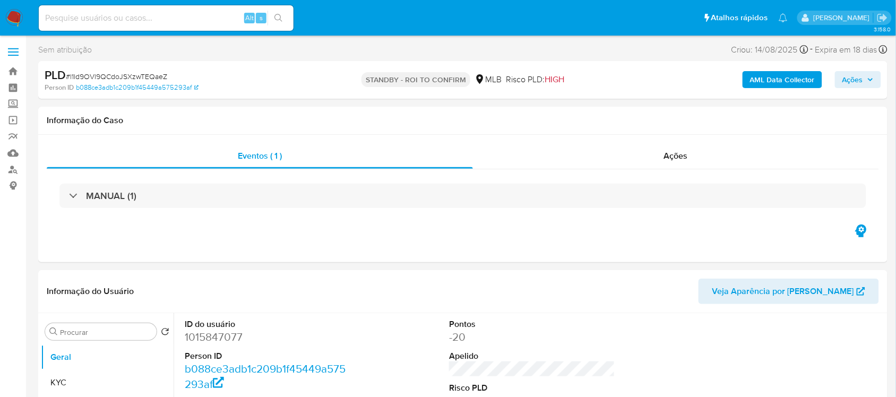
select select "10"
click at [99, 14] on input at bounding box center [166, 18] width 255 height 14
paste input "ncvW0ZcSL5CtB5kBnQFw8zFz"
type input "ncvW0ZcSL5CtB5kBnQFw8zFz"
click at [285, 17] on button "search-icon" at bounding box center [278, 18] width 22 height 15
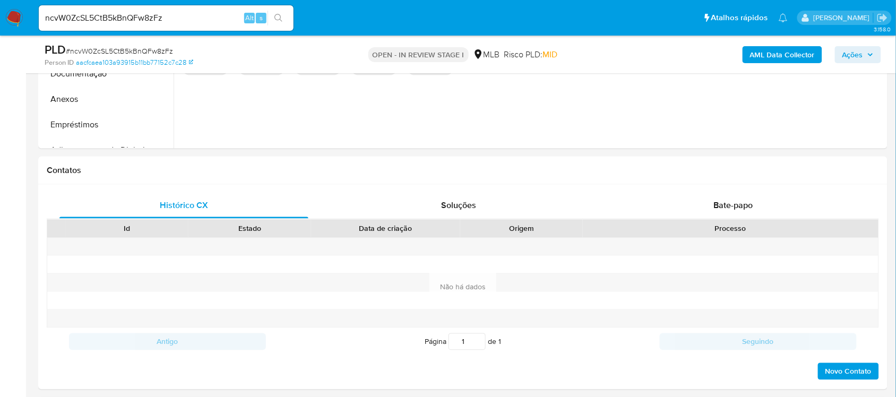
select select "10"
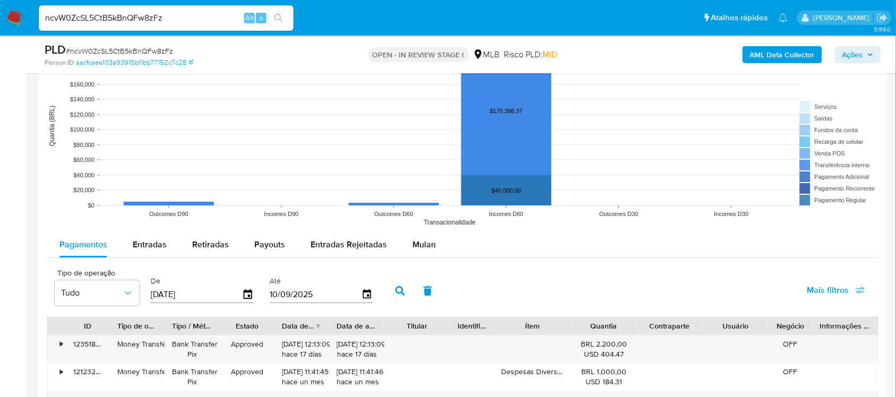
scroll to position [1061, 0]
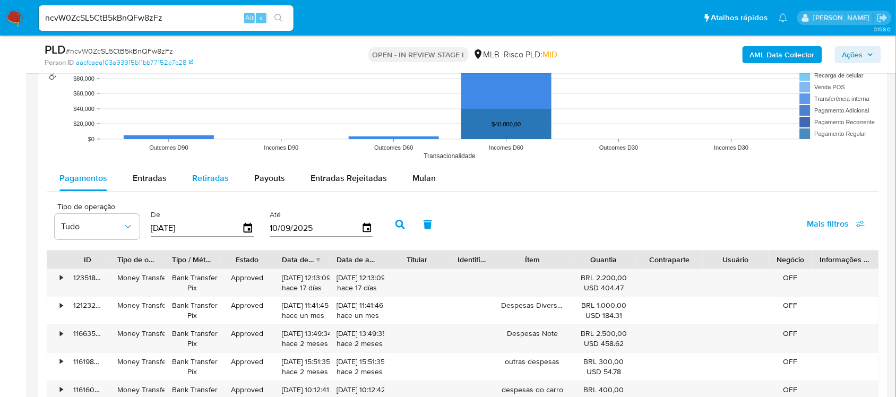
click at [215, 181] on span "Retiradas" at bounding box center [210, 178] width 37 height 12
select select "10"
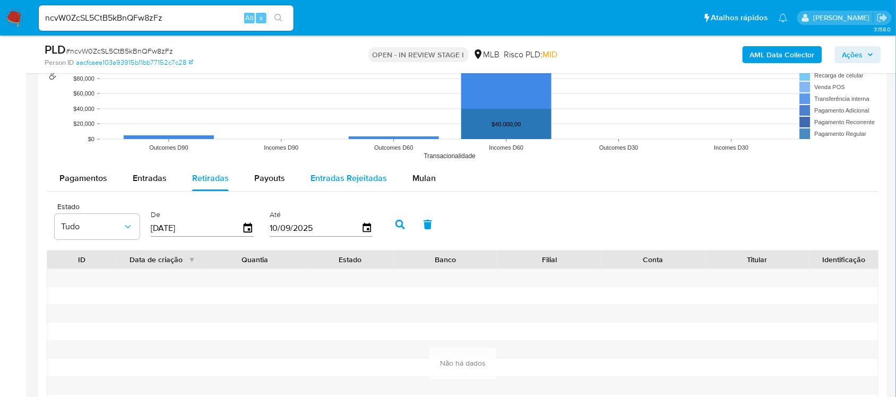
click at [320, 178] on span "Entradas Rejeitadas" at bounding box center [348, 178] width 76 height 12
select select "10"
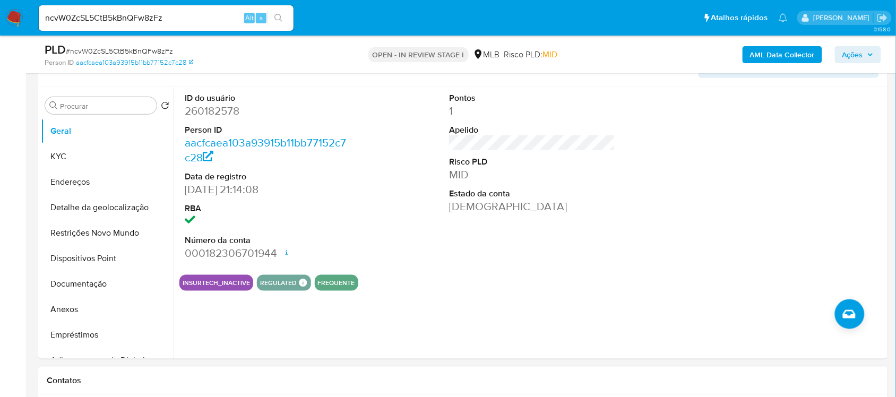
scroll to position [332, 0]
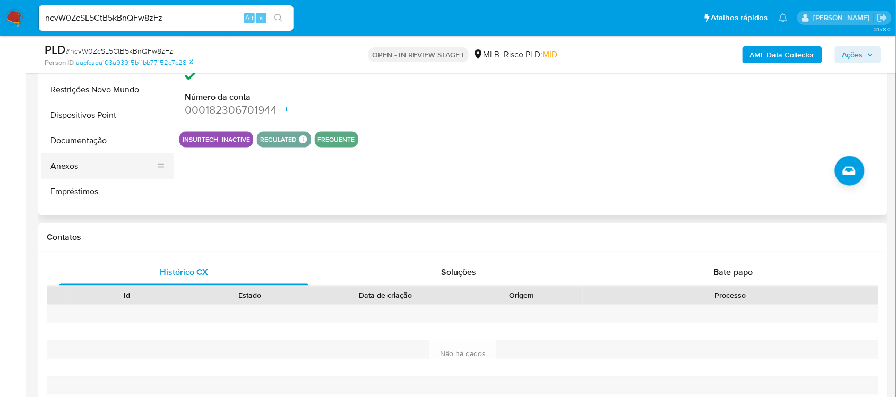
click at [79, 173] on button "Anexos" at bounding box center [103, 165] width 124 height 25
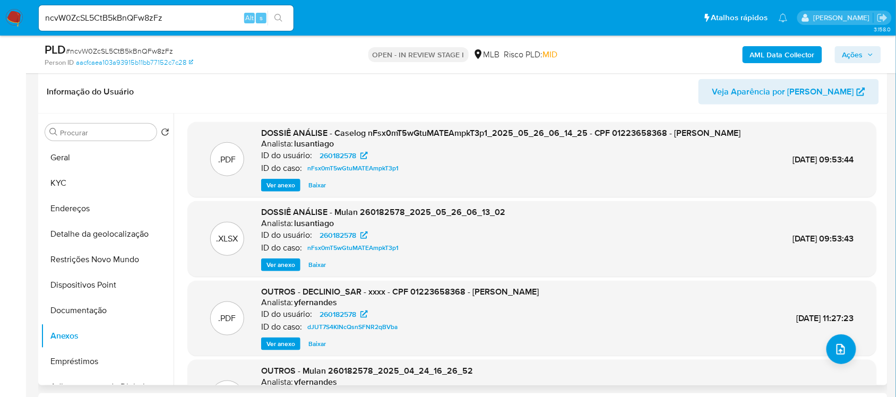
scroll to position [133, 0]
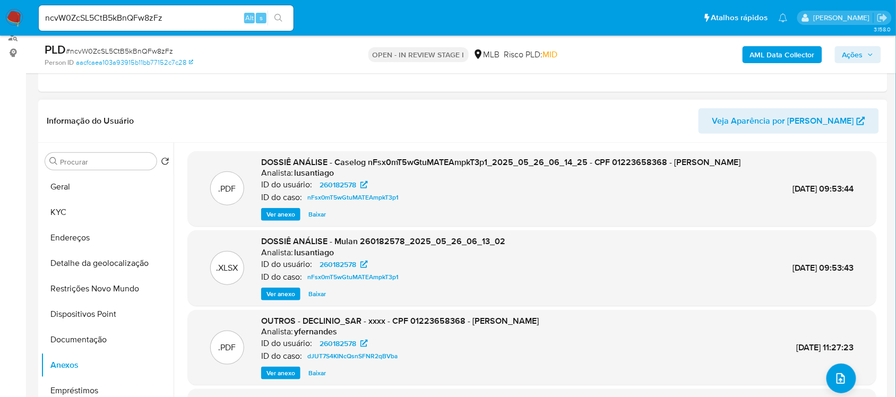
click at [274, 220] on span "Ver anexo" at bounding box center [280, 214] width 29 height 11
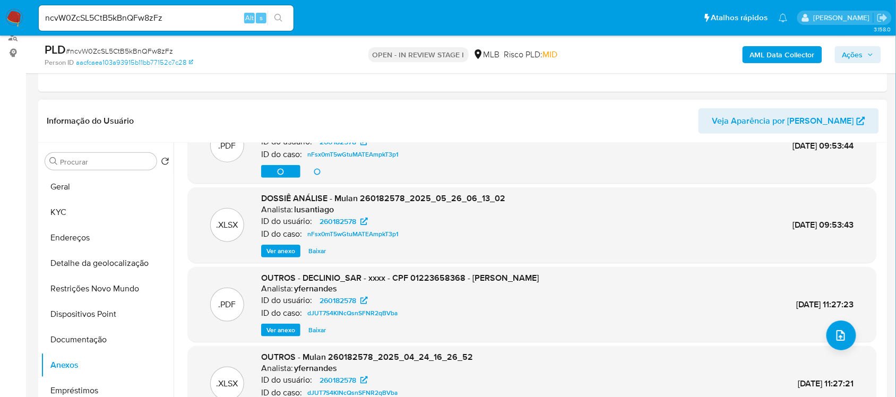
scroll to position [71, 0]
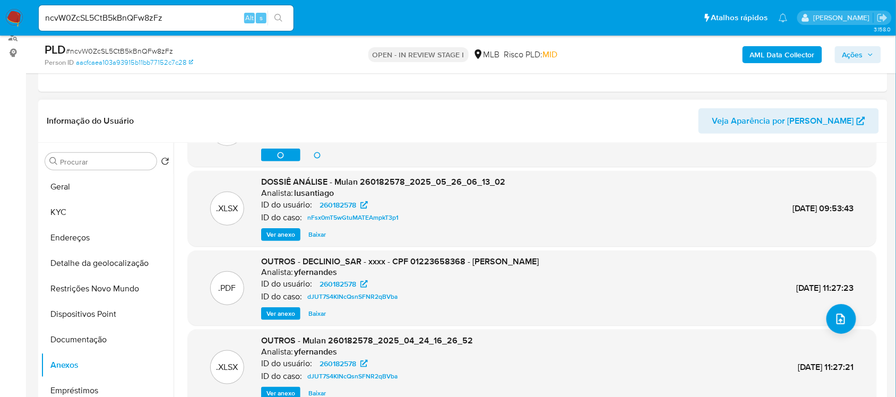
click at [285, 311] on span "Ver anexo" at bounding box center [280, 313] width 29 height 11
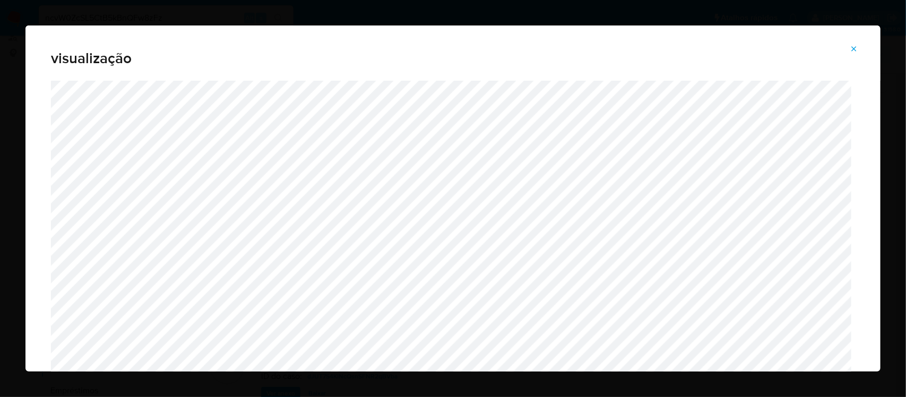
click at [856, 46] on icon "Attachment preview" at bounding box center [853, 49] width 8 height 8
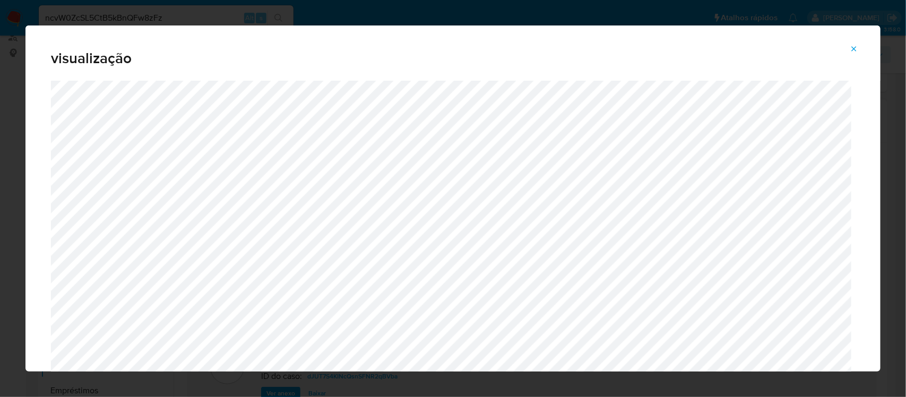
click at [853, 44] on span "Attachment preview" at bounding box center [853, 48] width 8 height 15
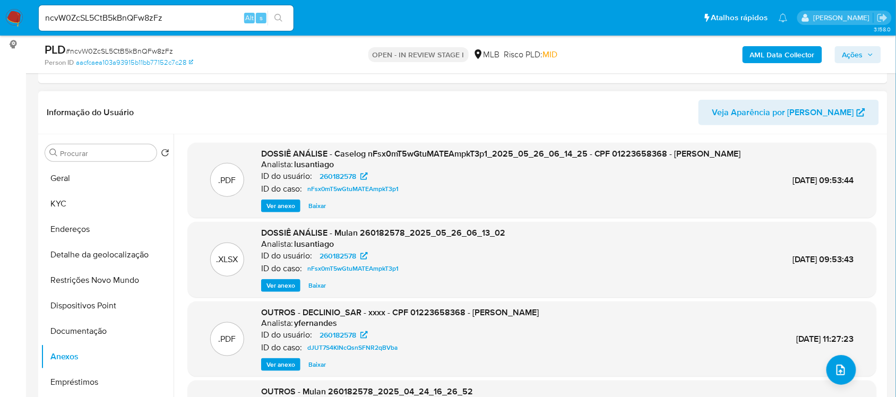
scroll to position [133, 0]
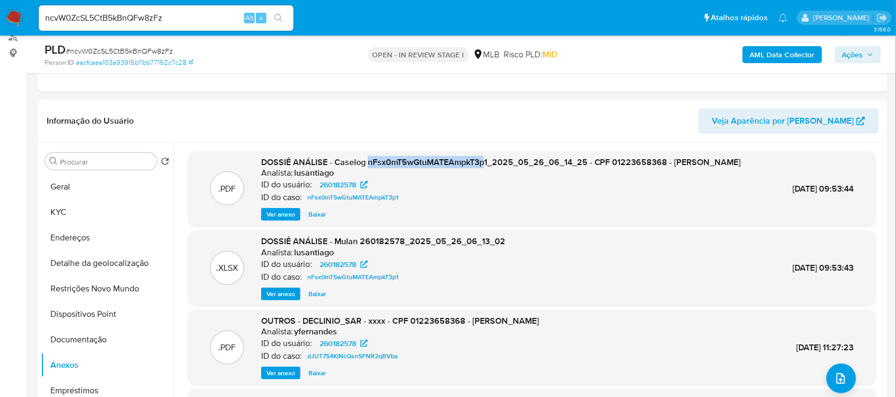
drag, startPoint x: 365, startPoint y: 163, endPoint x: 481, endPoint y: 166, distance: 116.8
click at [481, 166] on span "DOSSIÊ ANÁLISE - Caselog nFsx0mT5wGtuMATEAmpkT3p1_2025_05_26_06_14_25 - CPF 012…" at bounding box center [501, 162] width 480 height 12
copy span "nFsx0mT5wGtuMATEAmpkT3p"
click at [88, 182] on button "Geral" at bounding box center [103, 186] width 124 height 25
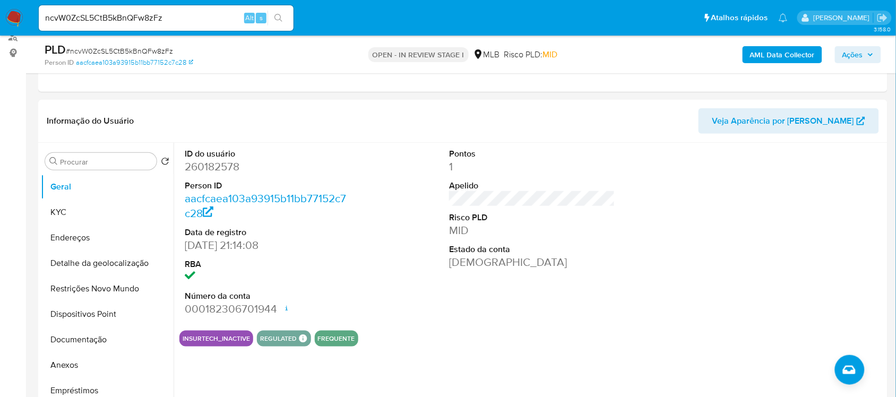
click at [109, 210] on button "KYC" at bounding box center [103, 212] width 124 height 25
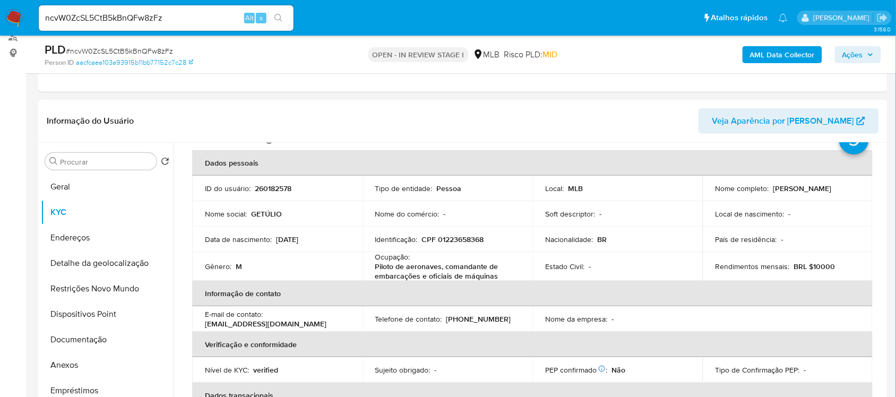
scroll to position [66, 0]
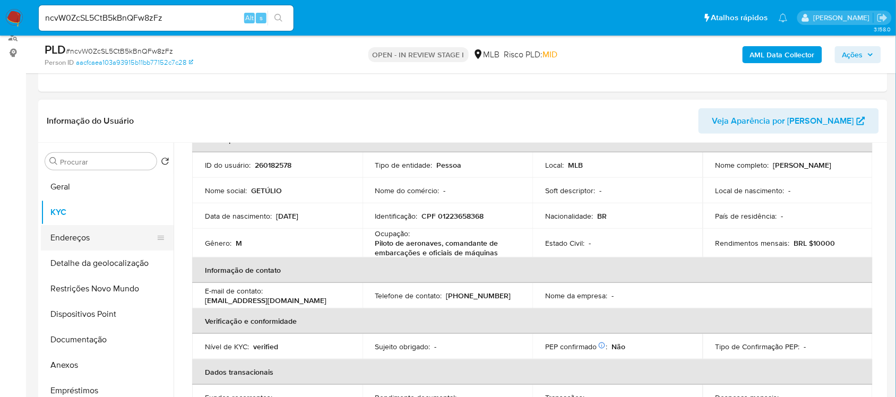
click at [67, 230] on button "Endereços" at bounding box center [103, 237] width 124 height 25
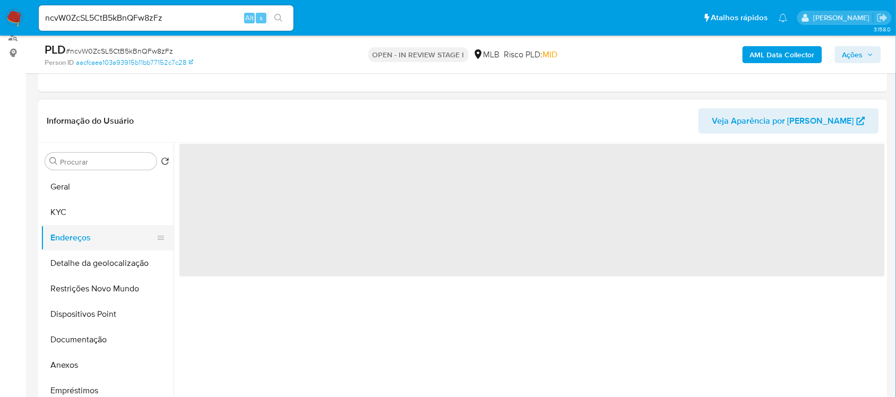
scroll to position [0, 0]
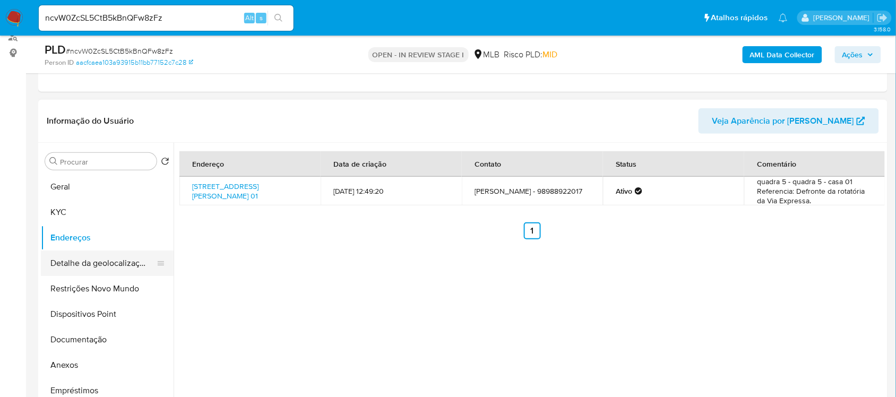
click at [108, 257] on button "Detalhe da geolocalização" at bounding box center [103, 262] width 124 height 25
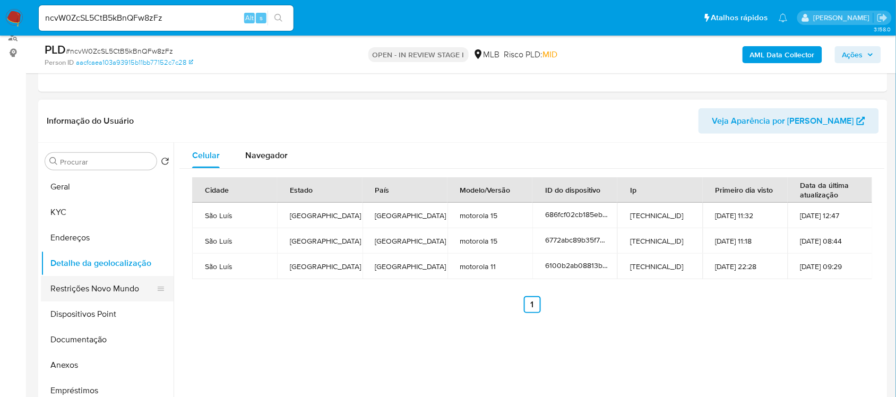
click at [85, 283] on button "Restrições Novo Mundo" at bounding box center [103, 288] width 124 height 25
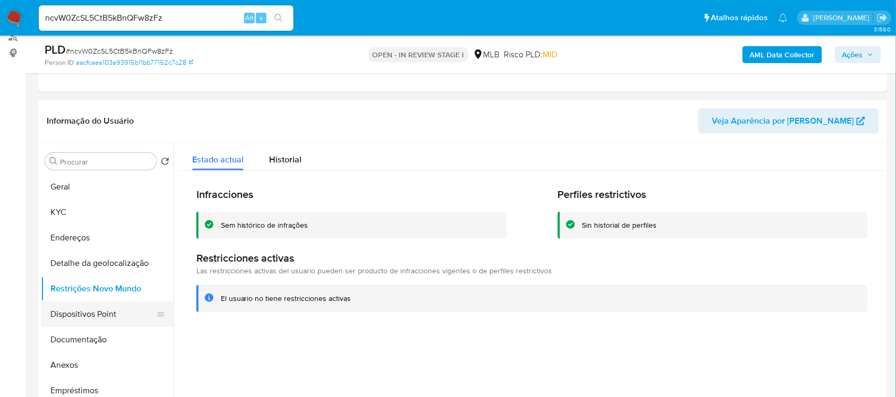
click at [91, 312] on button "Dispositivos Point" at bounding box center [103, 313] width 124 height 25
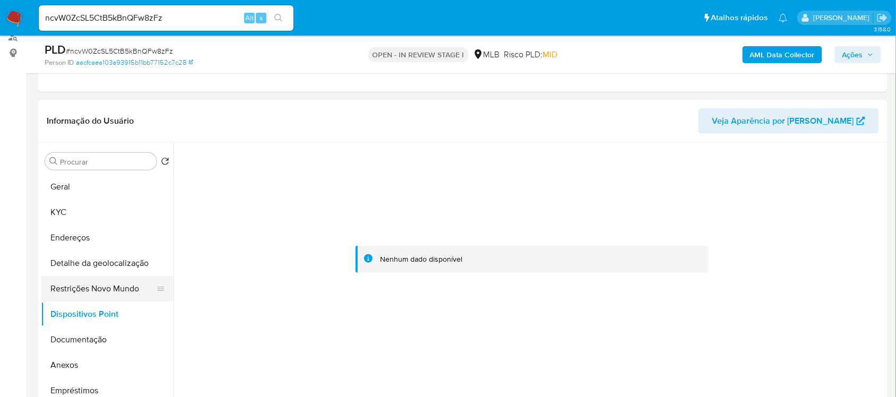
drag, startPoint x: 116, startPoint y: 295, endPoint x: 168, endPoint y: 285, distance: 53.4
click at [117, 295] on button "Restrições Novo Mundo" at bounding box center [103, 288] width 124 height 25
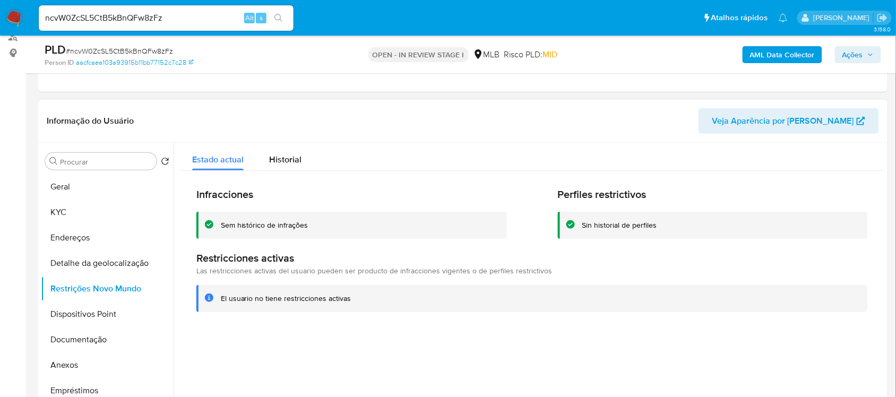
drag, startPoint x: 220, startPoint y: 300, endPoint x: 350, endPoint y: 298, distance: 130.0
click at [350, 298] on div "El usuario no tiene restricciones activas" at bounding box center [540, 298] width 638 height 10
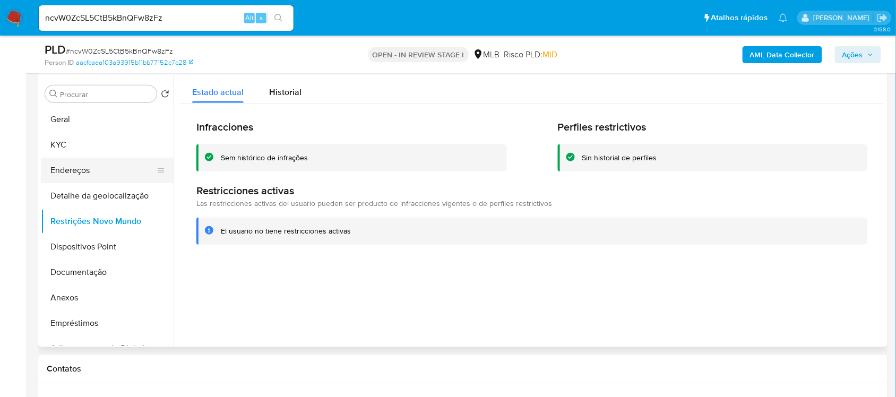
scroll to position [199, 0]
click at [72, 140] on button "KYC" at bounding box center [103, 145] width 124 height 25
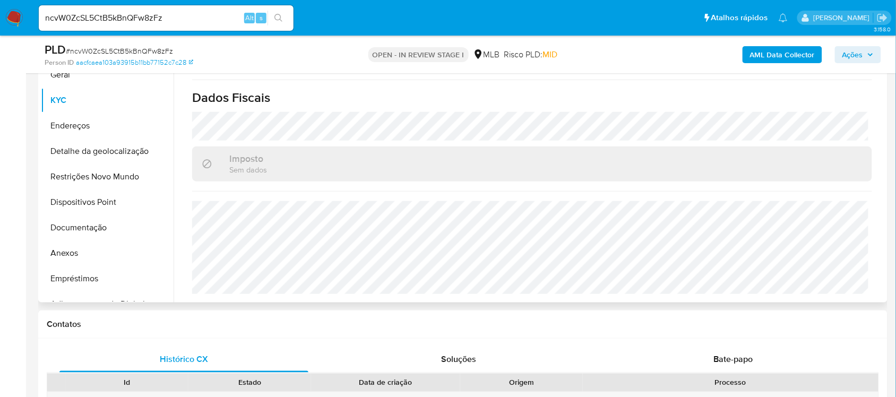
scroll to position [265, 0]
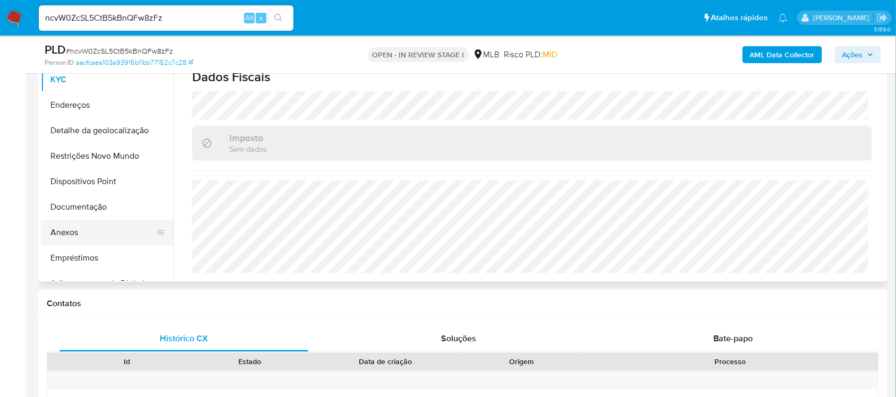
click at [79, 237] on button "Anexos" at bounding box center [103, 232] width 124 height 25
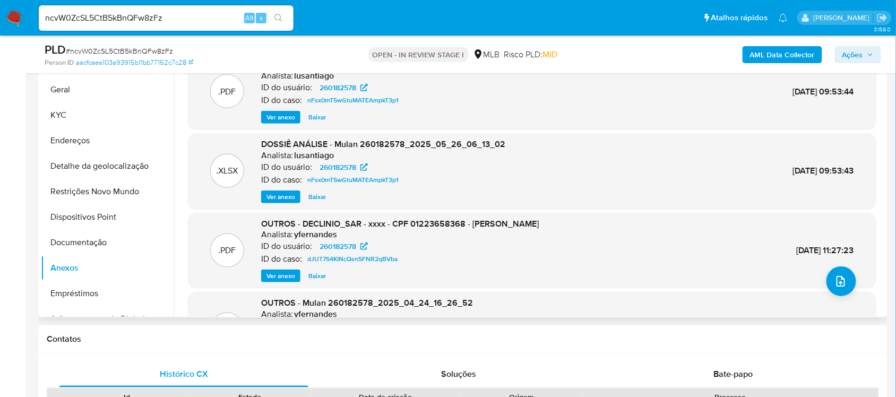
scroll to position [199, 0]
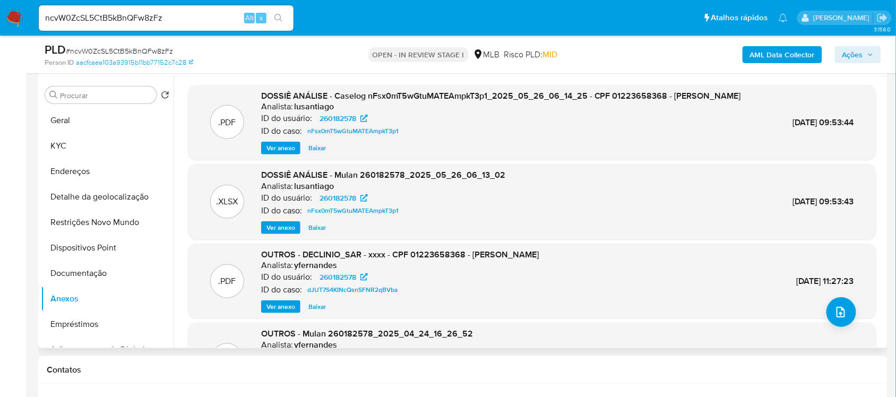
click at [274, 312] on span "Ver anexo" at bounding box center [280, 306] width 29 height 11
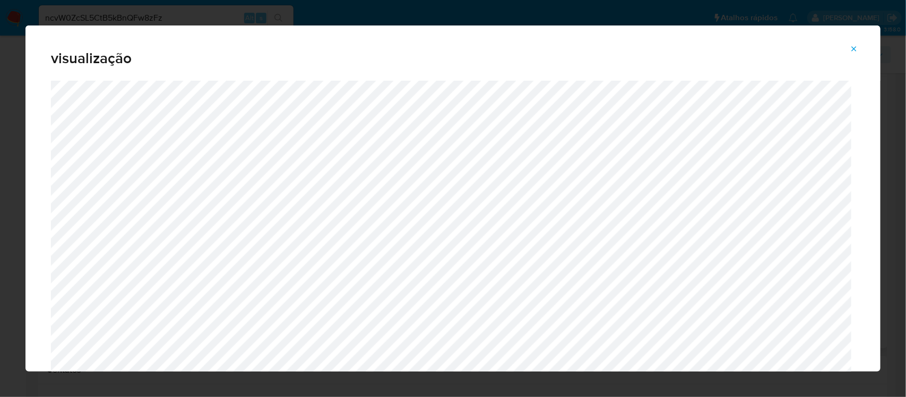
click at [858, 46] on icon "Attachment preview" at bounding box center [853, 49] width 8 height 8
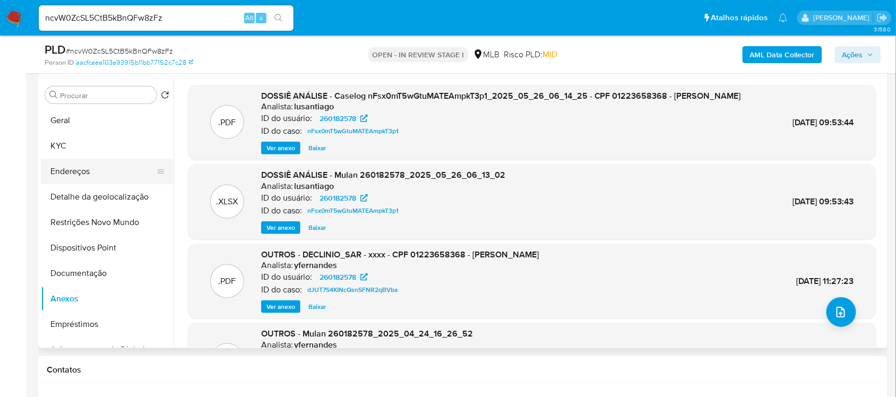
click at [79, 165] on button "Endereços" at bounding box center [103, 171] width 124 height 25
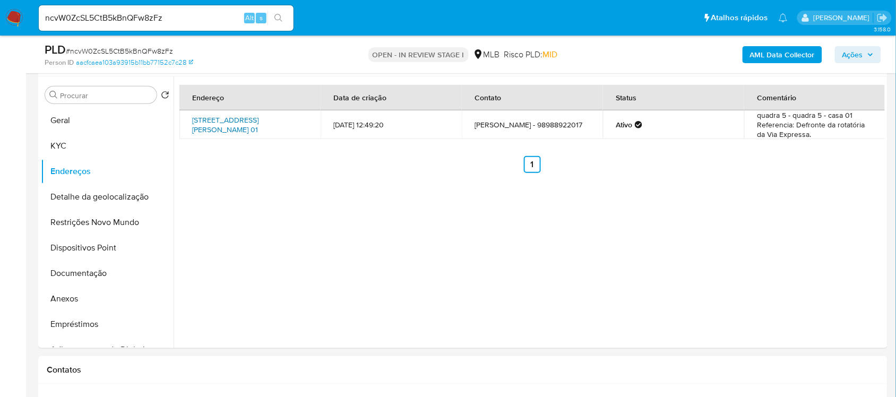
click at [258, 124] on link "[STREET_ADDRESS][PERSON_NAME] 01" at bounding box center [225, 125] width 66 height 20
click at [97, 270] on button "Documentação" at bounding box center [103, 273] width 124 height 25
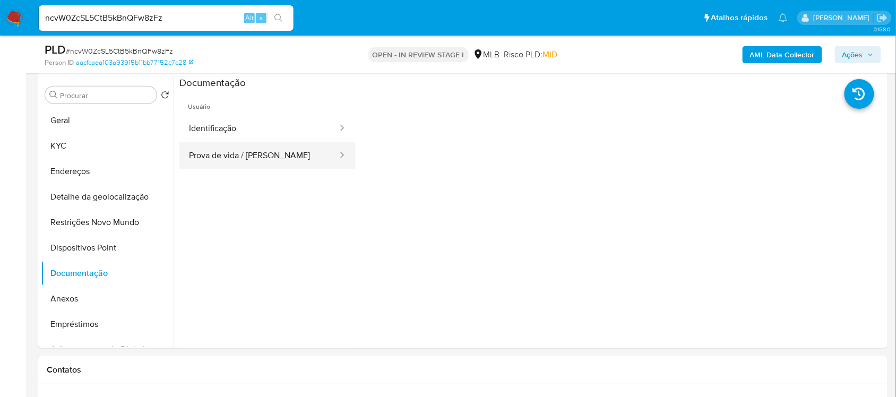
click at [266, 151] on button "Prova de vida / [PERSON_NAME]" at bounding box center [258, 155] width 159 height 27
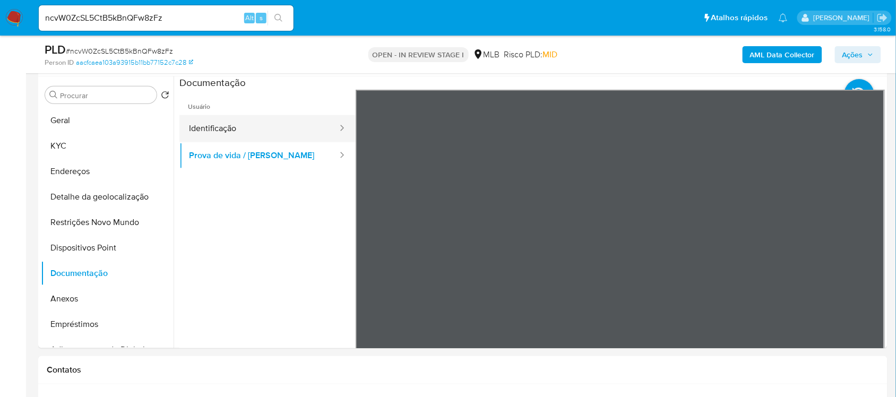
click at [211, 135] on button "Identificação" at bounding box center [258, 128] width 159 height 27
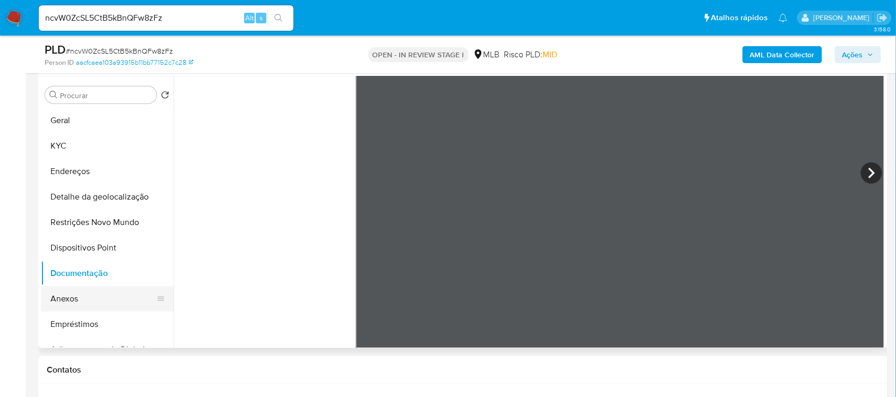
click at [70, 298] on button "Anexos" at bounding box center [103, 298] width 124 height 25
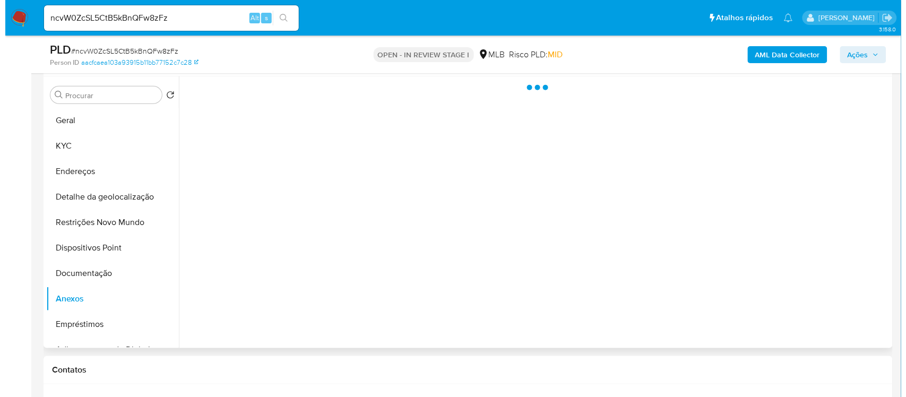
scroll to position [0, 0]
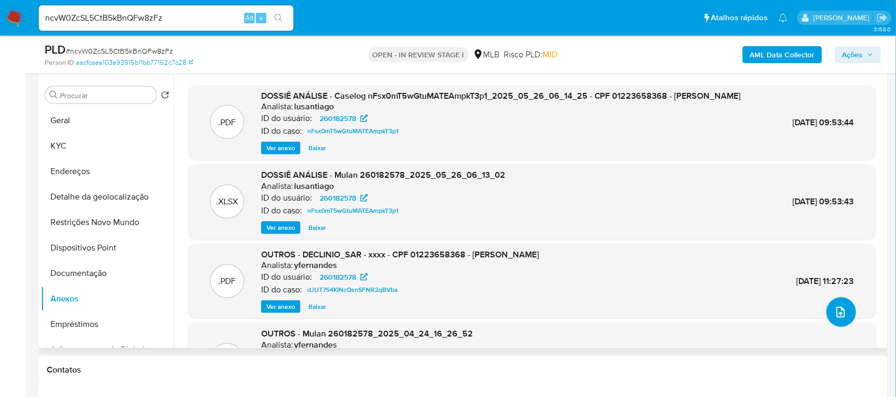
click at [840, 317] on icon "upload-file" at bounding box center [840, 312] width 13 height 13
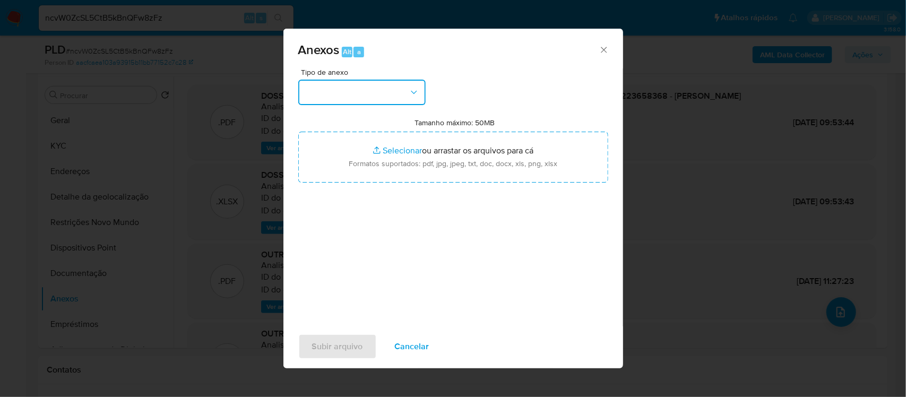
click at [410, 83] on button "button" at bounding box center [361, 92] width 127 height 25
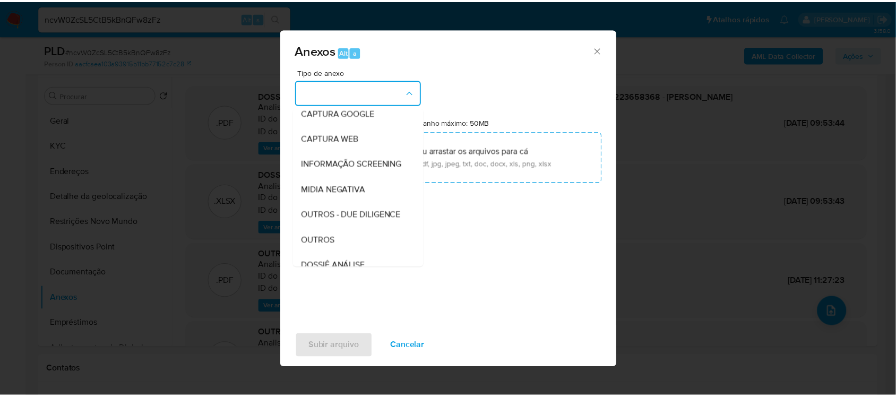
scroll to position [133, 0]
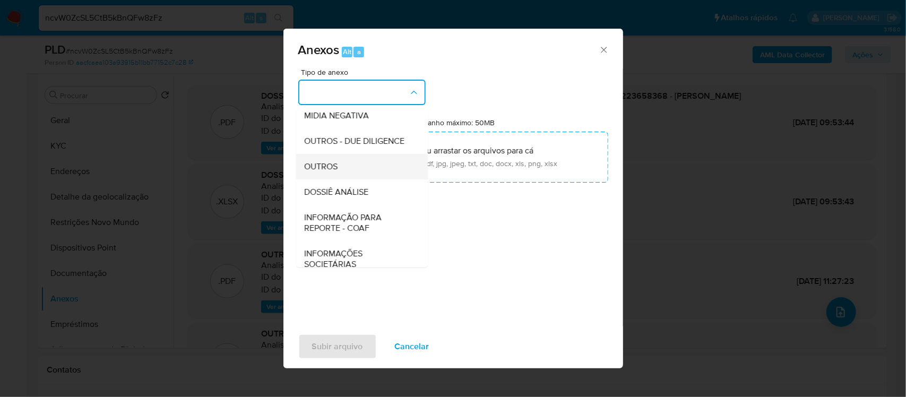
click at [332, 171] on span "OUTROS" at bounding box center [321, 166] width 33 height 11
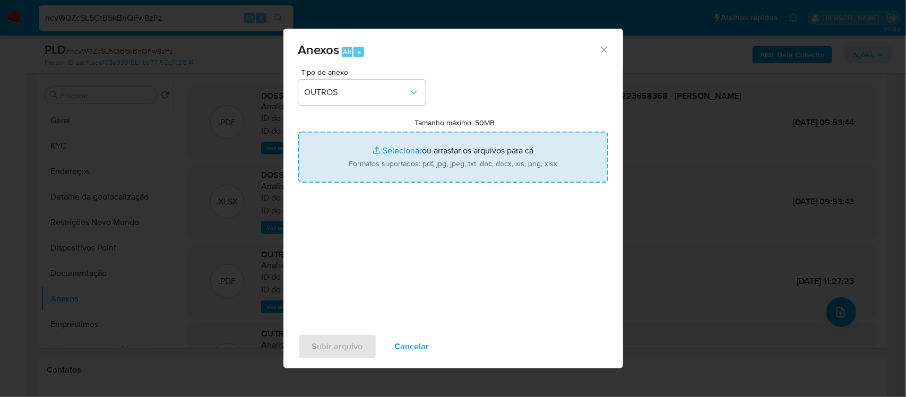
click at [409, 153] on input "Tamanho máximo: 50MB Selecionar arquivos" at bounding box center [453, 157] width 310 height 51
type input "C:\fakepath\Mulan Getulio Brenha Rodrigues 260182578_2025_09_10_16_57_47 - Resu…"
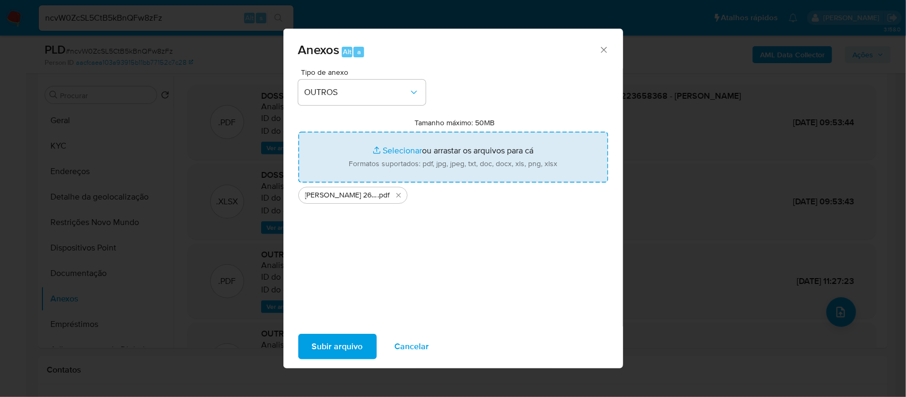
click at [394, 149] on input "Tamanho máximo: 50MB Selecionar arquivos" at bounding box center [453, 157] width 310 height 51
type input "C:\fakepath\SAR - xxxx - CPF 01223658368 - GETULIO BRENHA RODRIGUES.pdf"
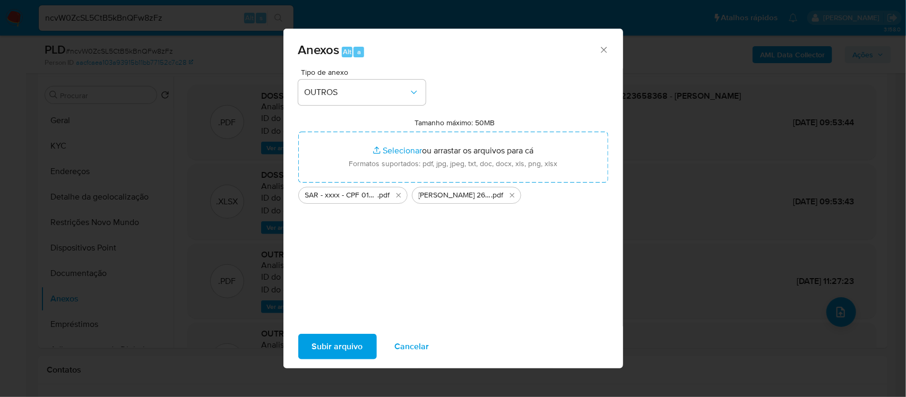
click at [353, 343] on span "Subir arquivo" at bounding box center [337, 346] width 51 height 23
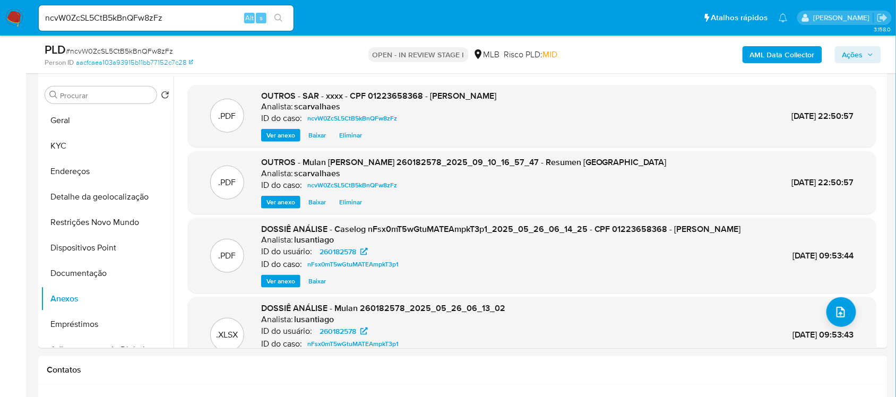
click at [857, 54] on span "Ações" at bounding box center [852, 54] width 21 height 17
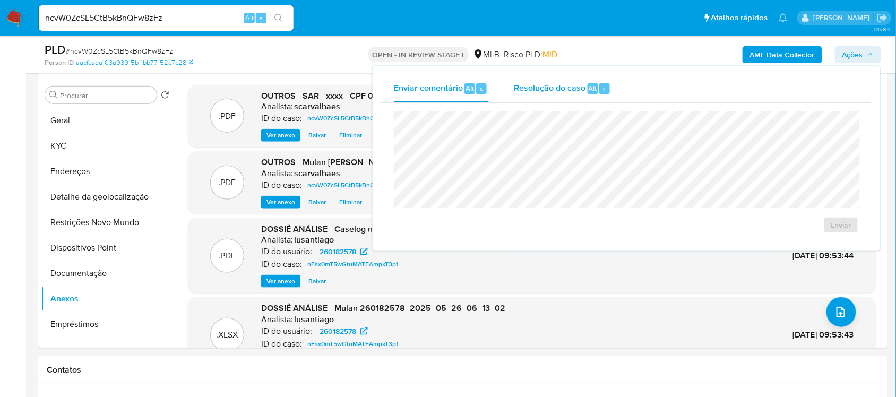
click at [557, 89] on span "Resolução do caso" at bounding box center [550, 88] width 72 height 12
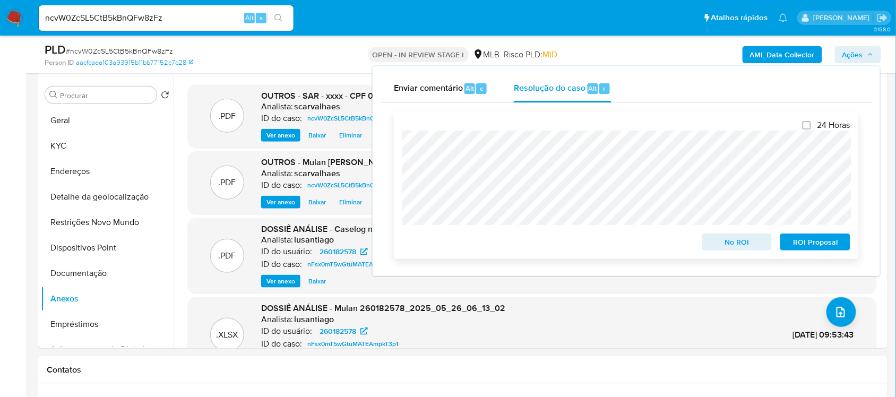
click at [820, 242] on span "ROI Proposal" at bounding box center [814, 242] width 55 height 15
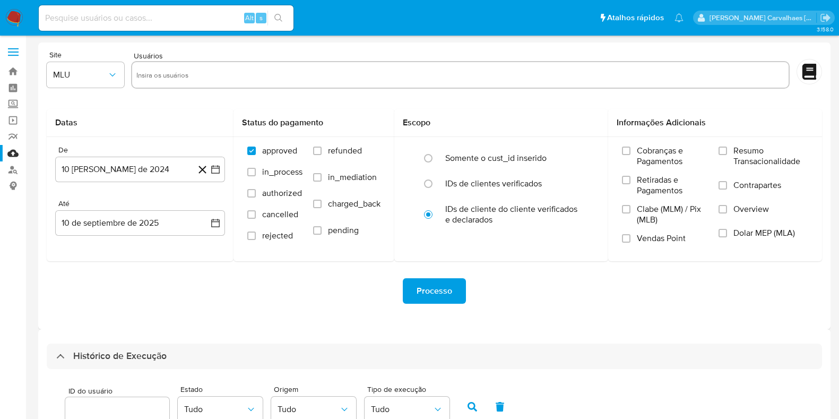
select select "10"
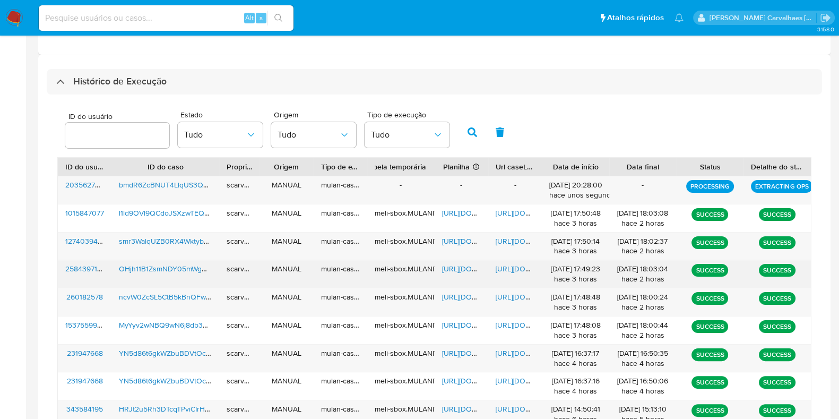
click at [511, 266] on span "[URL][DOMAIN_NAME]" at bounding box center [532, 268] width 73 height 11
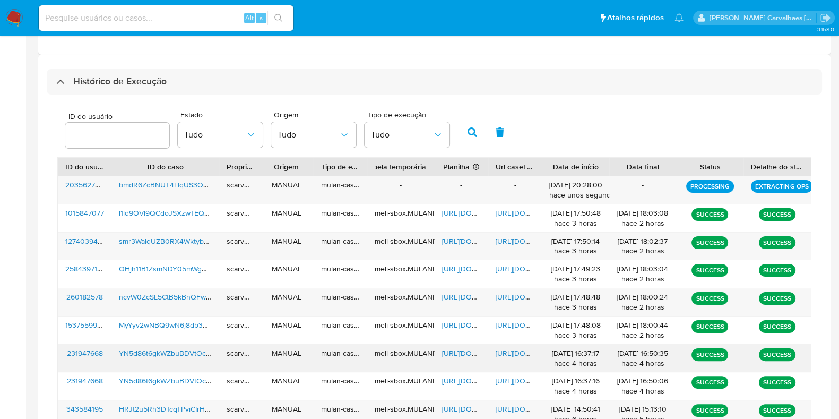
scroll to position [341, 0]
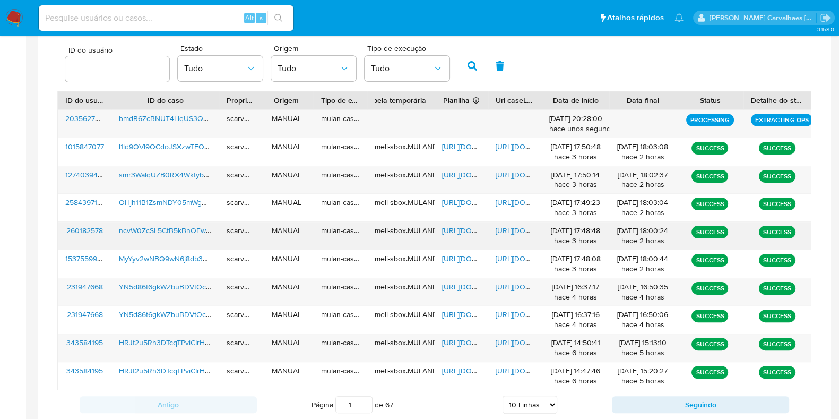
click at [505, 232] on span "[URL][DOMAIN_NAME]" at bounding box center [532, 230] width 73 height 11
click at [463, 231] on span "[URL][DOMAIN_NAME]" at bounding box center [478, 230] width 73 height 11
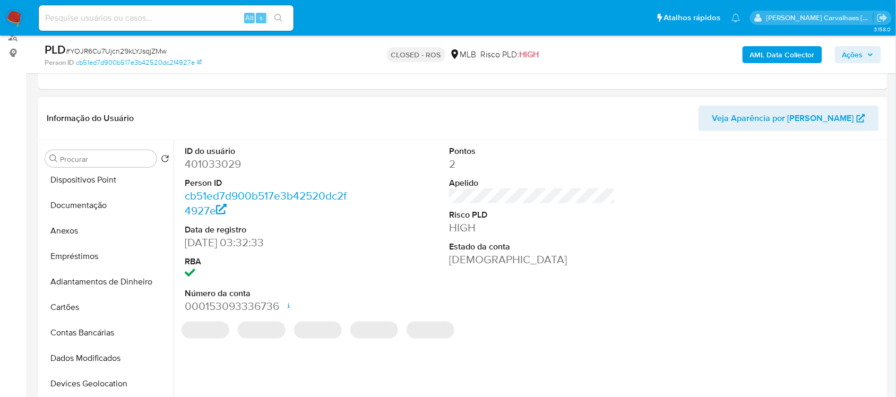
scroll to position [133, 0]
select select "10"
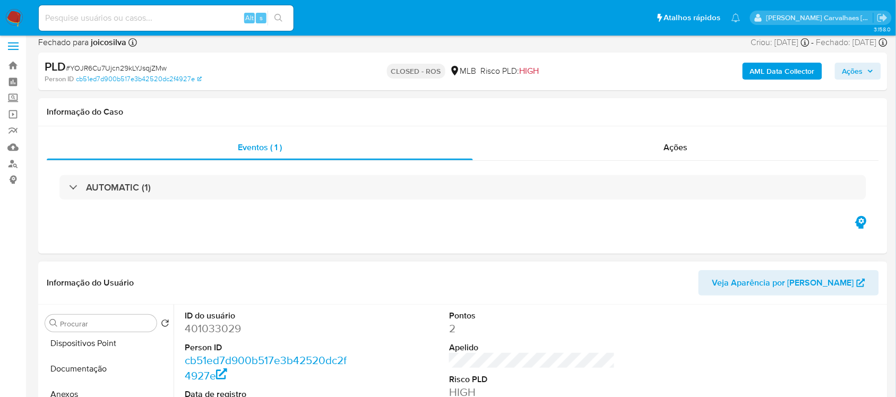
scroll to position [0, 0]
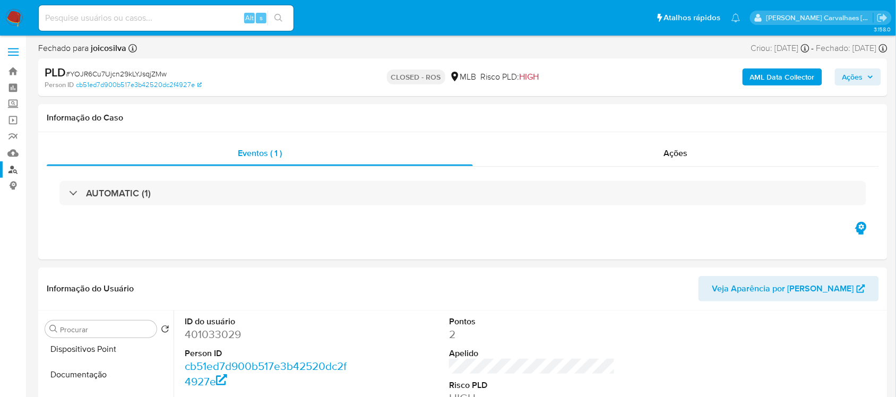
click at [11, 171] on link "Localizador de pessoas" at bounding box center [63, 169] width 126 height 16
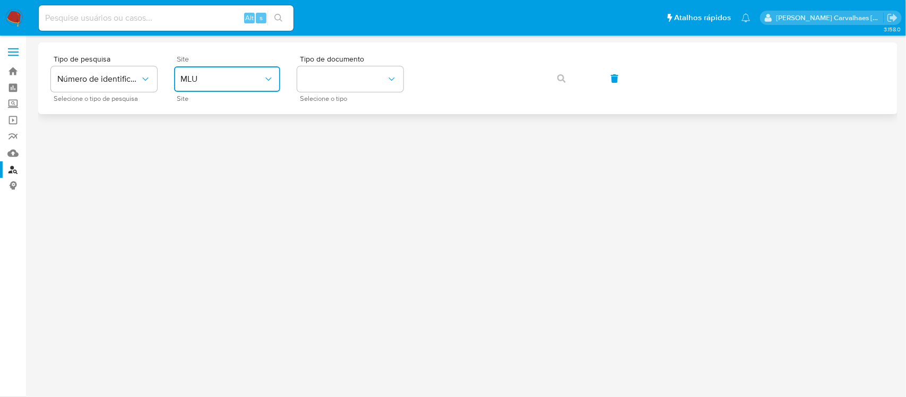
click at [229, 91] on button "MLU" at bounding box center [227, 78] width 106 height 25
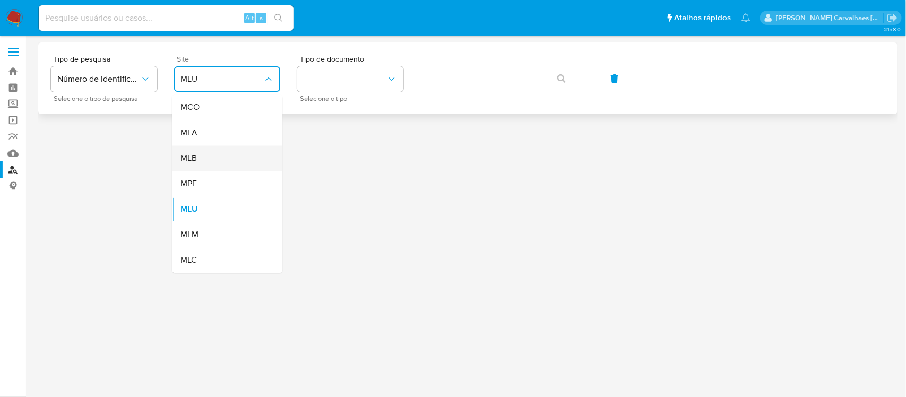
click at [218, 158] on div "MLB" at bounding box center [223, 158] width 87 height 25
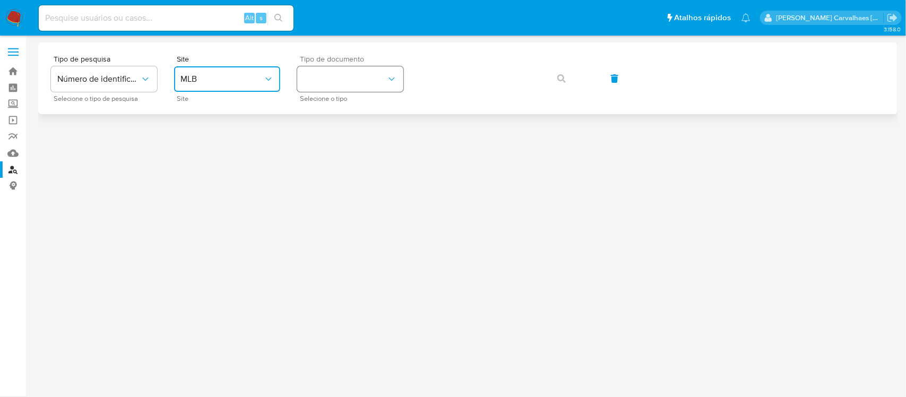
click at [375, 75] on button "identificationType" at bounding box center [350, 78] width 106 height 25
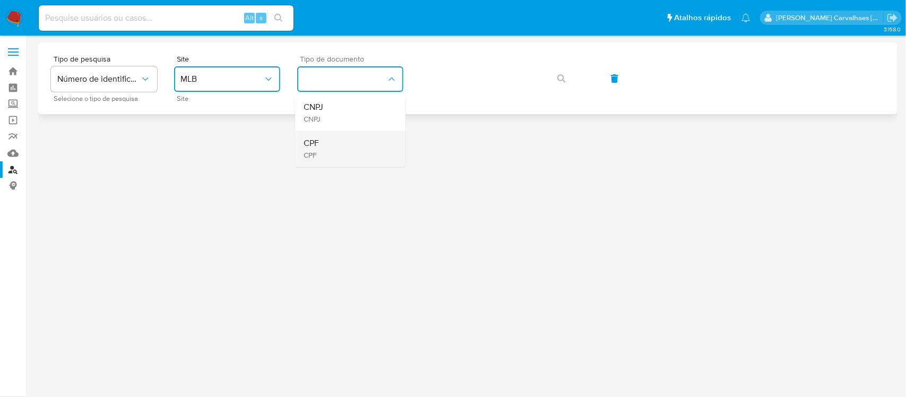
click at [331, 141] on div "CPF CPF" at bounding box center [346, 149] width 87 height 36
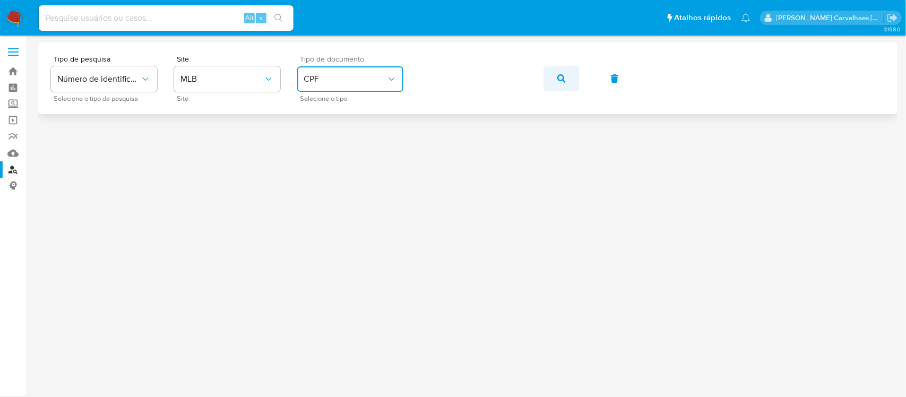
click at [554, 80] on button "button" at bounding box center [561, 78] width 36 height 25
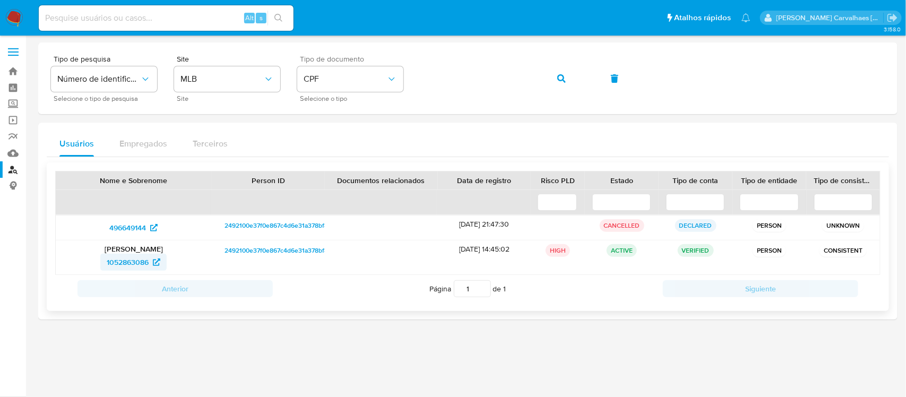
click at [134, 263] on span "1052863086" at bounding box center [128, 262] width 42 height 17
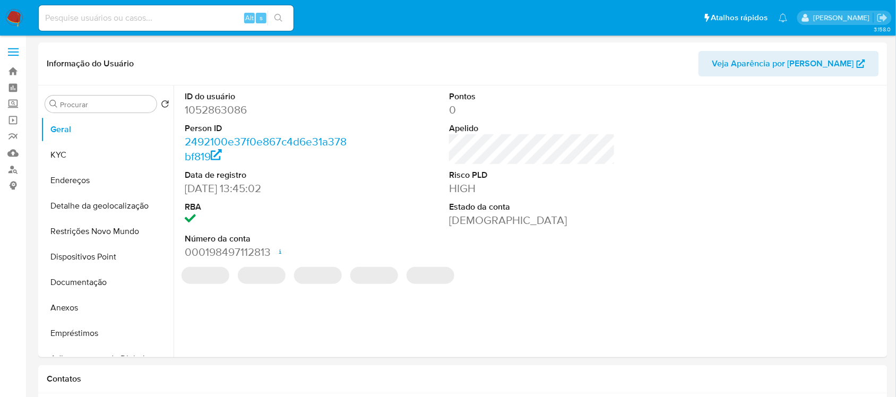
select select "10"
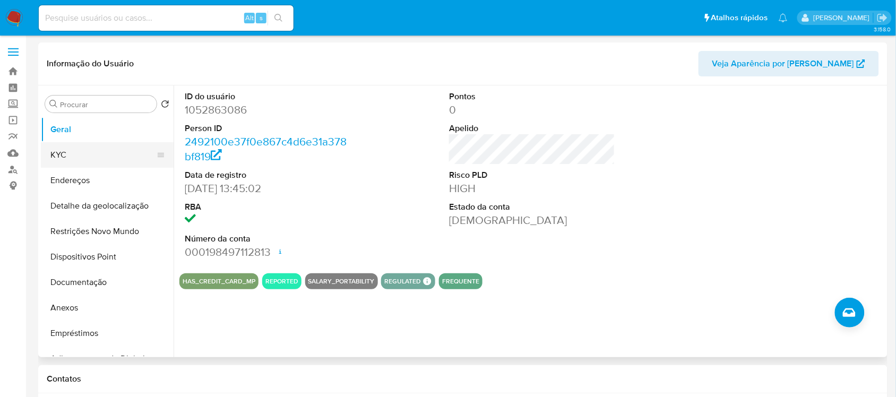
click at [91, 152] on button "KYC" at bounding box center [103, 154] width 124 height 25
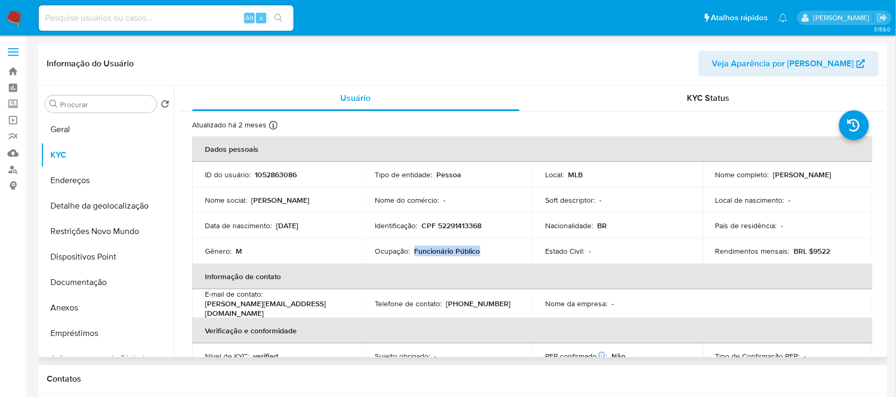
drag, startPoint x: 413, startPoint y: 251, endPoint x: 479, endPoint y: 253, distance: 65.8
click at [479, 253] on div "Ocupação : Funcionário Público" at bounding box center [447, 251] width 145 height 10
copy p "Funcionário Público"
click at [107, 280] on button "Documentação" at bounding box center [103, 282] width 124 height 25
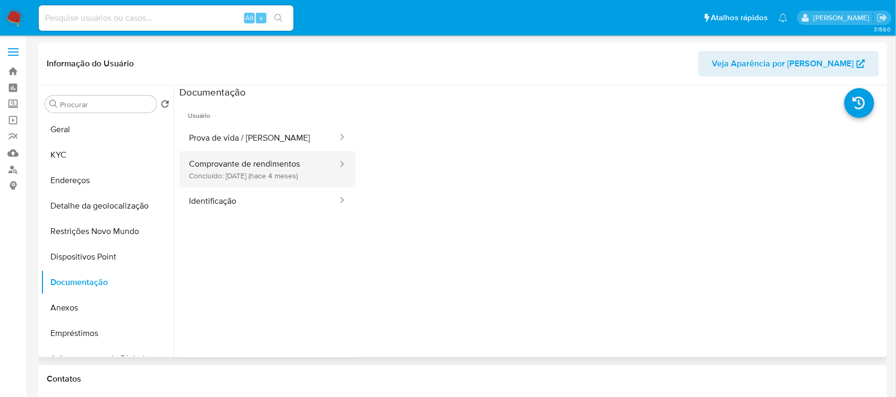
click at [261, 171] on button "Comprovante de rendimentos Concluído: [DATE] (hace 4 meses)" at bounding box center [258, 169] width 159 height 36
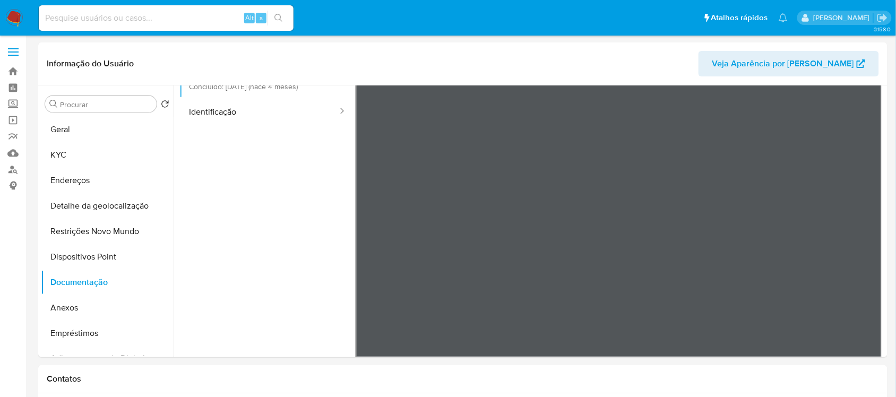
scroll to position [92, 0]
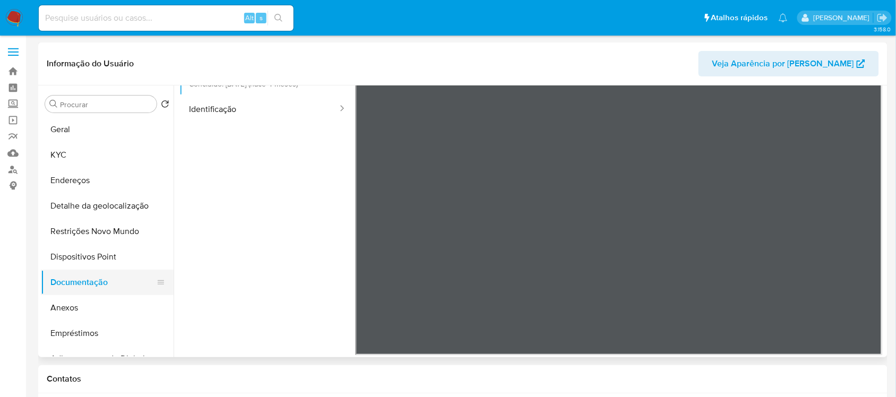
click at [71, 282] on button "Documentação" at bounding box center [103, 282] width 124 height 25
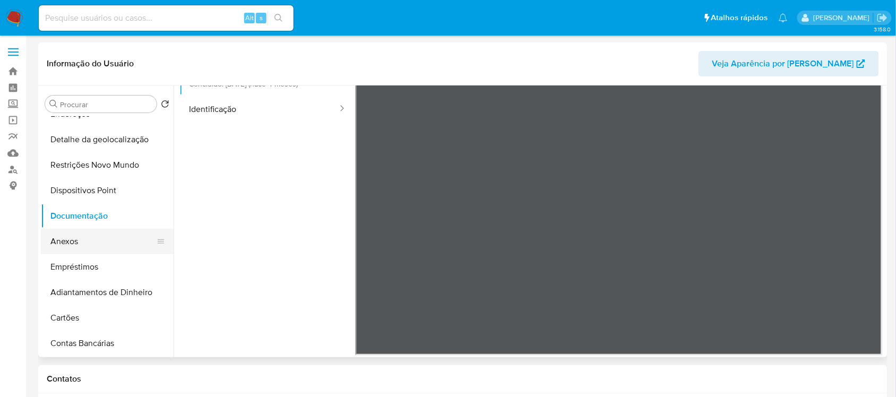
click at [86, 249] on button "Anexos" at bounding box center [103, 241] width 124 height 25
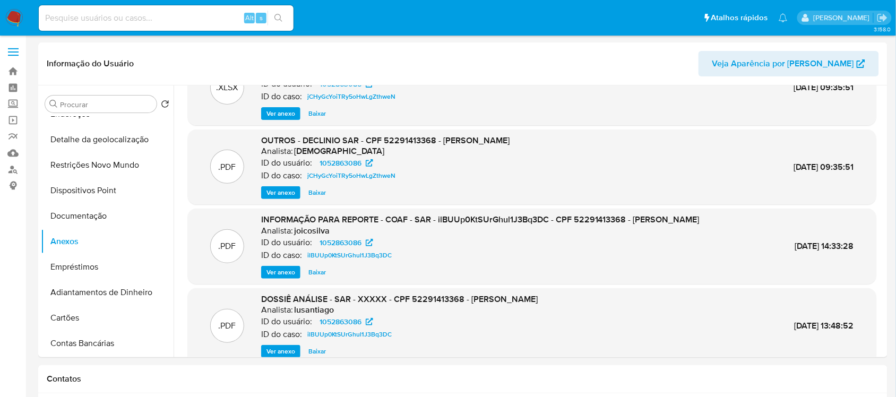
scroll to position [100, 0]
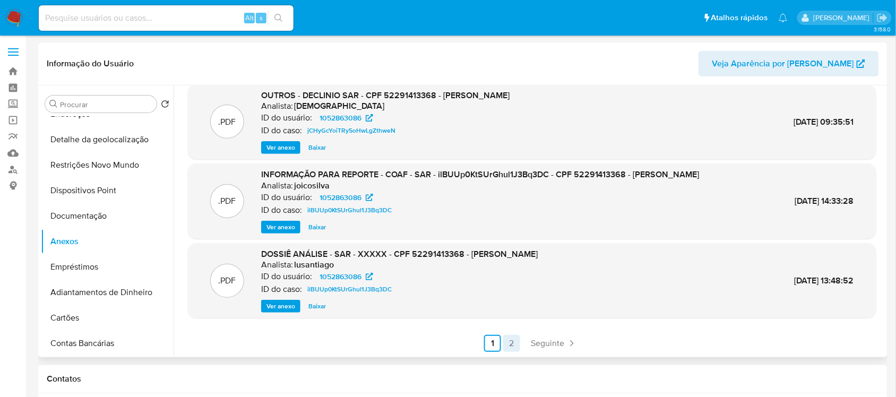
click at [510, 344] on link "2" at bounding box center [511, 343] width 17 height 17
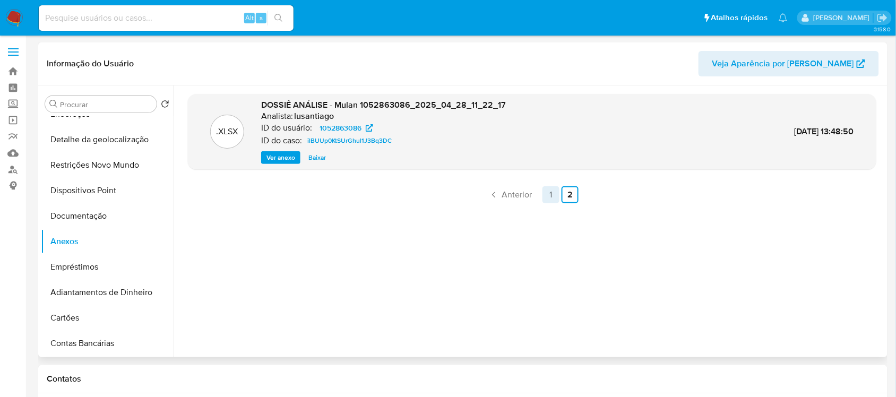
click at [545, 195] on link "1" at bounding box center [550, 194] width 17 height 17
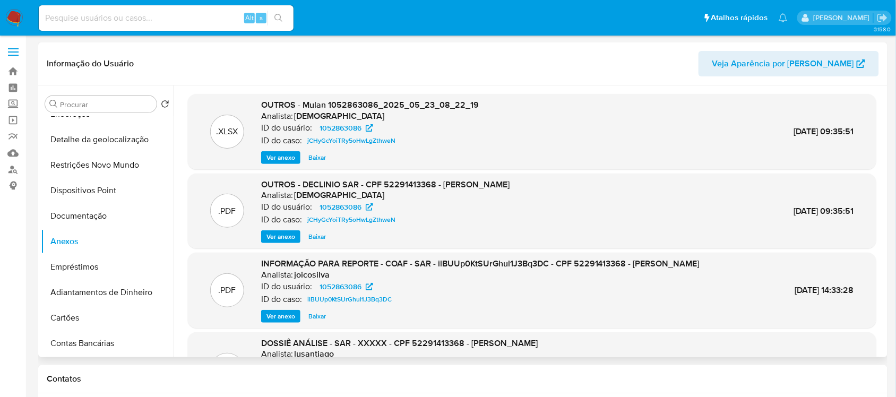
scroll to position [66, 0]
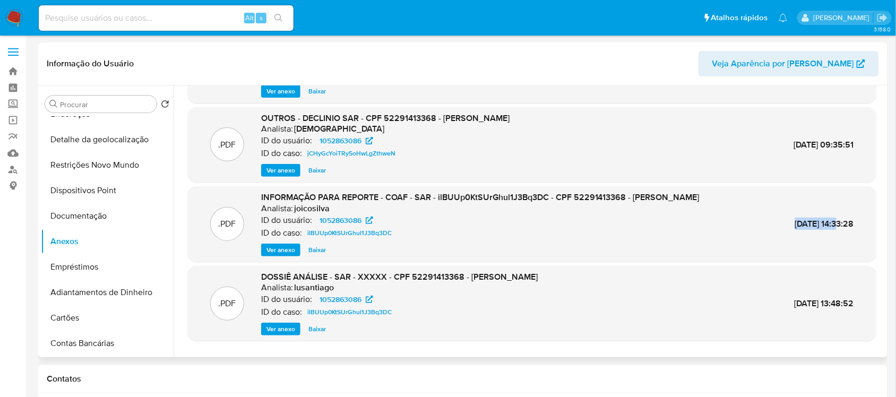
drag, startPoint x: 768, startPoint y: 223, endPoint x: 818, endPoint y: 223, distance: 49.3
click at [818, 223] on div "[DATE] 14:33:28" at bounding box center [824, 224] width 59 height 12
copy span "29/Abr/2025"
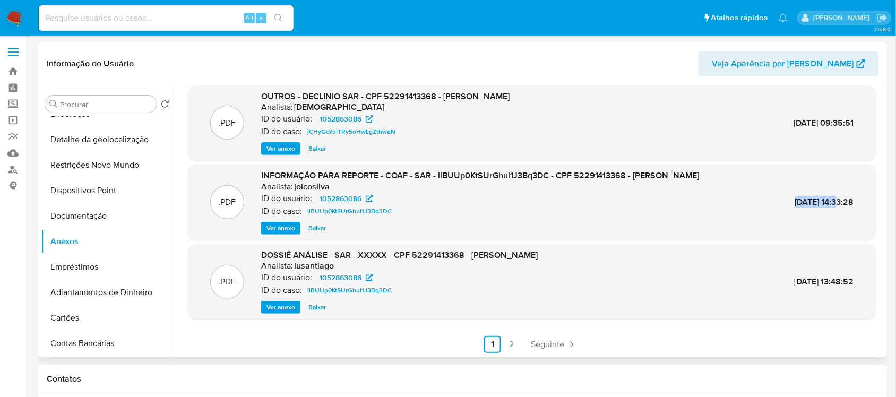
scroll to position [100, 0]
click at [510, 343] on link "2" at bounding box center [511, 343] width 17 height 17
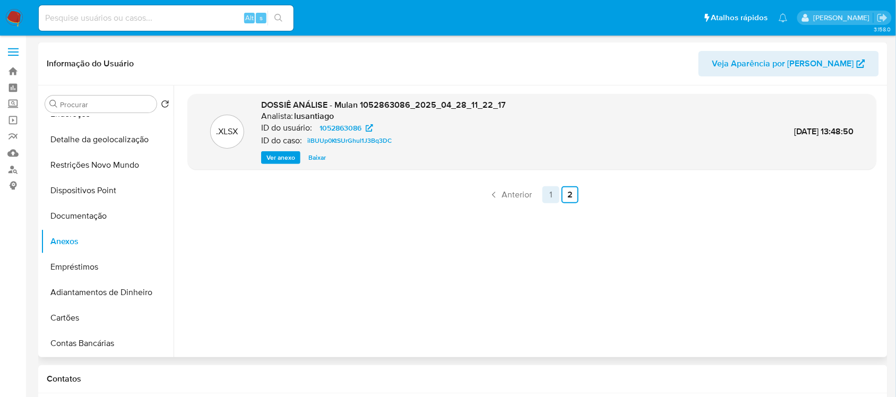
click at [544, 194] on link "1" at bounding box center [550, 194] width 17 height 17
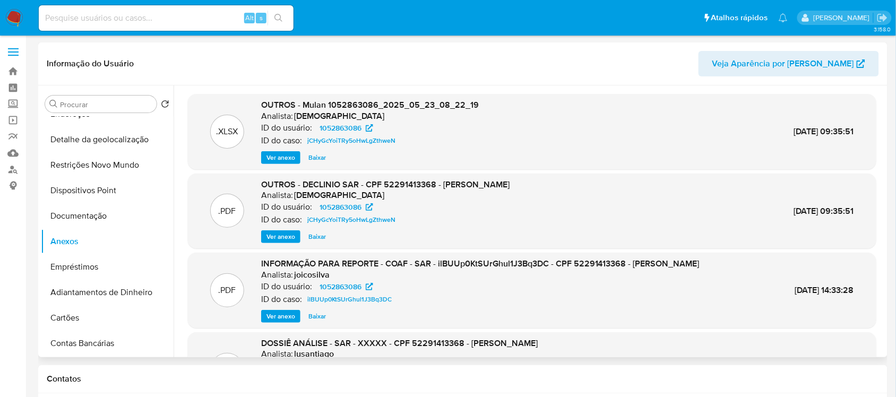
click at [284, 322] on span "Ver anexo" at bounding box center [280, 316] width 29 height 11
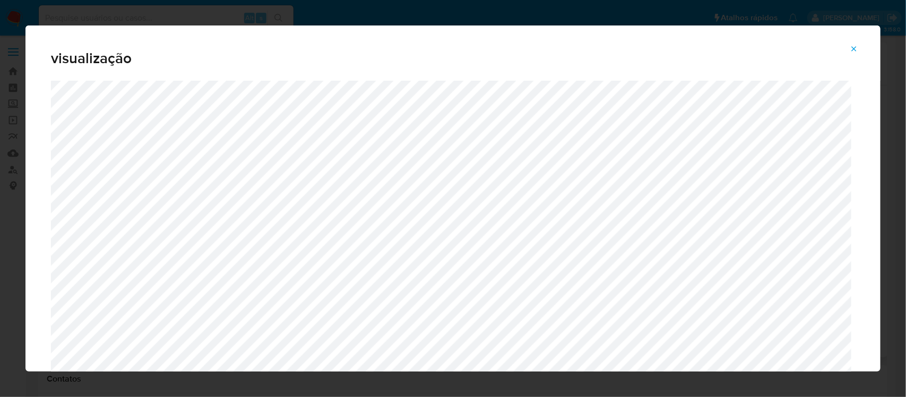
click at [854, 46] on icon "Attachment preview" at bounding box center [853, 49] width 8 height 8
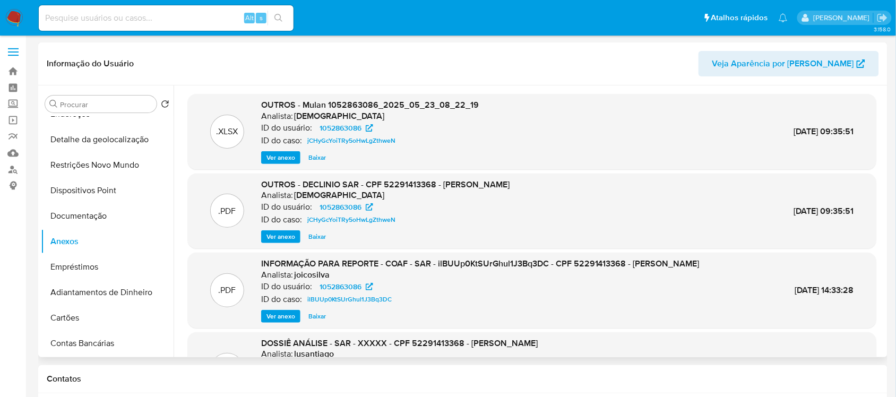
click at [276, 232] on span "Ver anexo" at bounding box center [280, 236] width 29 height 11
click at [276, 232] on div "Ver anexo Ver anexo [GEOGRAPHIC_DATA]" at bounding box center [385, 236] width 248 height 13
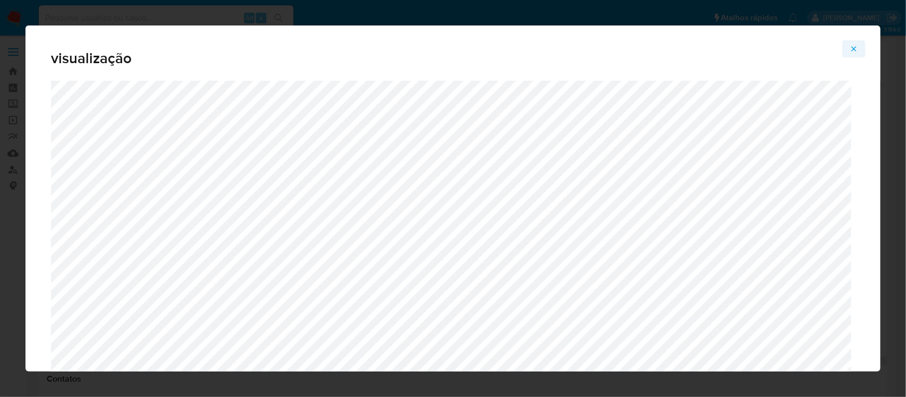
click at [850, 48] on button "Attachment preview" at bounding box center [853, 48] width 23 height 17
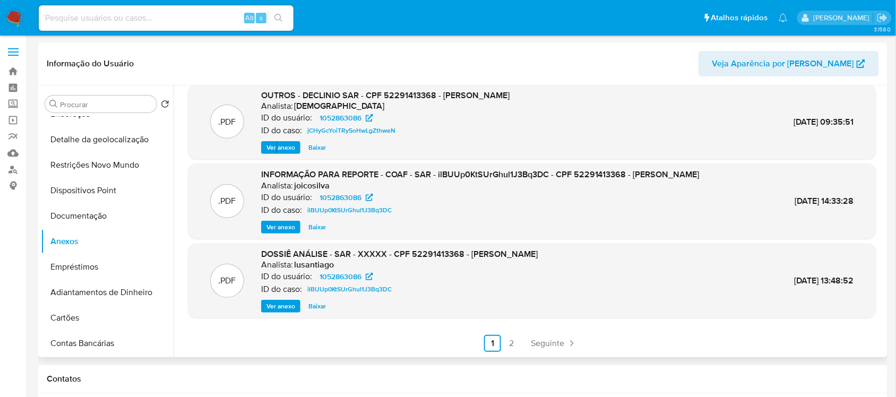
scroll to position [100, 0]
click at [510, 345] on link "2" at bounding box center [511, 343] width 17 height 17
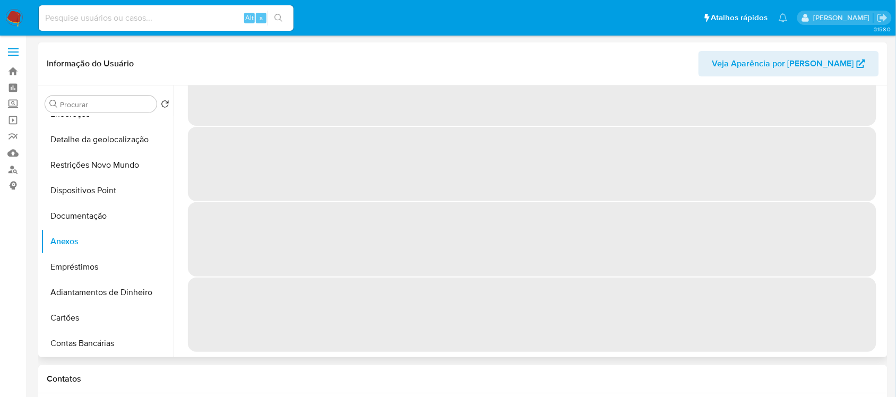
scroll to position [0, 0]
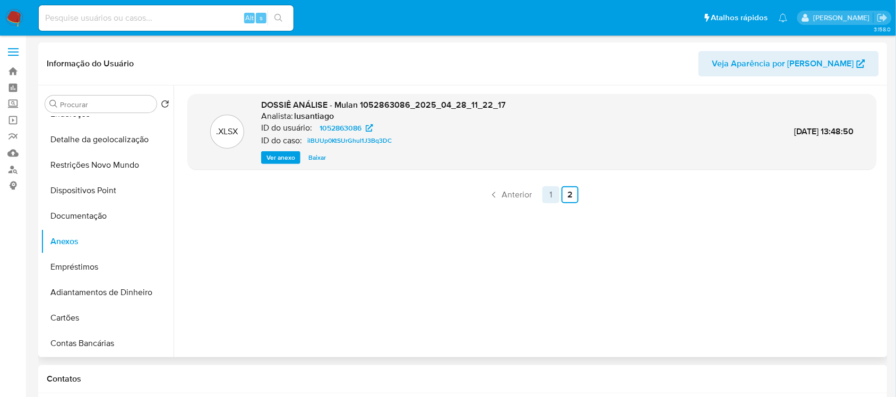
click at [545, 191] on link "1" at bounding box center [550, 194] width 17 height 17
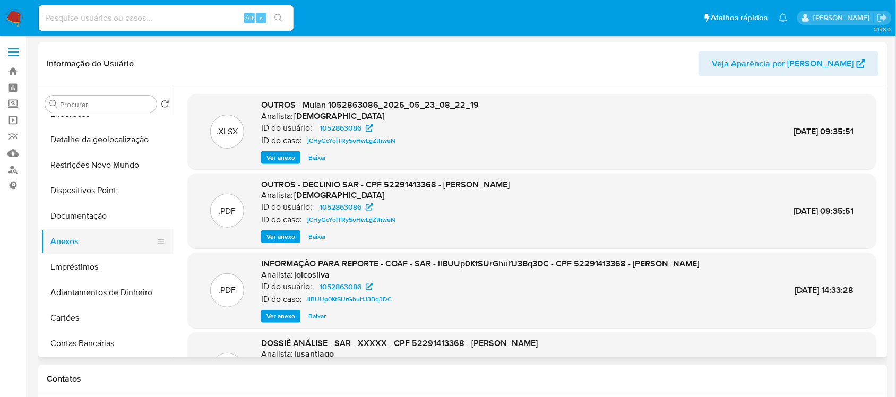
drag, startPoint x: 84, startPoint y: 236, endPoint x: 108, endPoint y: 236, distance: 23.9
click at [84, 236] on button "Anexos" at bounding box center [103, 241] width 124 height 25
click at [101, 247] on button "Anexos" at bounding box center [103, 241] width 124 height 25
click at [88, 237] on button "Anexos" at bounding box center [103, 241] width 124 height 25
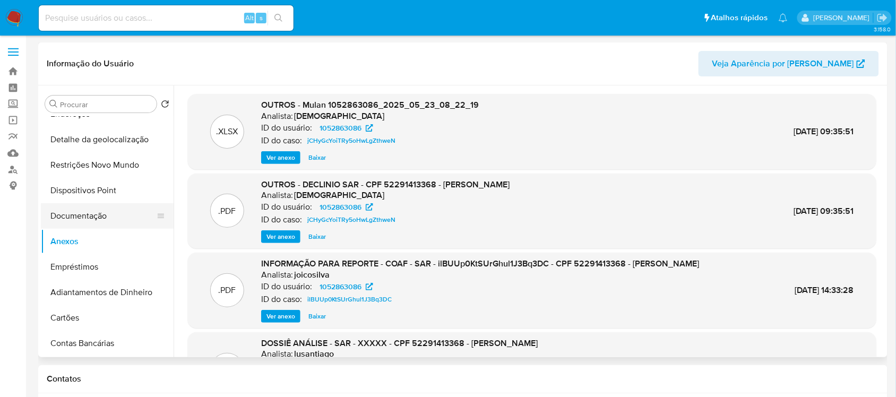
click at [89, 218] on button "Documentação" at bounding box center [103, 215] width 124 height 25
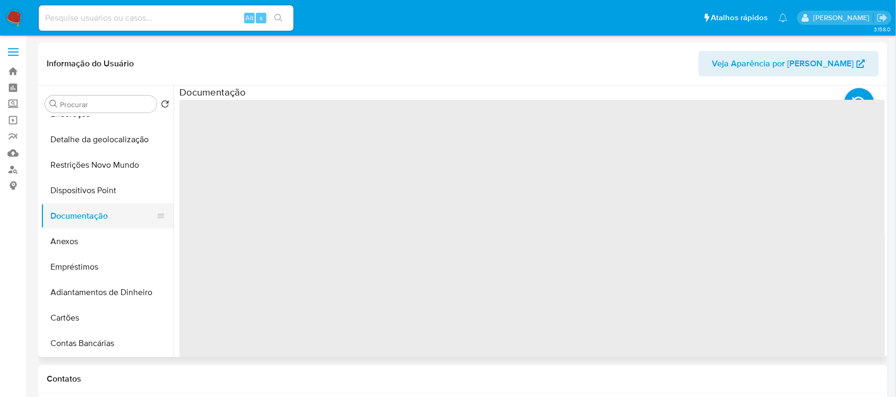
click at [89, 218] on button "Documentação" at bounding box center [103, 215] width 124 height 25
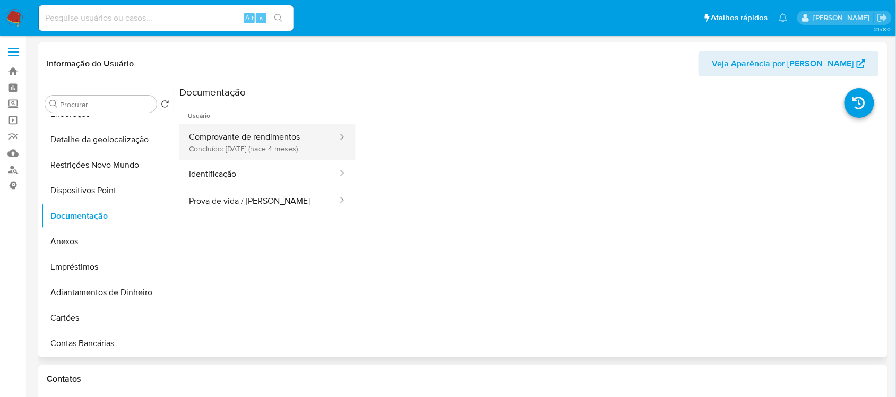
click at [292, 146] on button "Comprovante de rendimentos Concluído: 08/05/2025 (hace 4 meses)" at bounding box center [258, 142] width 159 height 36
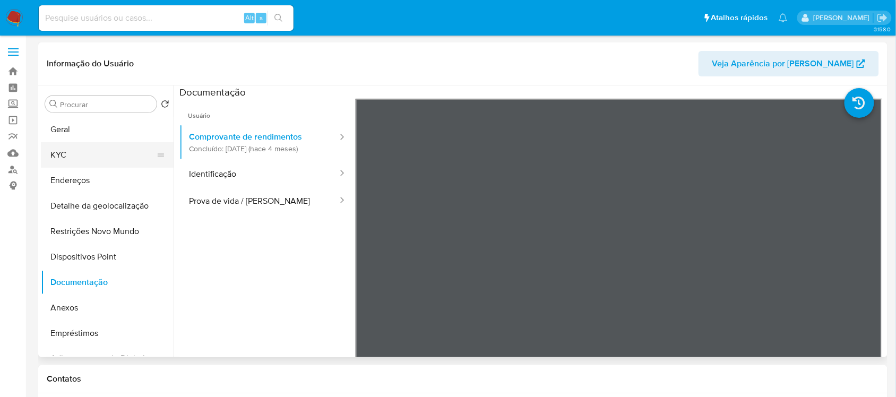
click at [67, 158] on button "KYC" at bounding box center [103, 154] width 124 height 25
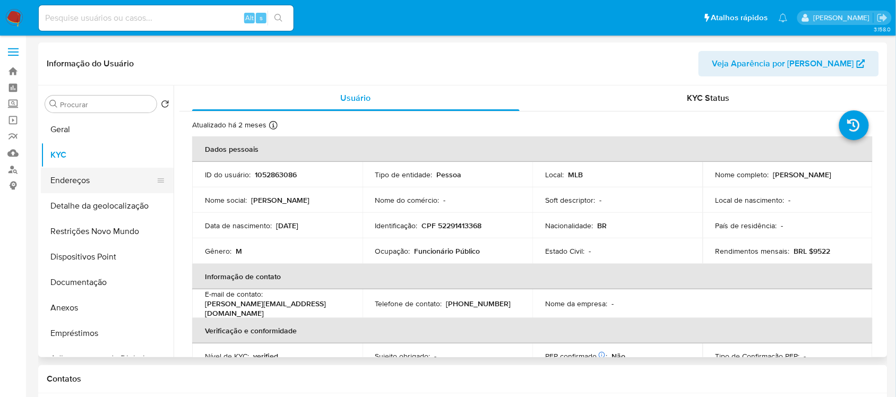
click at [51, 180] on button "Endereços" at bounding box center [103, 180] width 124 height 25
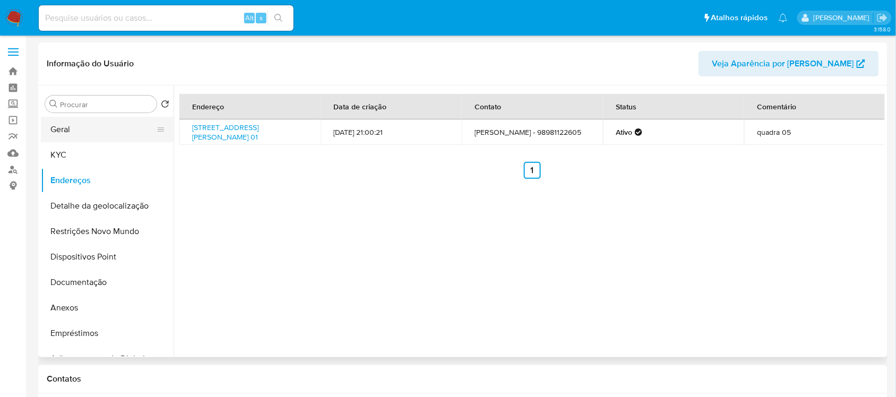
click at [117, 128] on button "Geral" at bounding box center [103, 129] width 124 height 25
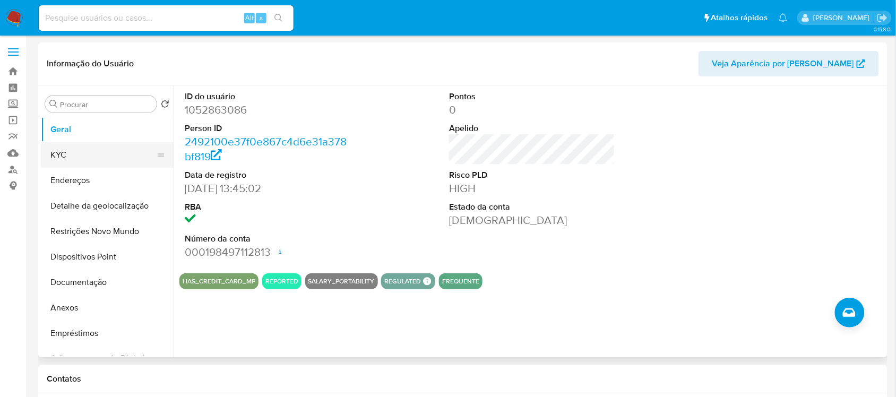
click at [80, 162] on button "KYC" at bounding box center [103, 154] width 124 height 25
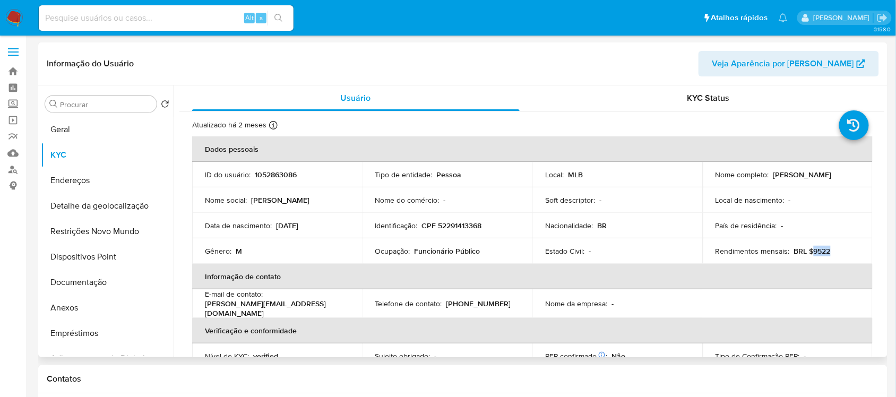
drag, startPoint x: 818, startPoint y: 251, endPoint x: 828, endPoint y: 252, distance: 10.1
click at [828, 252] on div "Rendimentos mensais : BRL $9522" at bounding box center [787, 251] width 145 height 10
copy p "9522"
click at [68, 159] on button "KYC" at bounding box center [103, 154] width 124 height 25
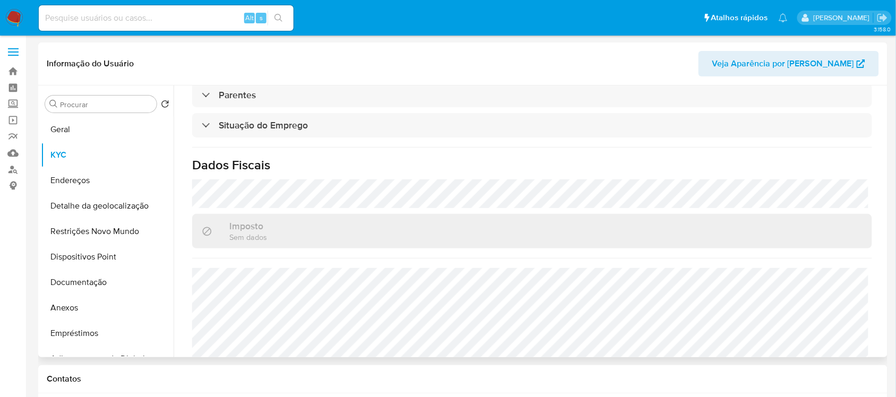
scroll to position [451, 0]
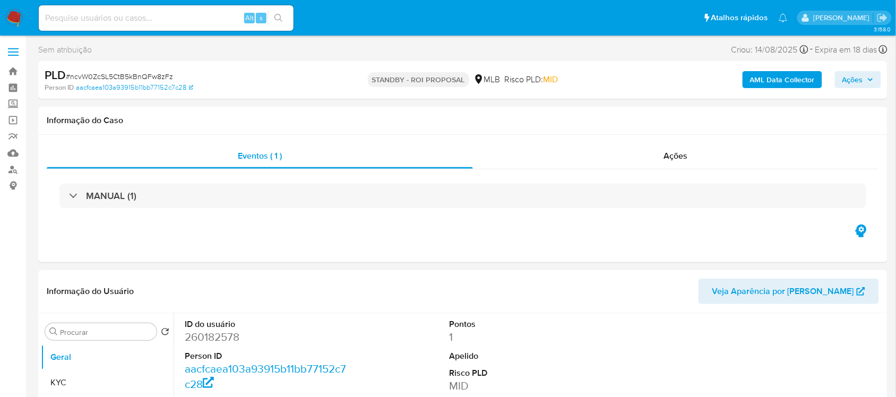
select select "10"
click at [377, 12] on ul "Pausado Ver notificaciones Alt s Atalhos rápidos Presiona las siguientes teclas…" at bounding box center [412, 17] width 759 height 27
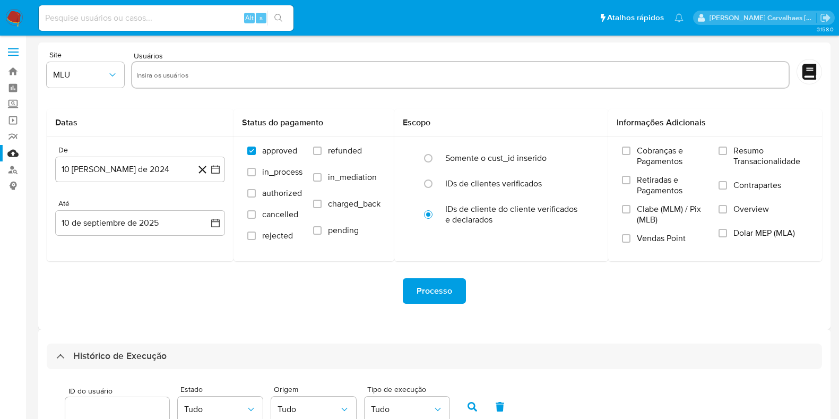
select select "10"
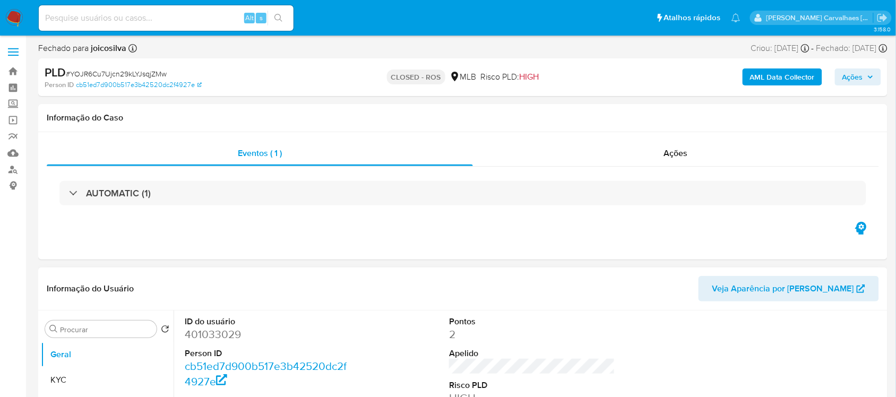
select select "10"
click at [12, 70] on link "Bandeja" at bounding box center [63, 71] width 126 height 16
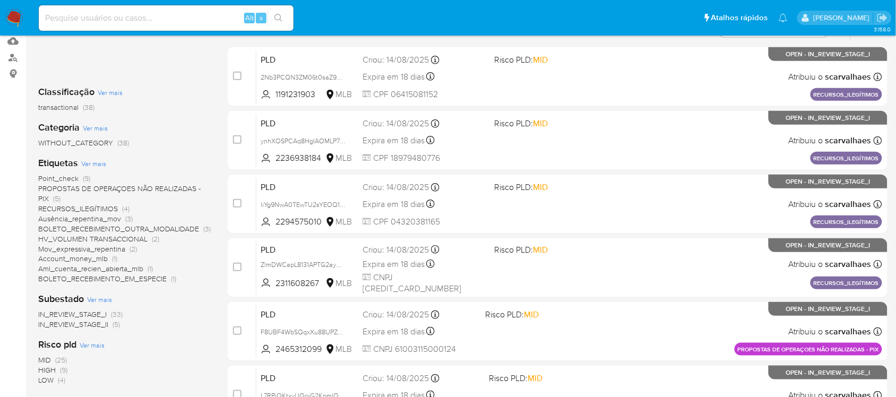
scroll to position [133, 0]
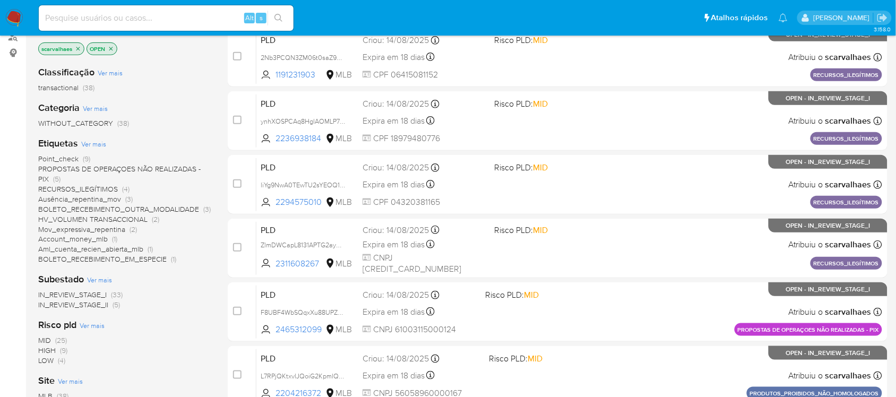
click at [138, 262] on span "BOLETO_RECEBIMENTO_EM_ESPECIE" at bounding box center [102, 259] width 128 height 11
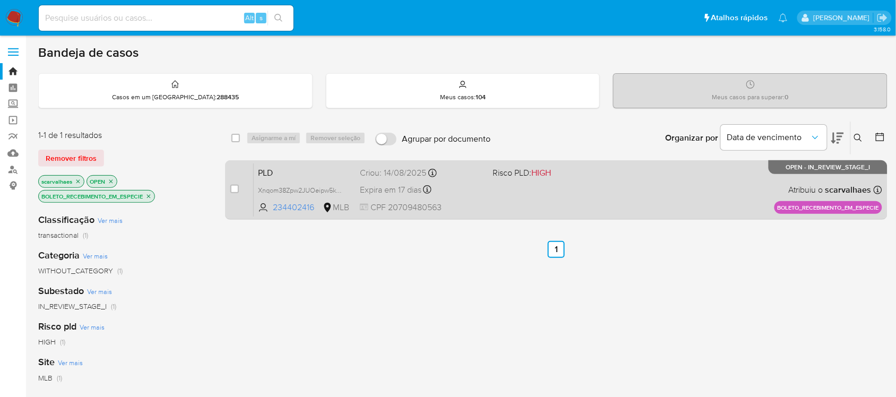
click at [503, 195] on div "PLD Xnqom38Zpw2JUOeipw5kSfAV 234402416 MLB Risco PLD: HIGH Criou: [DATE] Criou:…" at bounding box center [568, 190] width 628 height 54
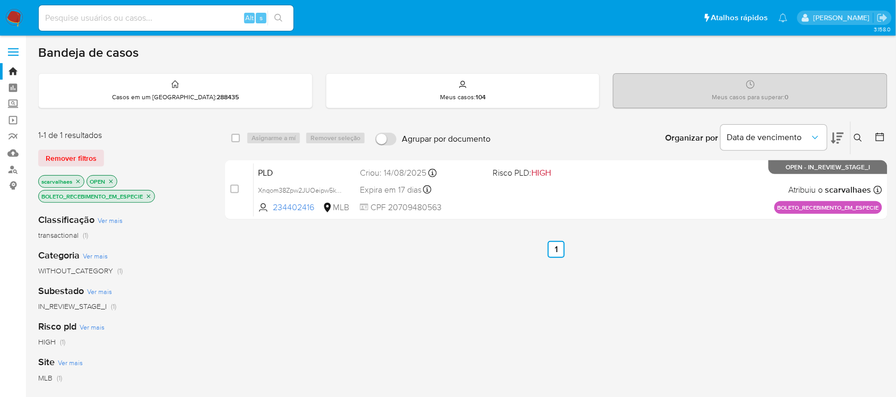
click at [151, 194] on icon "close-filter" at bounding box center [148, 196] width 6 height 6
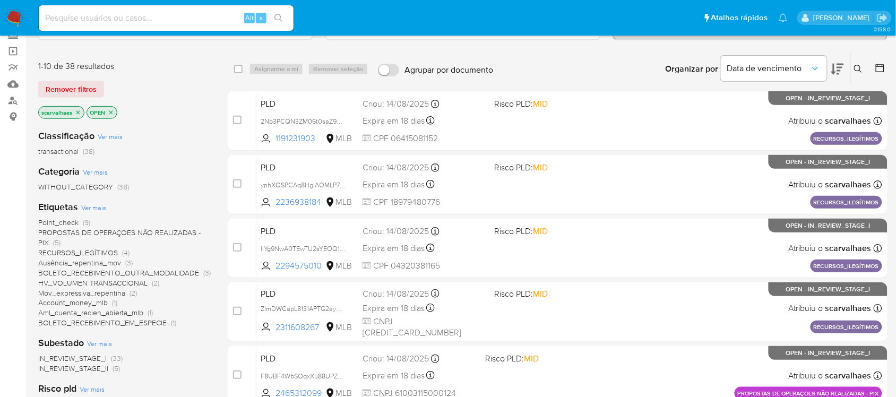
scroll to position [133, 0]
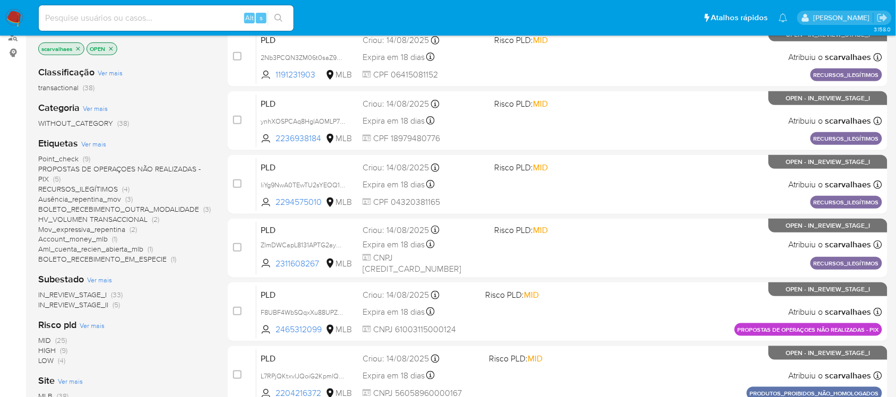
click at [52, 155] on span "Point_check" at bounding box center [58, 158] width 40 height 11
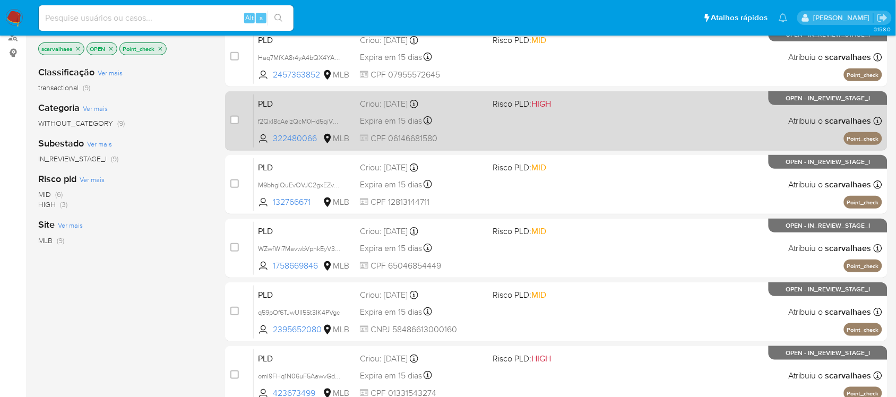
click at [470, 118] on div "Expira em 15 dias Expira em [DATE] 00:29:02" at bounding box center [422, 121] width 124 height 14
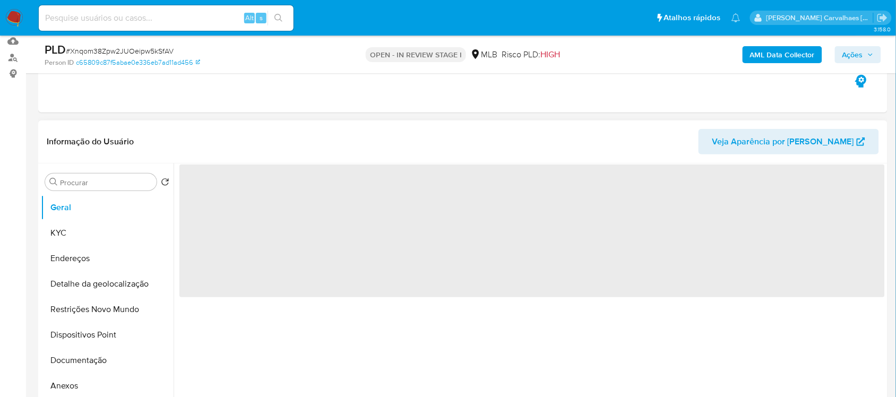
scroll to position [133, 0]
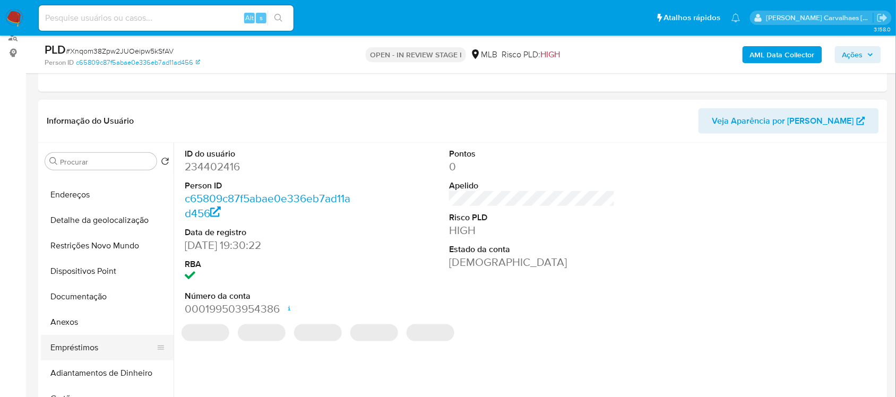
select select "10"
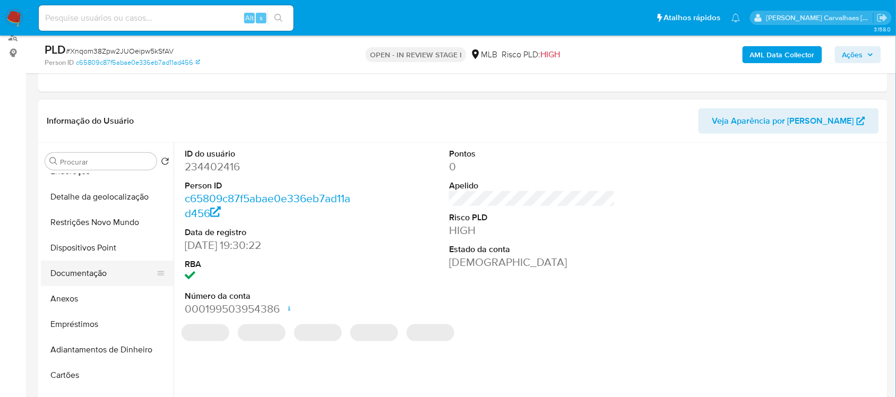
click at [105, 276] on button "Documentação" at bounding box center [103, 273] width 124 height 25
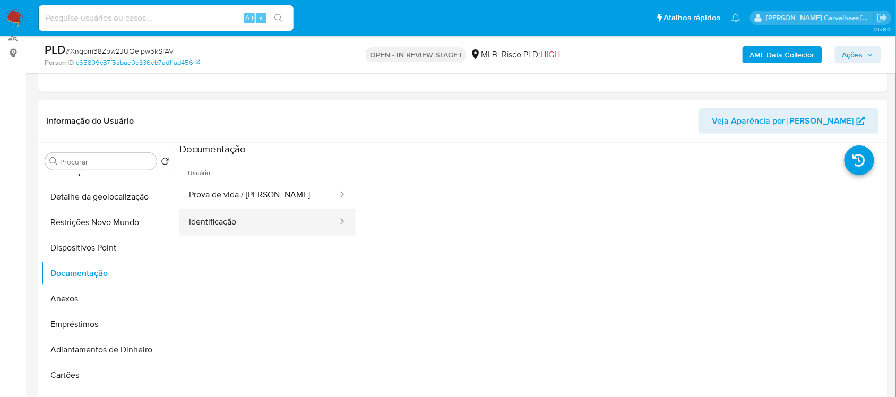
click at [237, 231] on button "Identificação" at bounding box center [258, 222] width 159 height 27
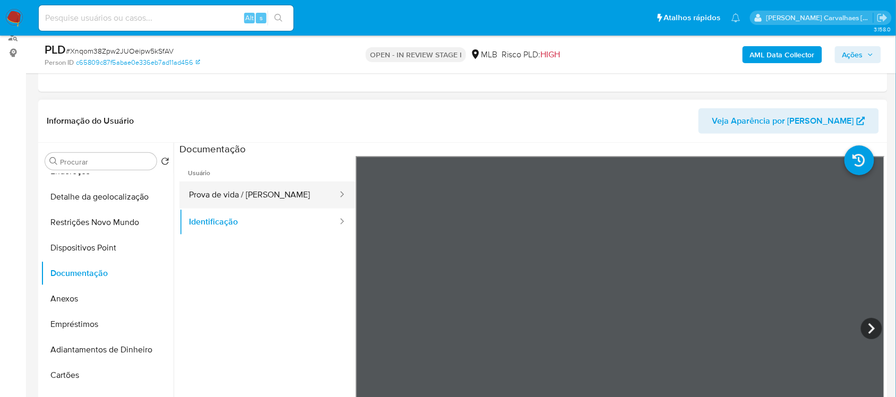
click at [225, 194] on button "Prova de vida / Selfie" at bounding box center [258, 194] width 159 height 27
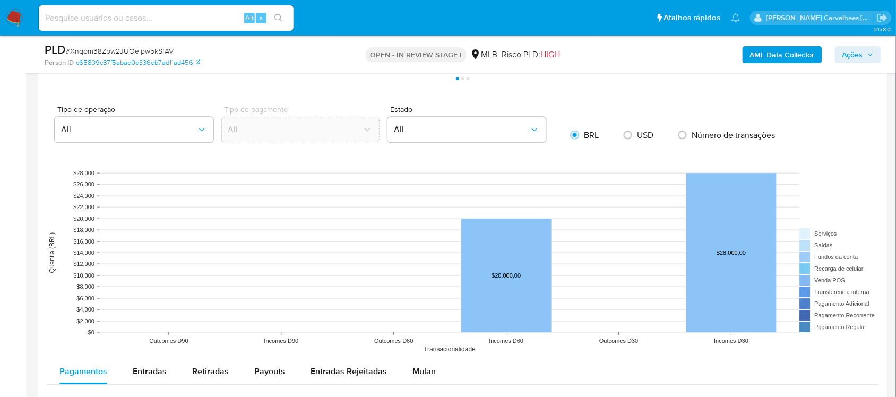
scroll to position [995, 0]
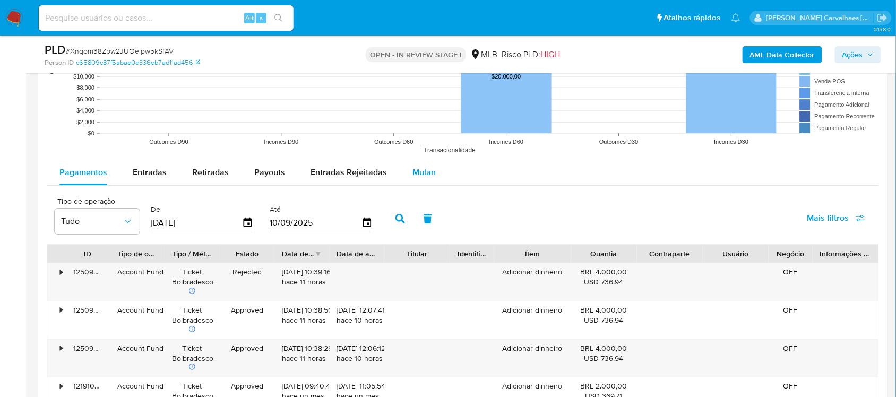
click at [414, 167] on span "Mulan" at bounding box center [423, 172] width 23 height 12
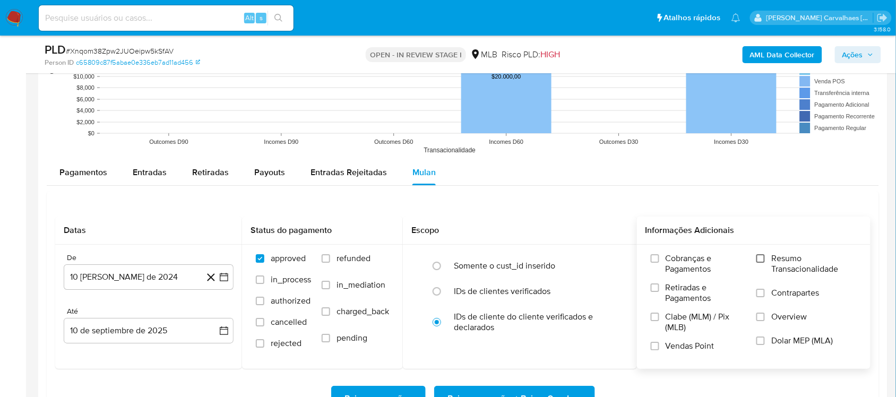
click at [763, 262] on input "Resumo Transacionalidade" at bounding box center [760, 258] width 8 height 8
click at [224, 279] on icon "button" at bounding box center [224, 277] width 11 height 11
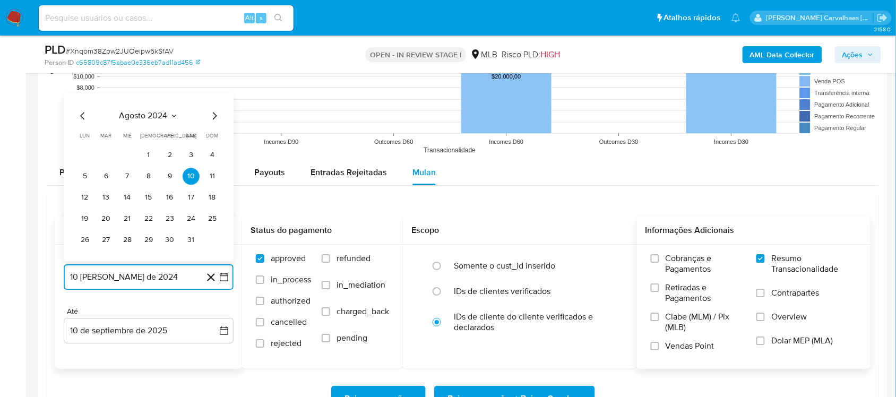
click at [215, 113] on icon "Mes siguiente" at bounding box center [214, 115] width 13 height 13
click at [215, 101] on icon "Mes siguiente" at bounding box center [214, 94] width 13 height 13
click at [211, 119] on icon "Mes siguiente" at bounding box center [214, 115] width 13 height 13
click at [211, 115] on icon "Mes siguiente" at bounding box center [214, 115] width 13 height 13
click at [213, 101] on icon "Mes siguiente" at bounding box center [214, 94] width 13 height 13
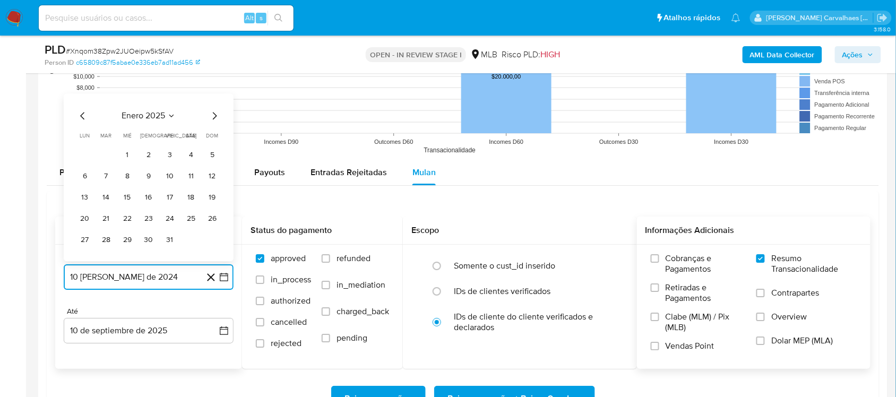
click at [210, 118] on icon "Mes siguiente" at bounding box center [214, 115] width 13 height 13
click at [210, 115] on icon "Mes siguiente" at bounding box center [214, 115] width 13 height 13
click at [212, 101] on icon "Mes siguiente" at bounding box center [214, 94] width 13 height 13
click at [211, 113] on icon "Mes siguiente" at bounding box center [214, 115] width 13 height 13
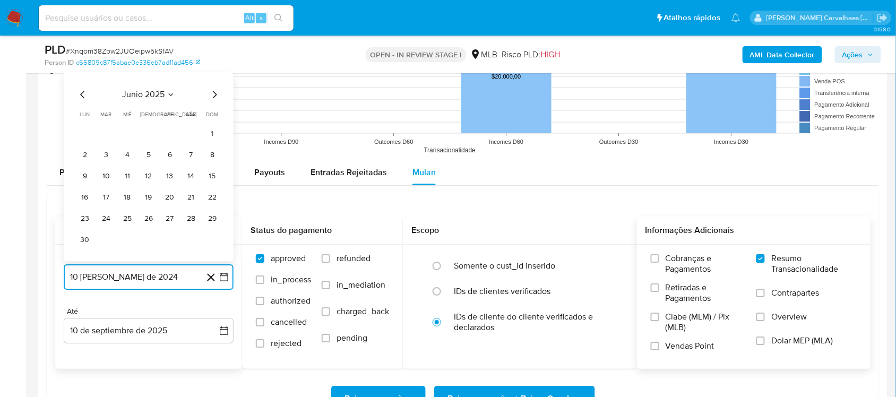
click at [213, 97] on icon "Mes siguiente" at bounding box center [214, 94] width 13 height 13
click at [150, 178] on button "10" at bounding box center [148, 176] width 17 height 17
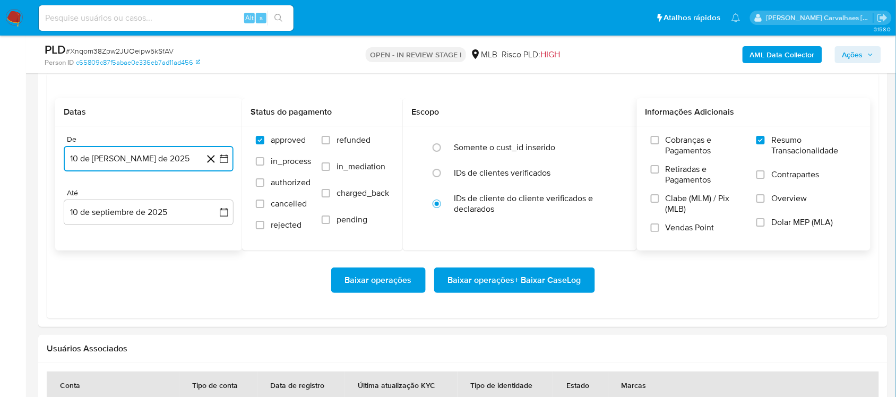
scroll to position [1127, 0]
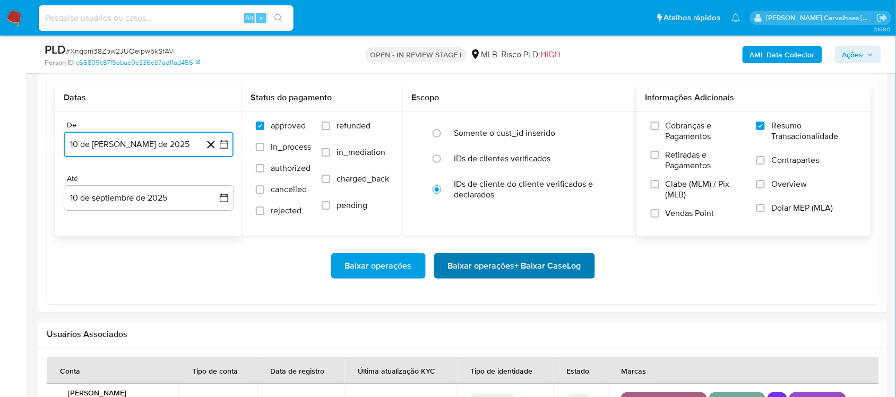
click at [469, 264] on span "Baixar operações + Baixar CaseLog" at bounding box center [514, 265] width 133 height 23
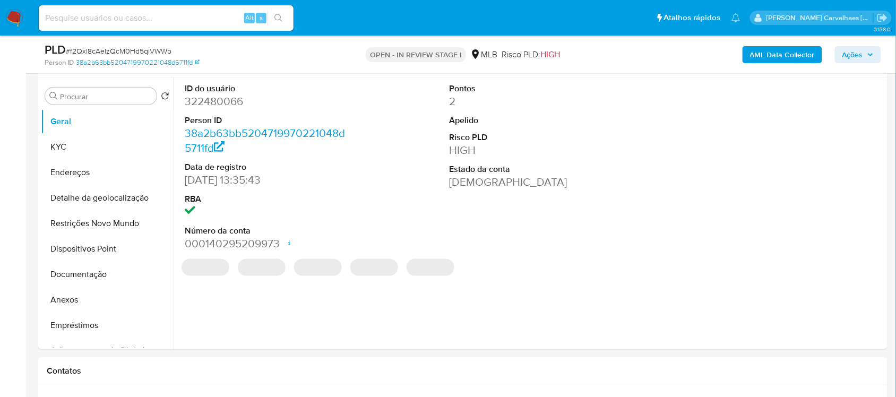
scroll to position [199, 0]
select select "10"
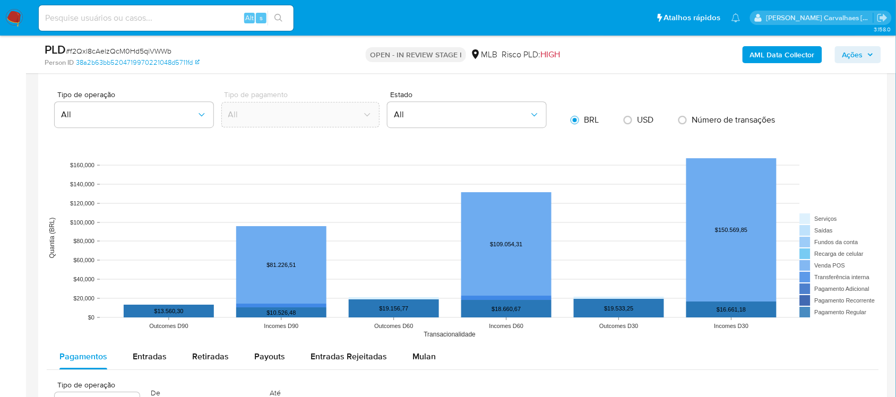
scroll to position [929, 0]
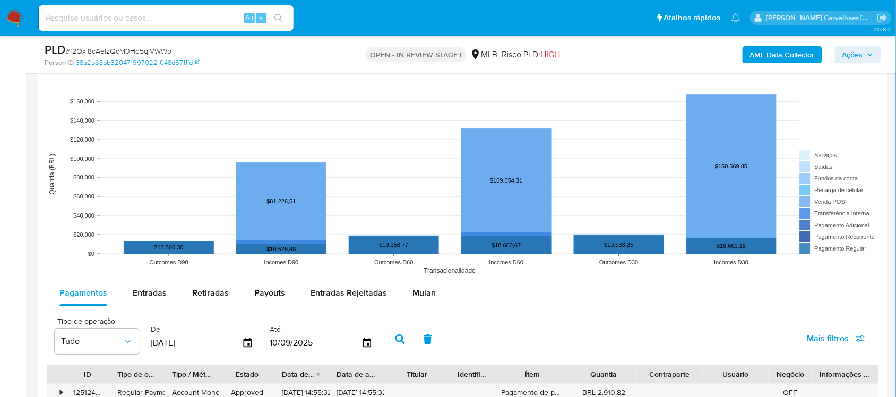
click at [428, 294] on span "Mulan" at bounding box center [423, 293] width 23 height 12
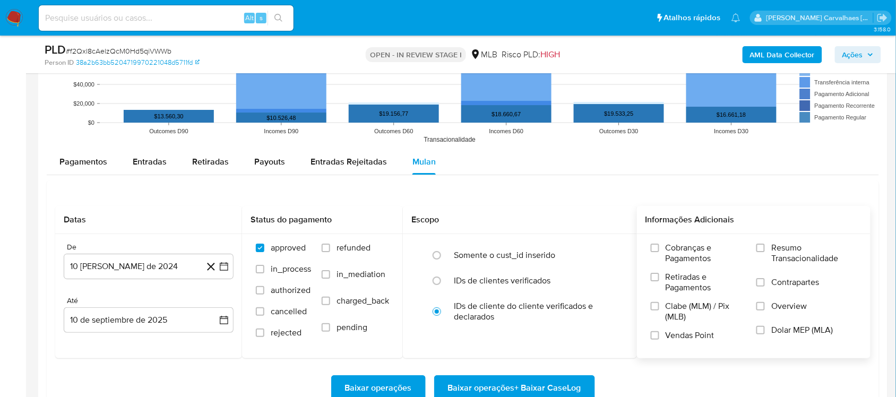
scroll to position [1061, 0]
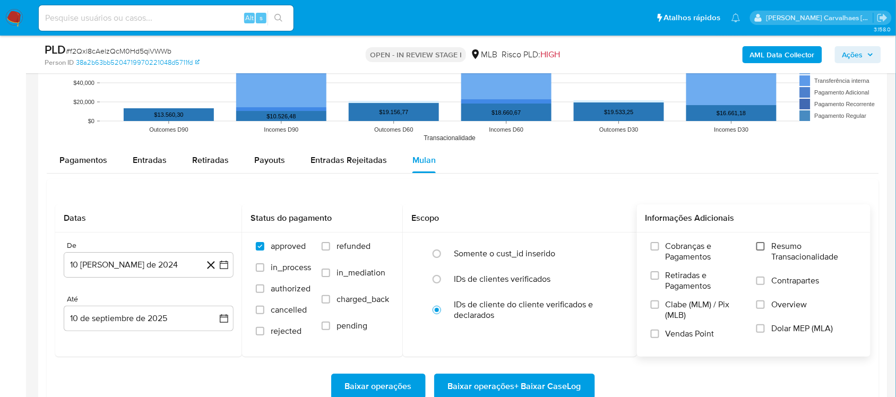
click at [762, 247] on input "Resumo Transacionalidade" at bounding box center [760, 246] width 8 height 8
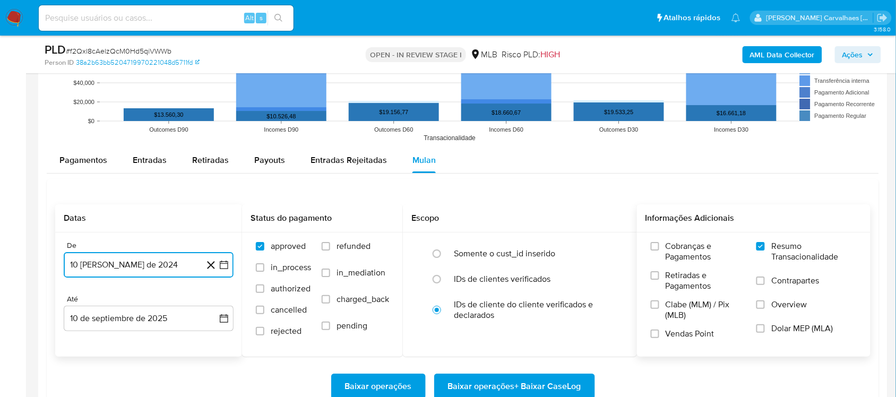
click at [223, 264] on icon "button" at bounding box center [224, 264] width 11 height 11
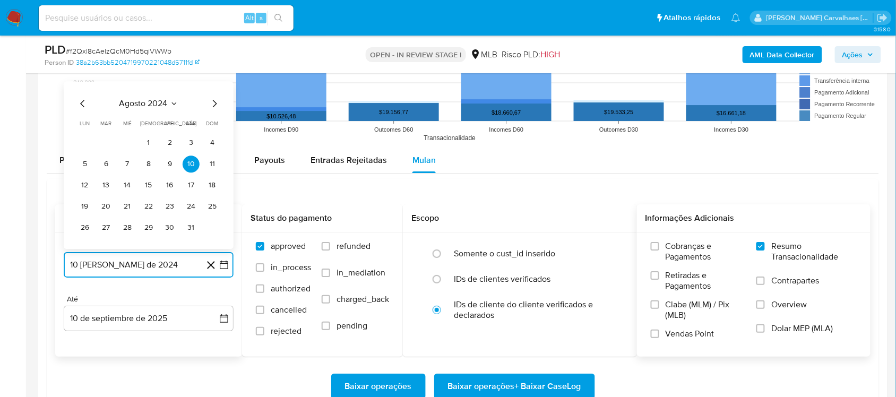
click at [211, 107] on icon "Mes siguiente" at bounding box center [214, 103] width 13 height 13
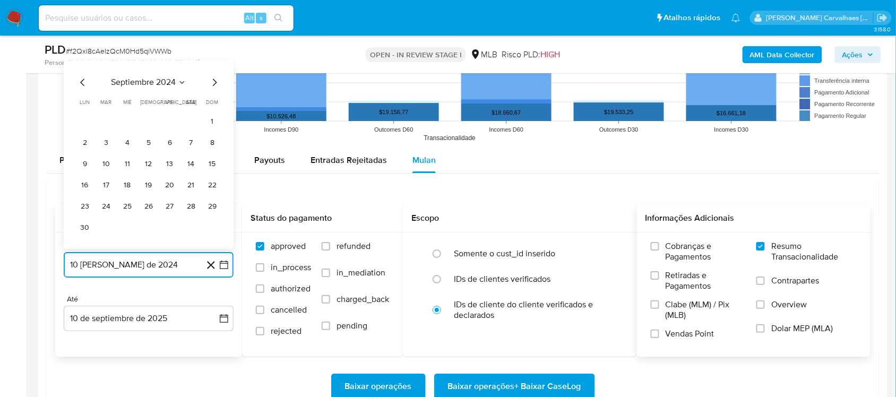
click at [215, 88] on icon "Mes siguiente" at bounding box center [214, 82] width 13 height 13
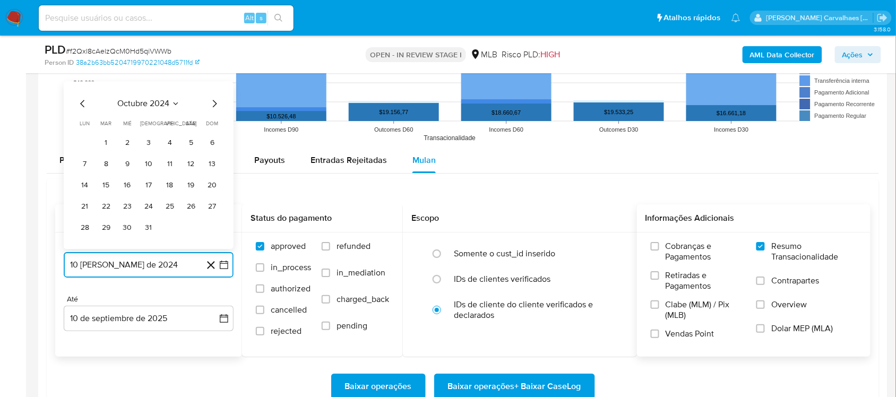
click at [213, 102] on icon "Mes siguiente" at bounding box center [214, 103] width 13 height 13
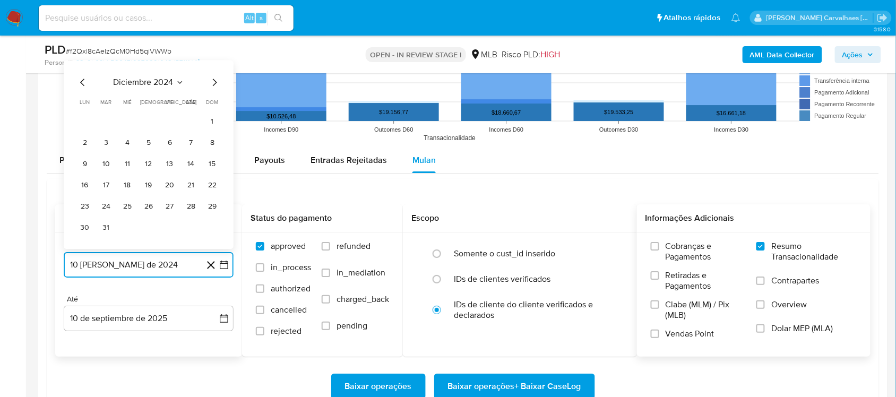
click at [214, 86] on icon "Mes siguiente" at bounding box center [214, 82] width 13 height 13
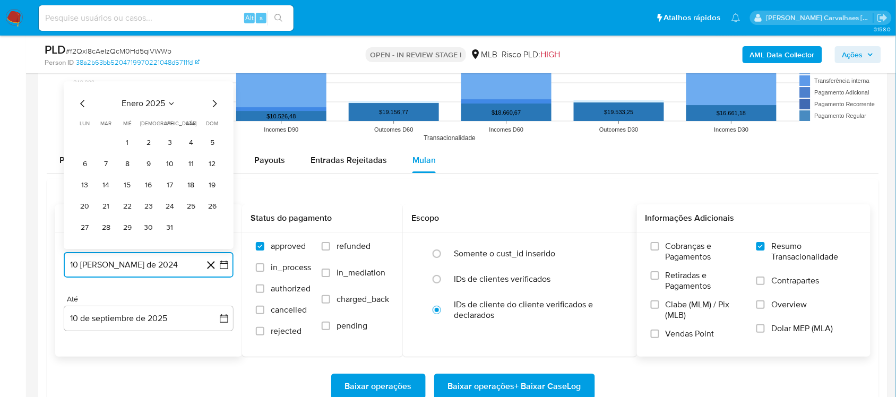
click at [214, 107] on icon "Mes siguiente" at bounding box center [214, 103] width 13 height 13
click at [214, 105] on icon "Mes siguiente" at bounding box center [214, 103] width 13 height 13
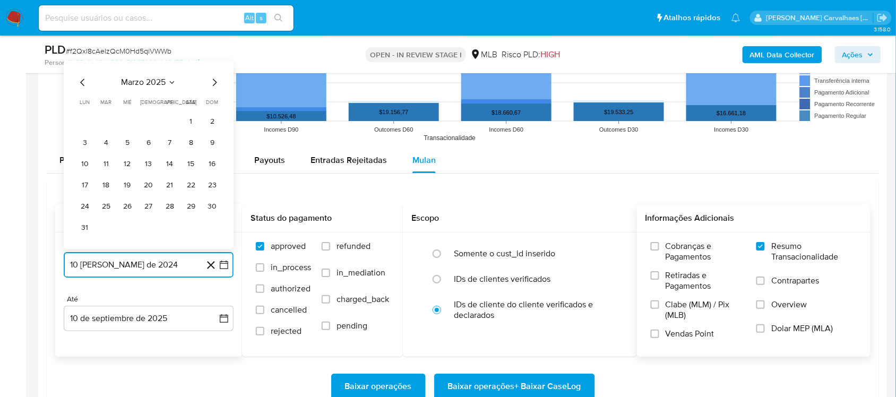
click at [215, 89] on icon "Mes siguiente" at bounding box center [214, 82] width 13 height 13
click at [215, 106] on icon "Mes siguiente" at bounding box center [215, 103] width 4 height 7
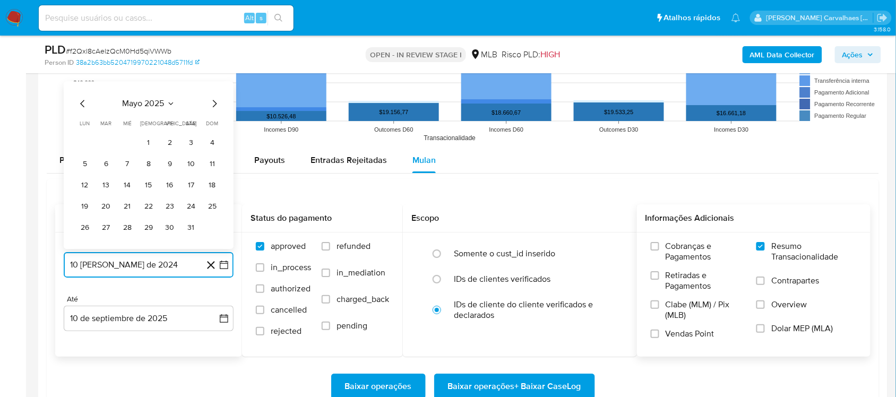
click at [215, 106] on icon "Mes siguiente" at bounding box center [215, 103] width 4 height 7
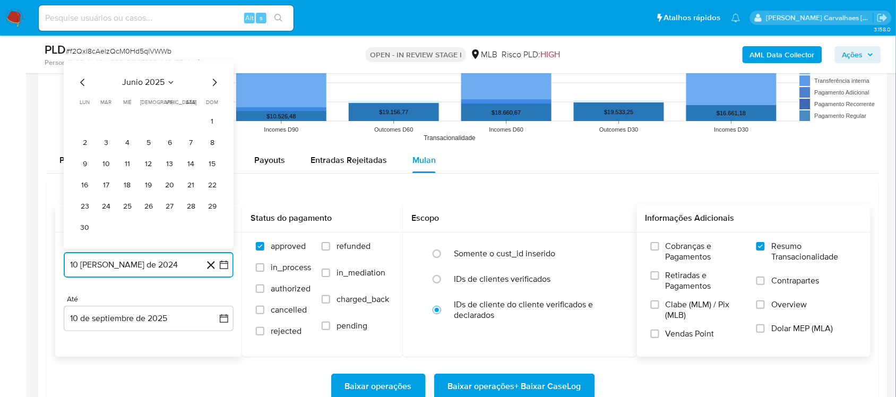
click at [214, 86] on icon "Mes siguiente" at bounding box center [214, 82] width 13 height 13
click at [127, 164] on button "9" at bounding box center [127, 163] width 17 height 17
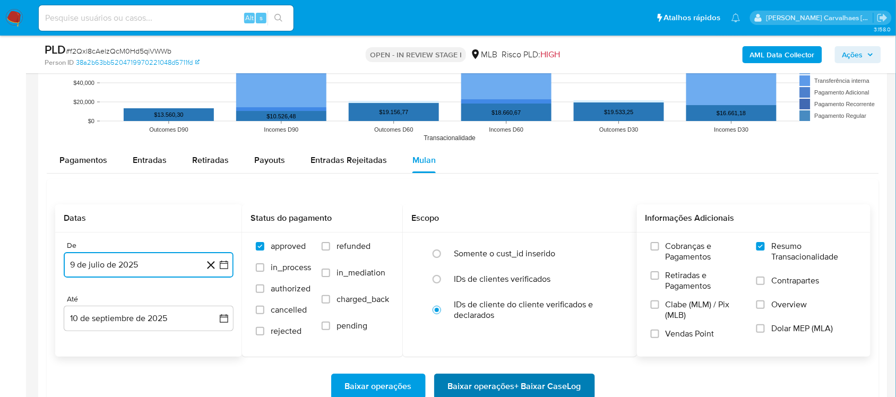
click at [484, 386] on span "Baixar operações + Baixar CaseLog" at bounding box center [514, 386] width 133 height 23
